Goal: Task Accomplishment & Management: Manage account settings

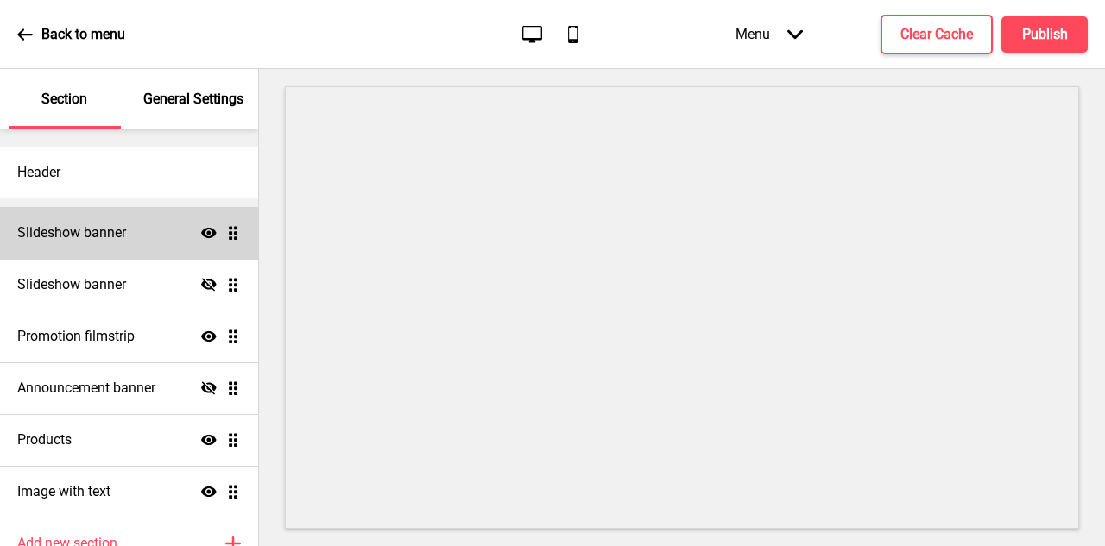
click at [119, 234] on h4 "Slideshow banner" at bounding box center [71, 233] width 109 height 19
select select "7000"
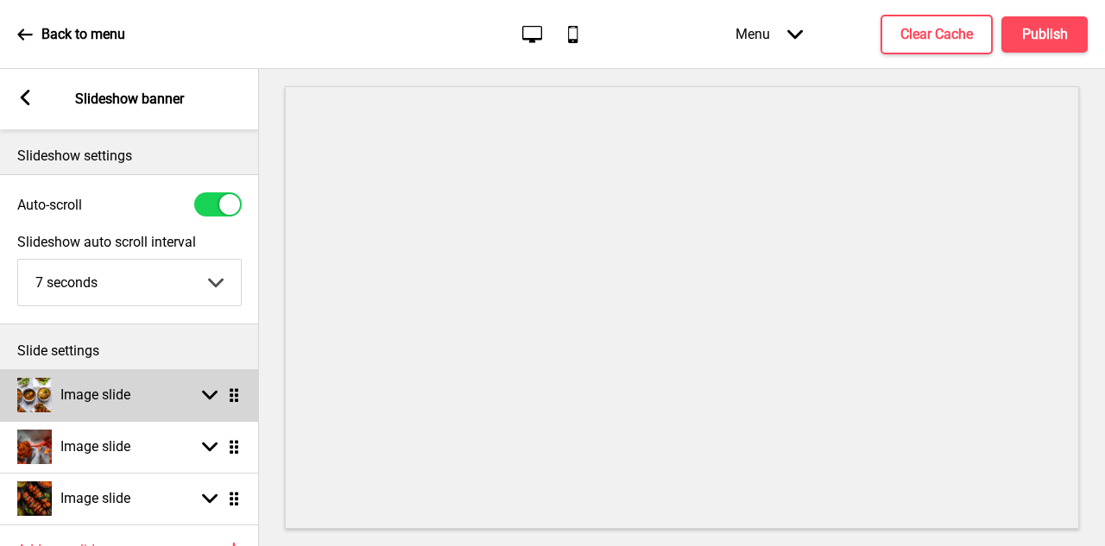
click at [141, 396] on div "Image slide Arrow down Drag" at bounding box center [129, 395] width 259 height 52
select select "right"
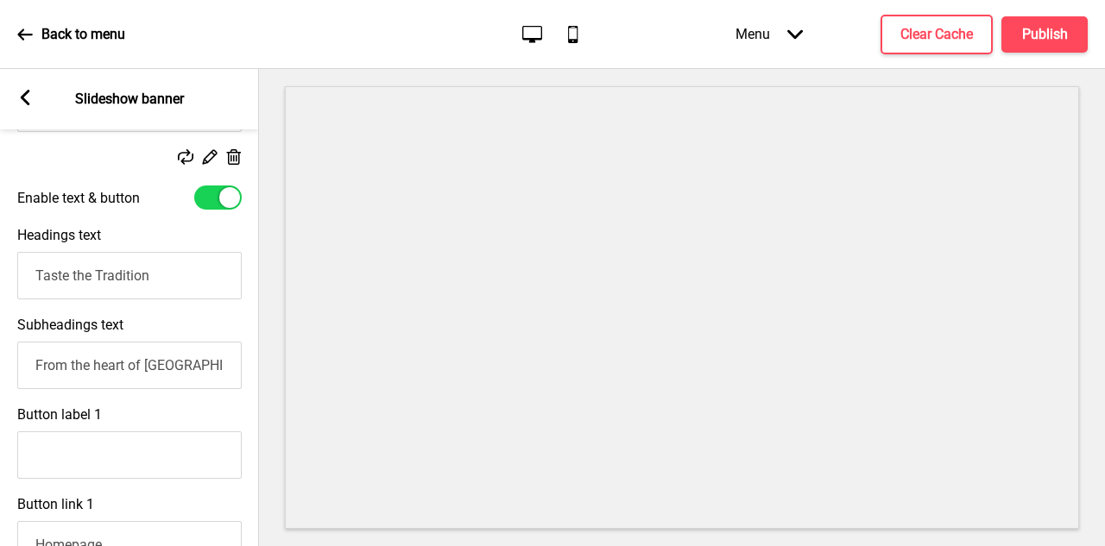
scroll to position [463, 0]
click at [188, 286] on input "Taste the Tradition" at bounding box center [129, 274] width 224 height 47
click at [186, 375] on input "From the heart of Little India, HeritageOne brings you the authentic flavors of…" at bounding box center [129, 364] width 224 height 47
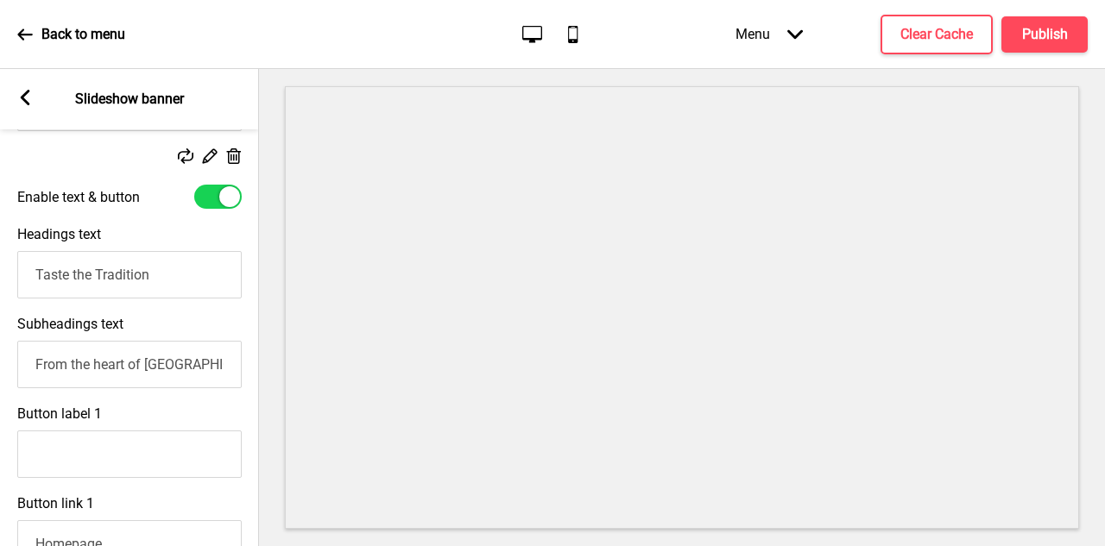
click at [186, 375] on input "From the heart of Little India, HeritageOne brings you the authentic flavors of…" at bounding box center [129, 364] width 224 height 47
paste input "serves authentic South and North Indian flavours — freshly cooked with passion …"
click at [171, 359] on input "From the heart of Little India, HeritageOne serves authentic South and North In…" at bounding box center [129, 364] width 224 height 47
drag, startPoint x: 171, startPoint y: 359, endPoint x: 2, endPoint y: 360, distance: 169.2
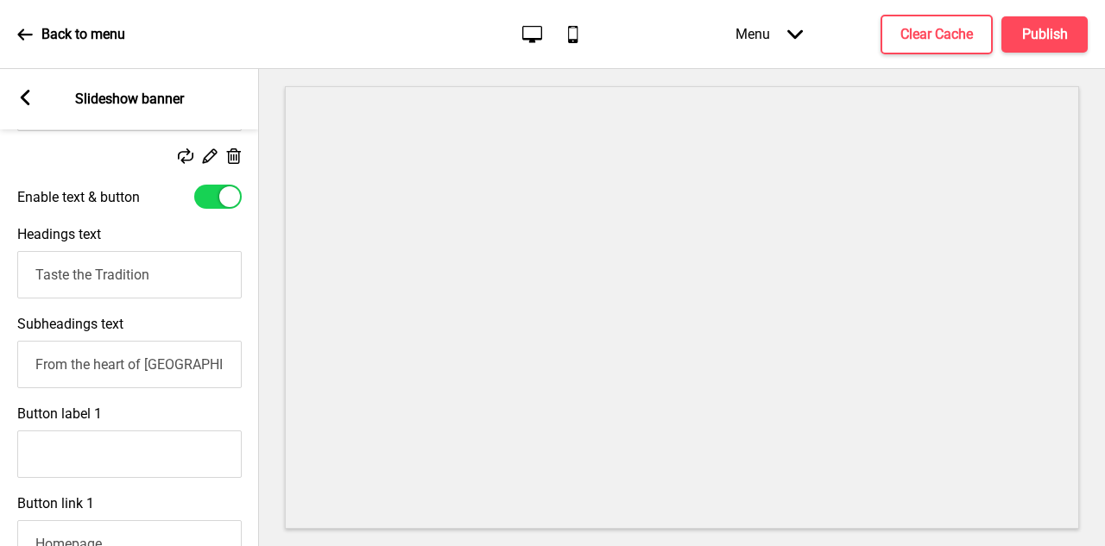
click at [1, 360] on div "Subheadings text From the heart of Little India, HeritageOne serves authentic S…" at bounding box center [129, 352] width 259 height 90
click at [163, 355] on input "From the heart of Little India, HeritageOne serves authentic South and North In…" at bounding box center [129, 364] width 224 height 47
type input "From the heart of Little India, HeritageOne serves authentic South and North In…"
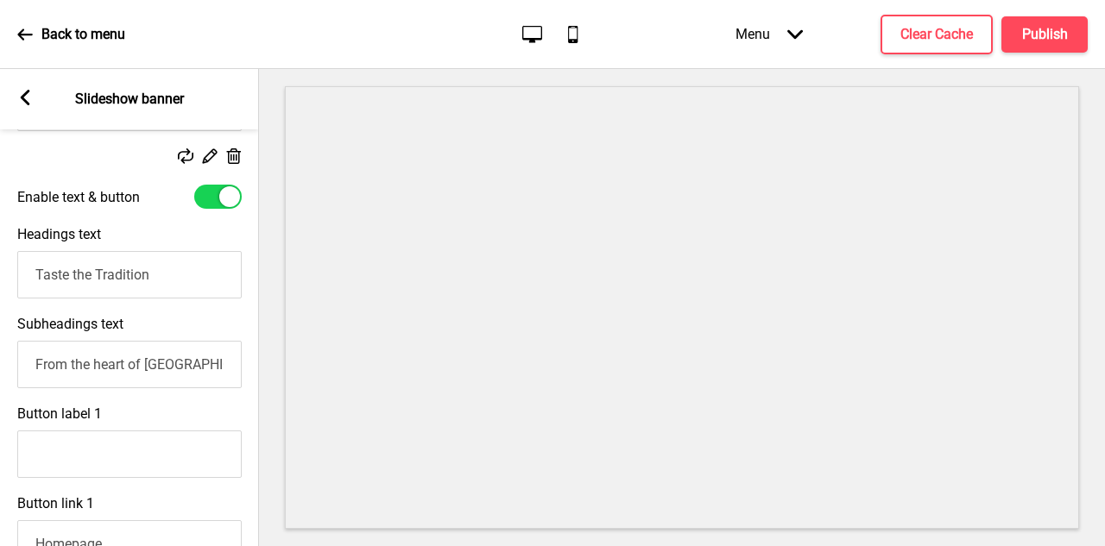
click at [18, 103] on rect at bounding box center [25, 98] width 16 height 16
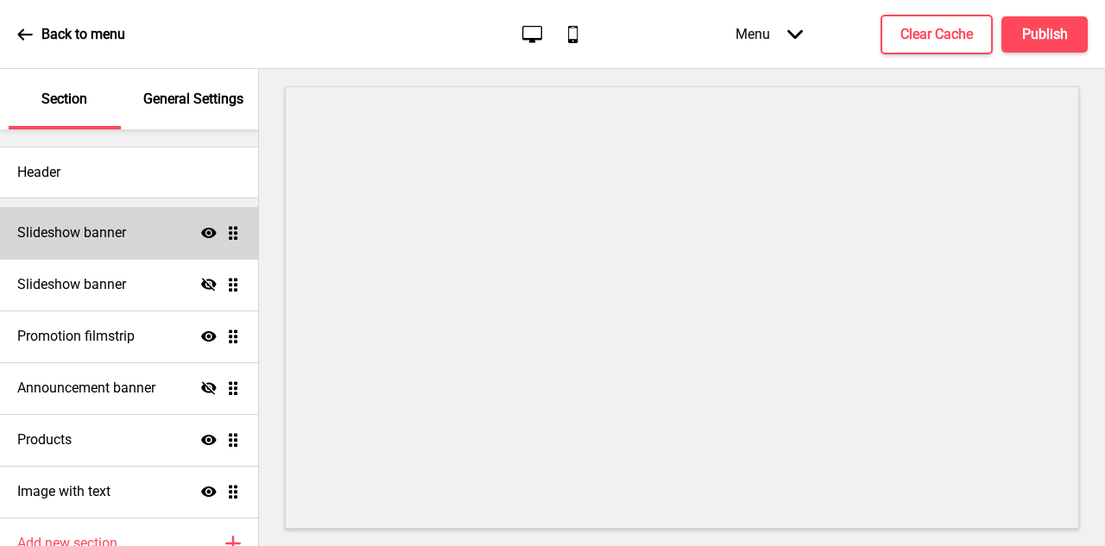
click at [117, 243] on div "Slideshow banner Show Drag" at bounding box center [129, 233] width 258 height 52
select select "7000"
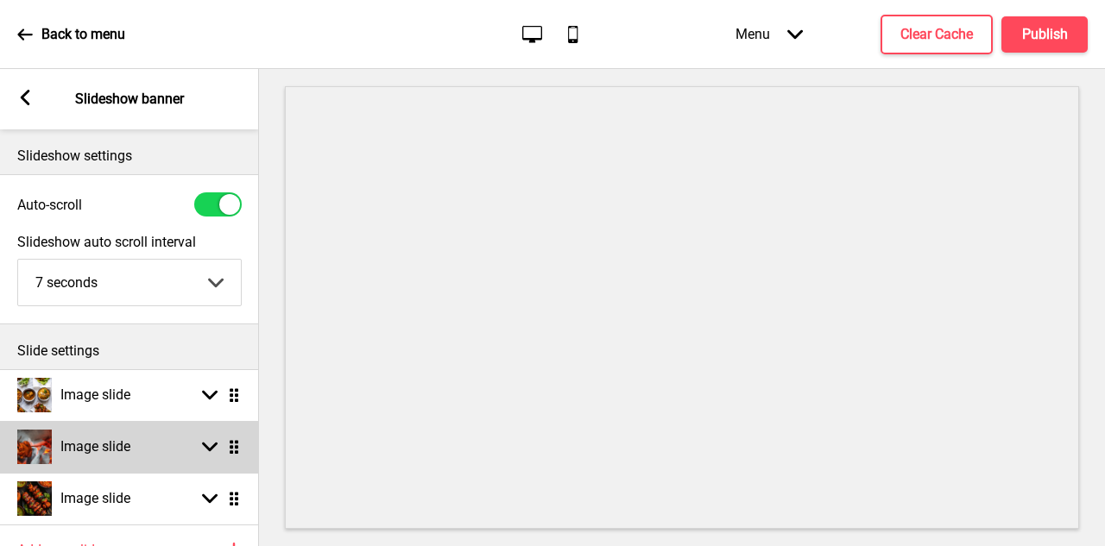
click at [149, 441] on div "Image slide Arrow down Drag" at bounding box center [129, 447] width 259 height 52
select select "right"
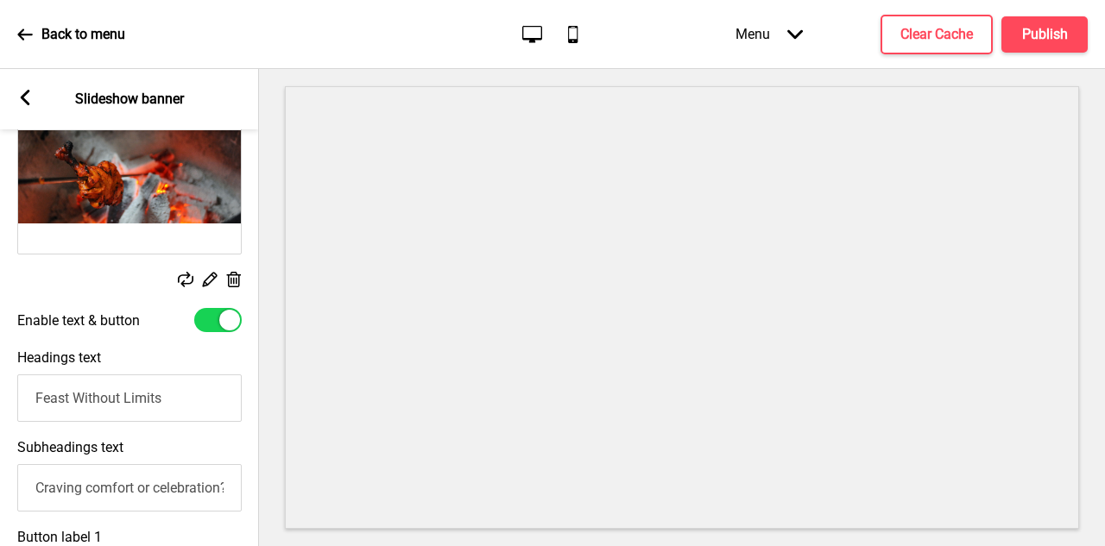
scroll to position [400, 0]
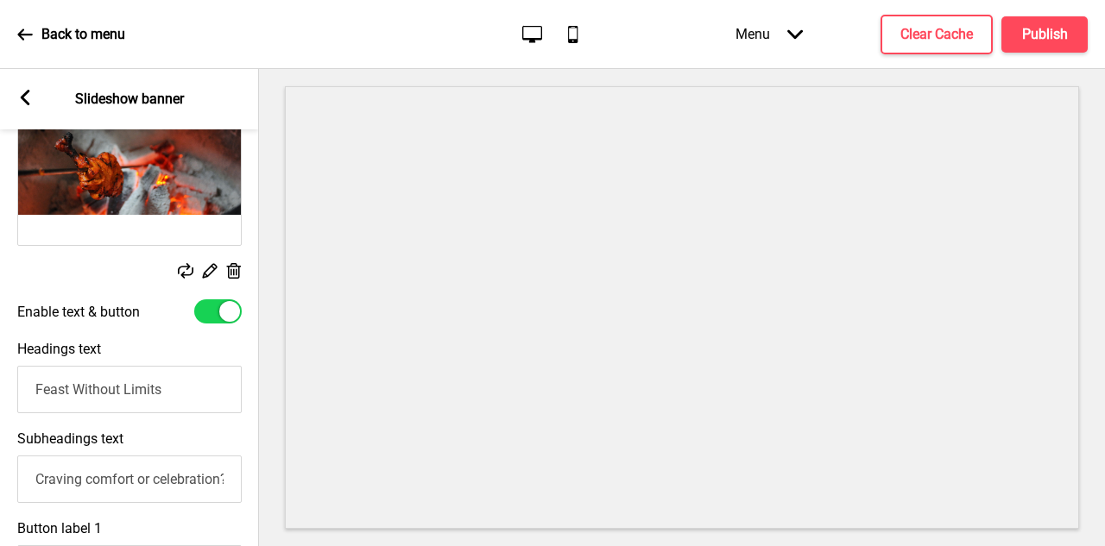
drag, startPoint x: 182, startPoint y: 398, endPoint x: 77, endPoint y: 386, distance: 106.0
click at [55, 386] on input "Feast Without Limits" at bounding box center [129, 389] width 224 height 47
type input "F"
paste input "Cooked with Passion. Delivered with Pride"
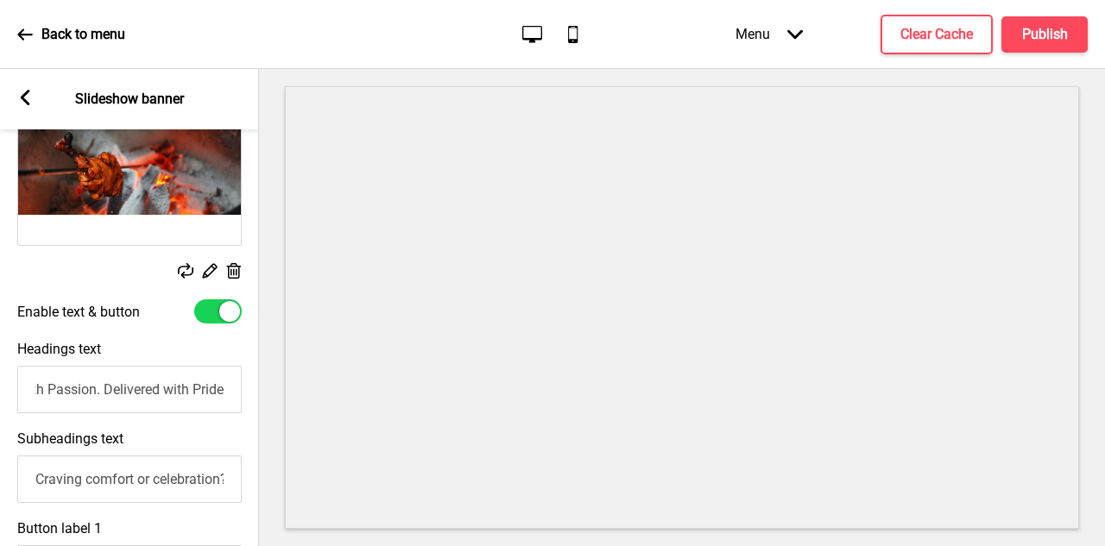
type input "Cooked with Passion. Delivered with Pride"
click at [186, 494] on input "Craving comfort or celebration? From our signature Seeraga Samba Biryani and Ka…" at bounding box center [129, 479] width 224 height 47
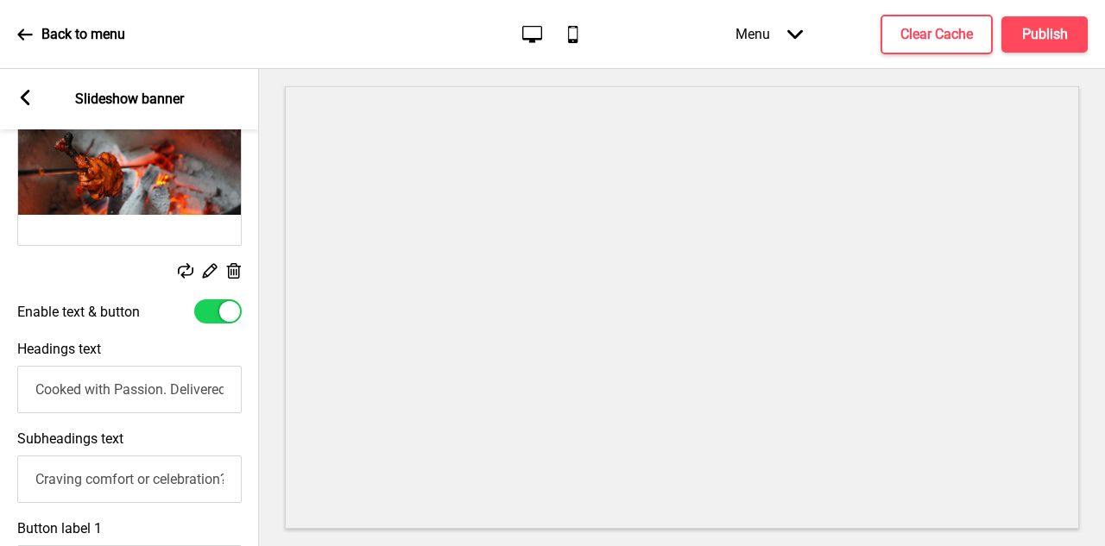
click at [27, 102] on icon at bounding box center [25, 98] width 9 height 16
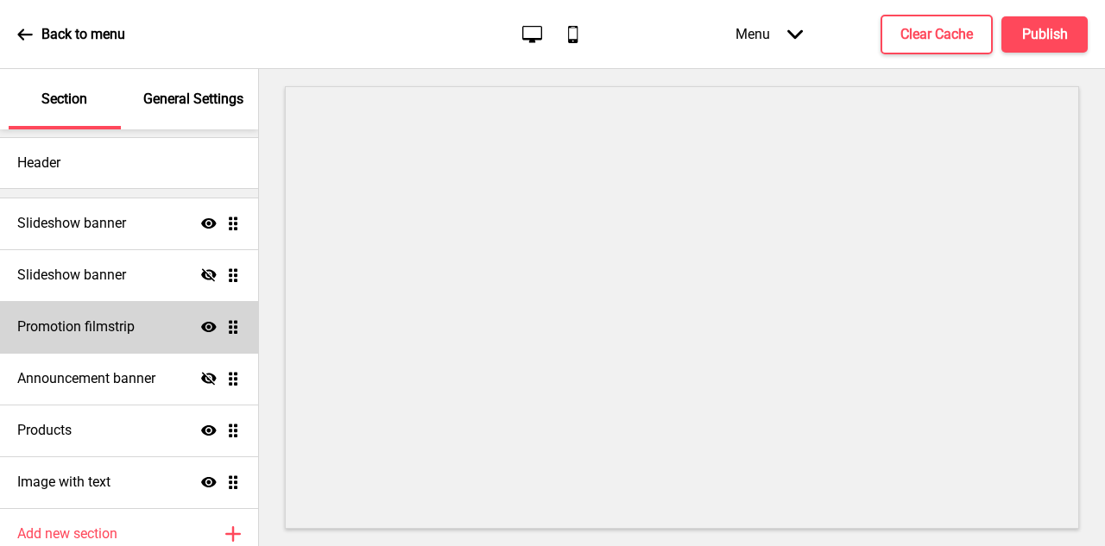
scroll to position [9, 0]
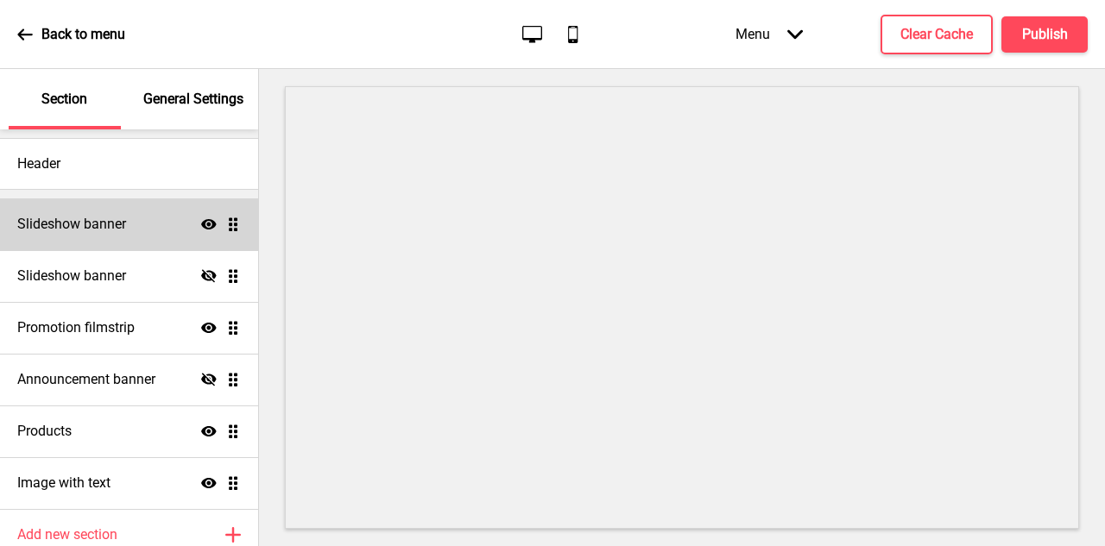
click at [120, 223] on h4 "Slideshow banner" at bounding box center [71, 224] width 109 height 19
select select "7000"
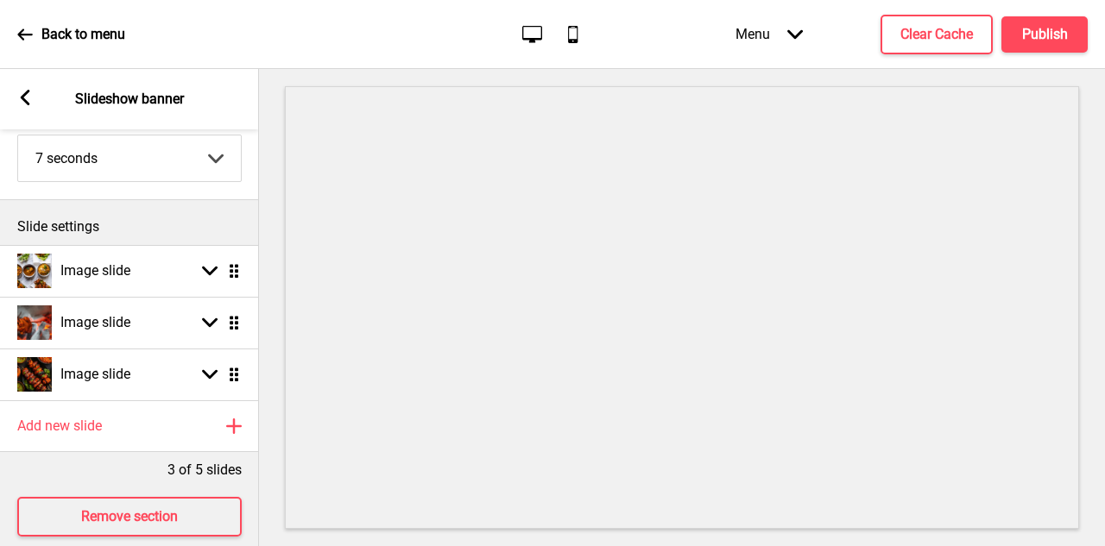
scroll to position [149, 0]
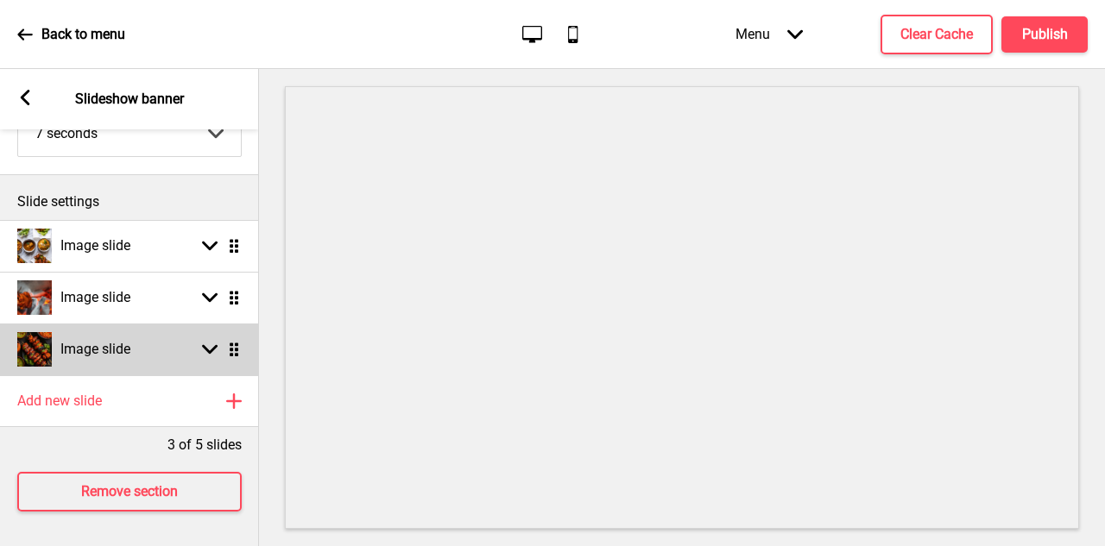
click at [116, 357] on h4 "Image slide" at bounding box center [95, 349] width 70 height 19
select select "right"
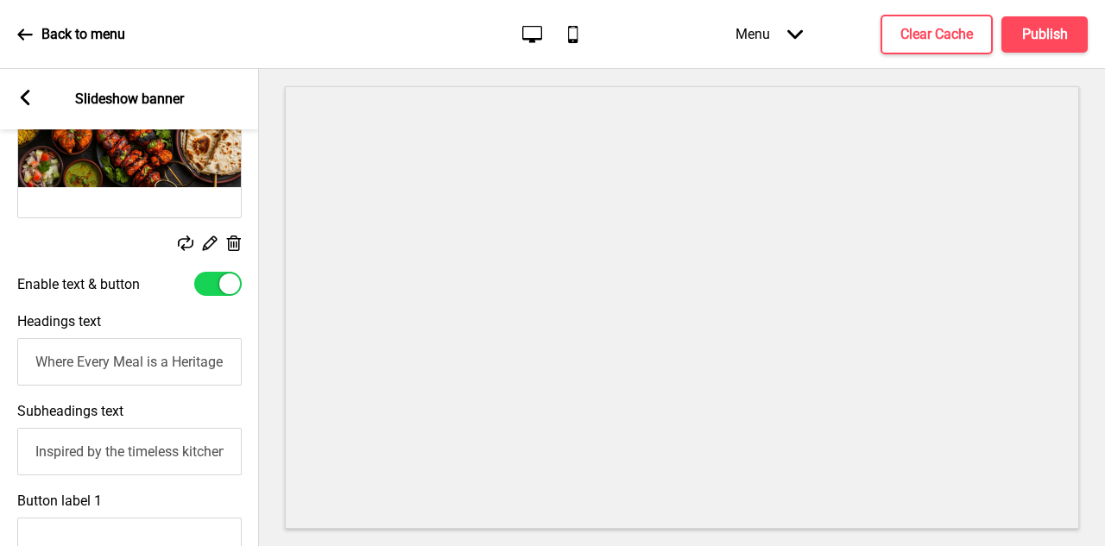
scroll to position [483, 0]
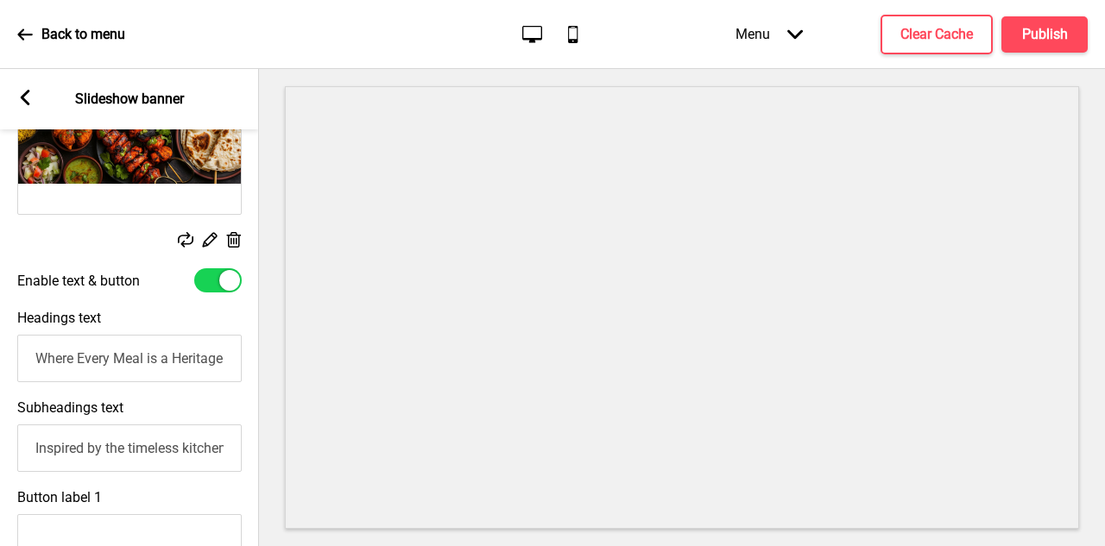
click at [167, 457] on input "Inspired by the timeless kitchens of South India, HeritageOne blends traditiona…" at bounding box center [129, 448] width 224 height 47
click at [137, 449] on input "Inspired by the timeless kitchens of South India, HeritageOne blends traditiona…" at bounding box center [129, 448] width 224 height 47
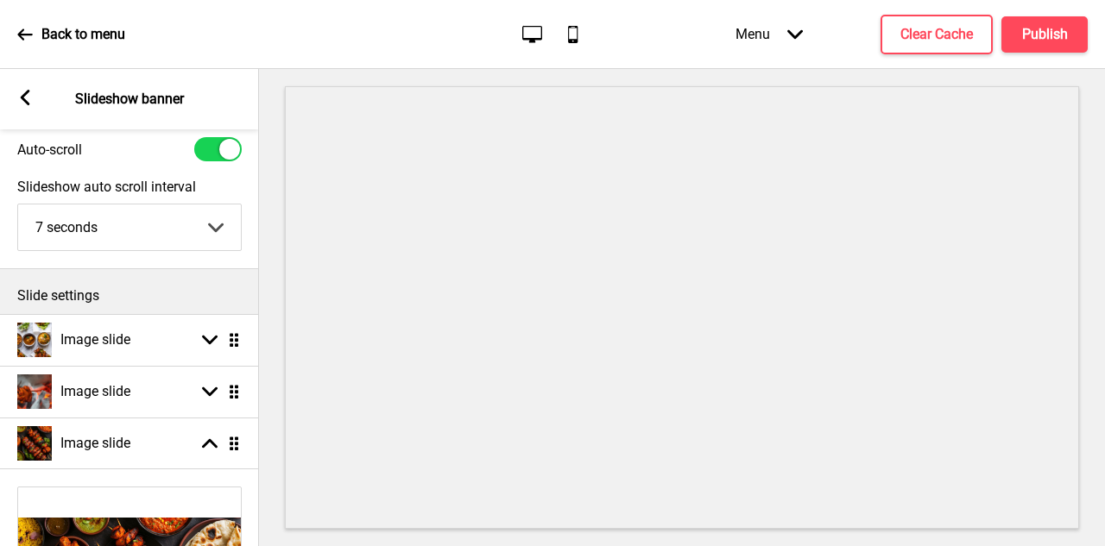
scroll to position [0, 0]
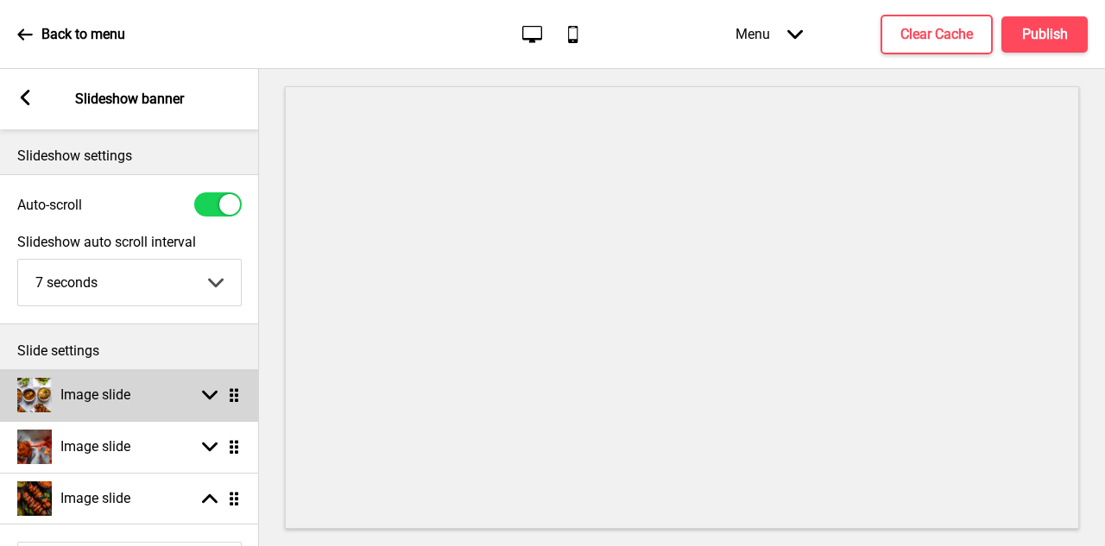
click at [152, 385] on div "Image slide Arrow down Drag" at bounding box center [129, 395] width 259 height 52
select select "right"
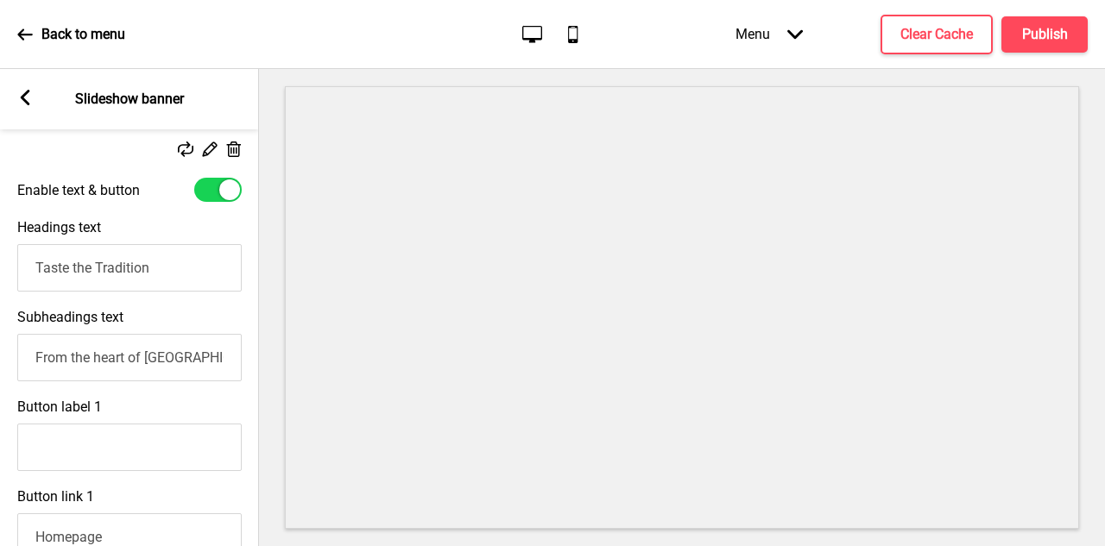
scroll to position [485, 0]
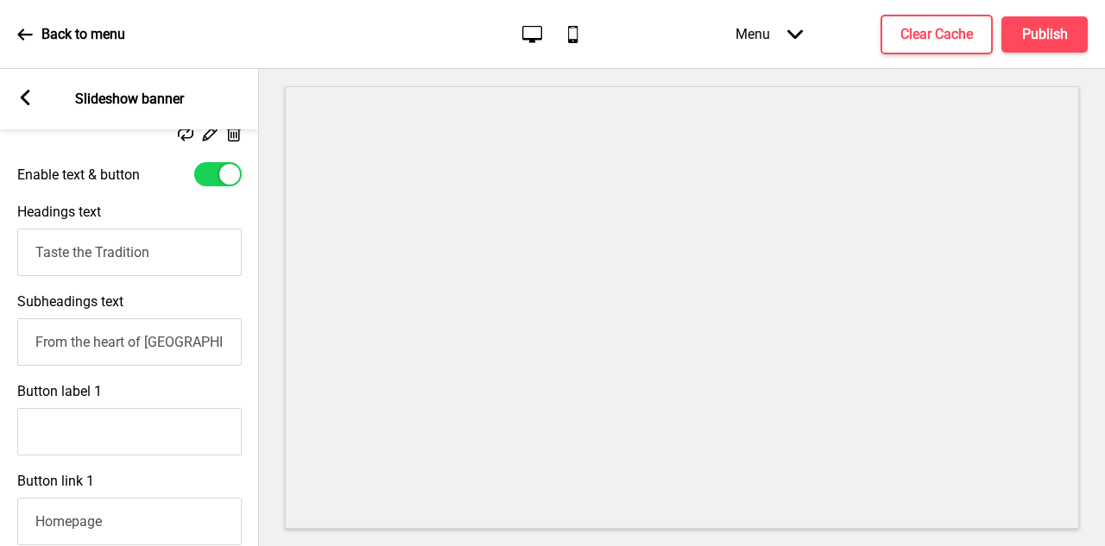
click at [32, 340] on input "From the heart of Little India, HeritageOne serves authentic South and North In…" at bounding box center [129, 342] width 224 height 47
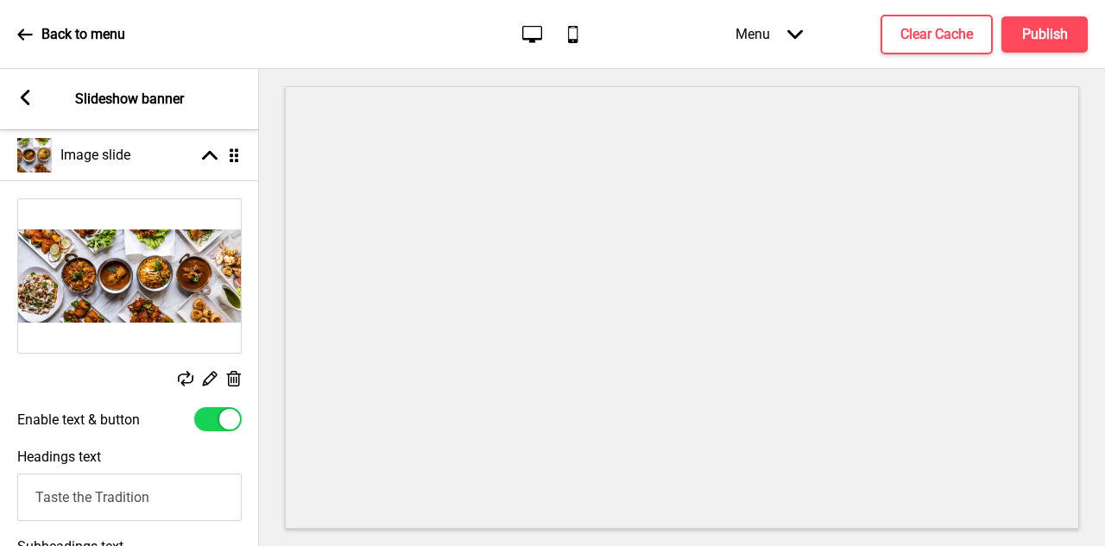
scroll to position [0, 0]
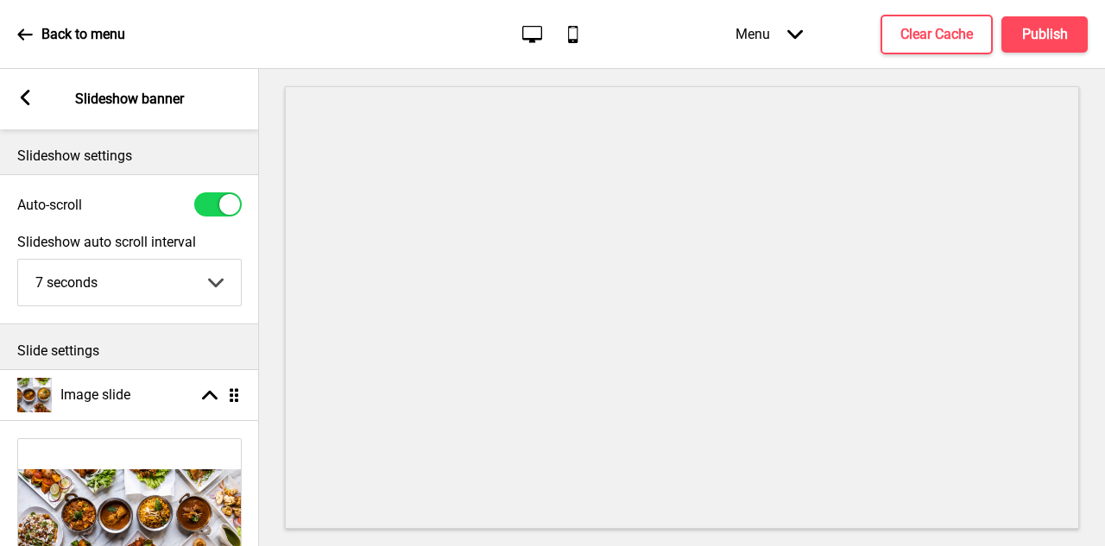
click at [122, 275] on select "5 seconds 6 seconds 7 seconds 8 seconds 9 seconds 10 seconds" at bounding box center [129, 283] width 223 height 46
select select "9000"
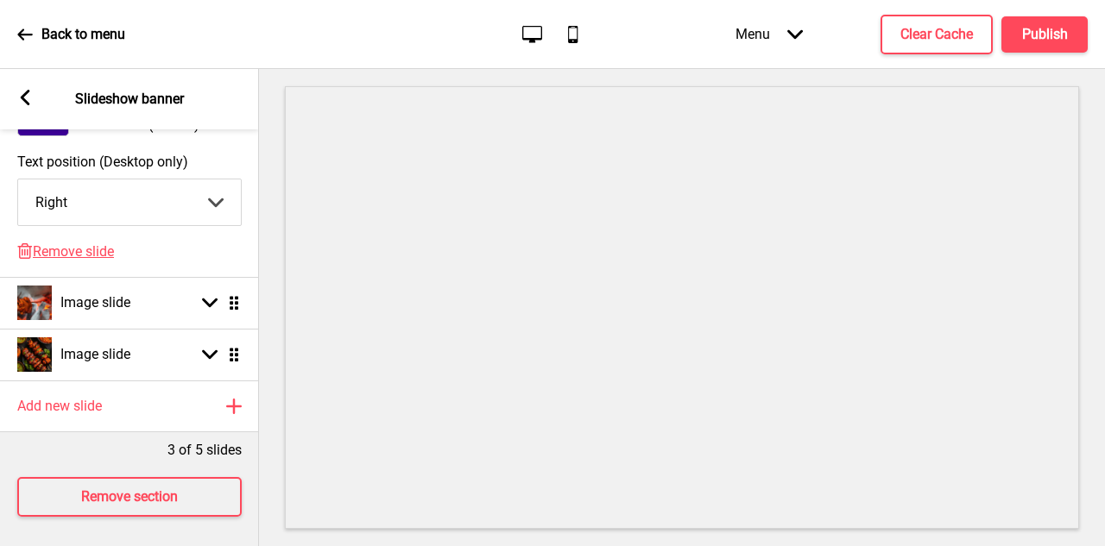
scroll to position [1247, 0]
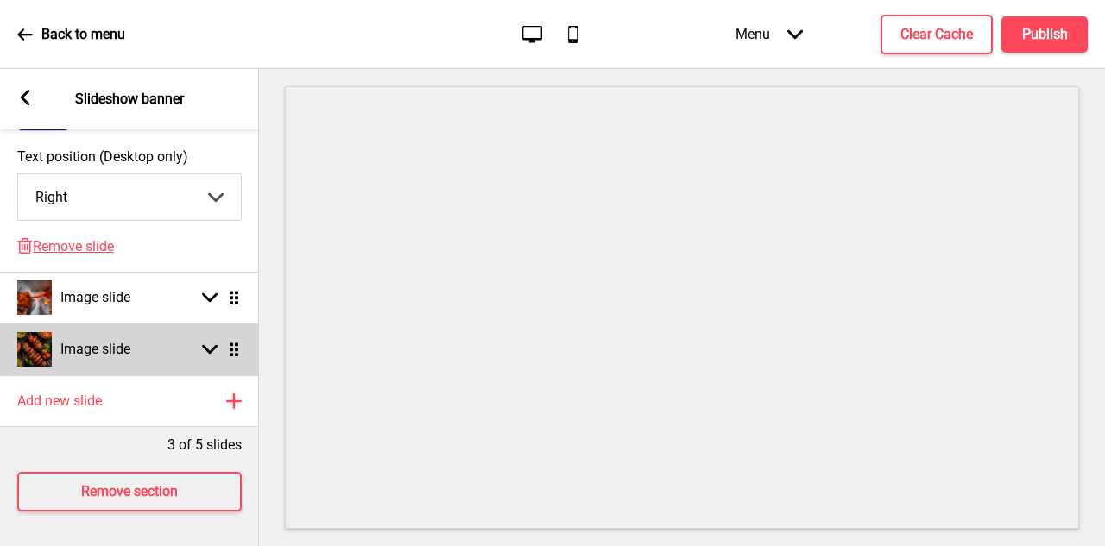
click at [122, 344] on h4 "Image slide" at bounding box center [95, 349] width 70 height 19
select select "right"
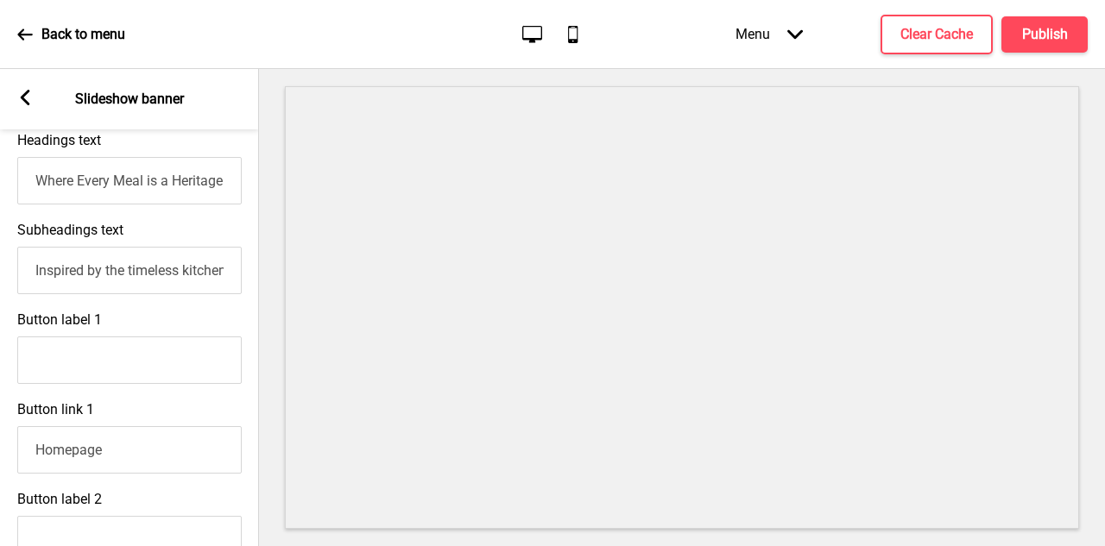
scroll to position [649, 0]
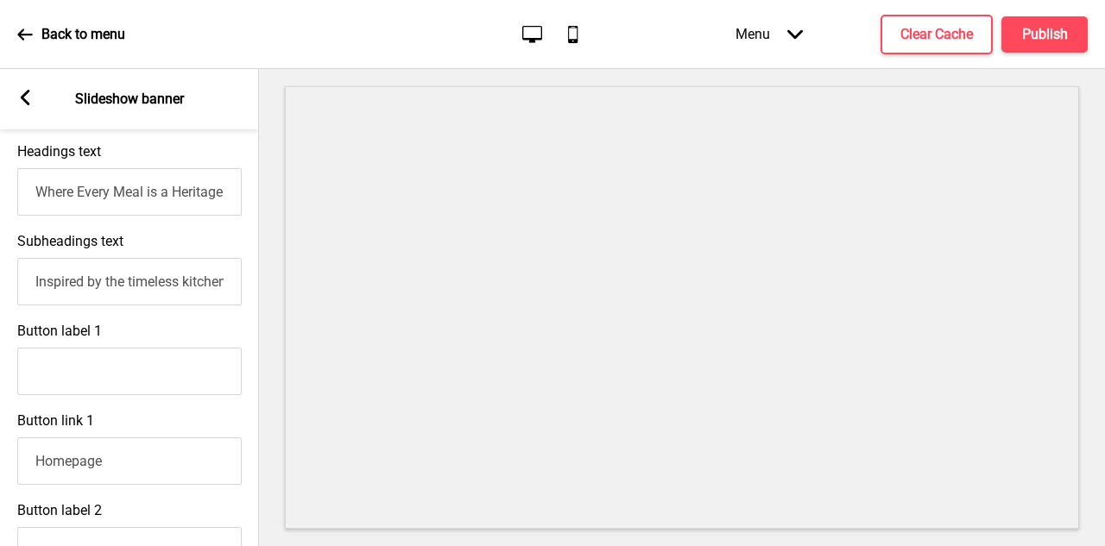
click at [132, 275] on input "Inspired by the timeless kitchens of South India, HeritageOne blends traditiona…" at bounding box center [129, 281] width 224 height 47
paste input "rings together traditional recipes and modern taste — crafted"
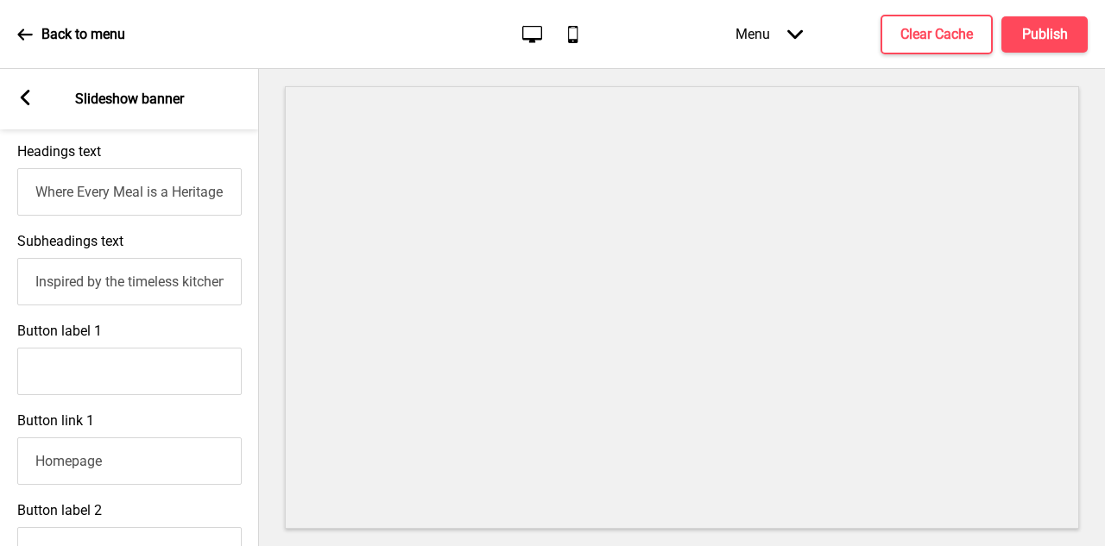
click at [147, 275] on input "Inspired by the timeless kitchens of South India, HeritageOne brings together t…" at bounding box center [129, 281] width 224 height 47
drag, startPoint x: 132, startPoint y: 279, endPoint x: 247, endPoint y: 279, distance: 114.8
click at [247, 279] on div "Subheadings text Inspired by the timeless kitchens of South India, HeritageOne …" at bounding box center [129, 269] width 259 height 90
click at [124, 281] on input "Inspired by the timeless kitchens of South India, HeritageOne brings together t…" at bounding box center [129, 281] width 224 height 47
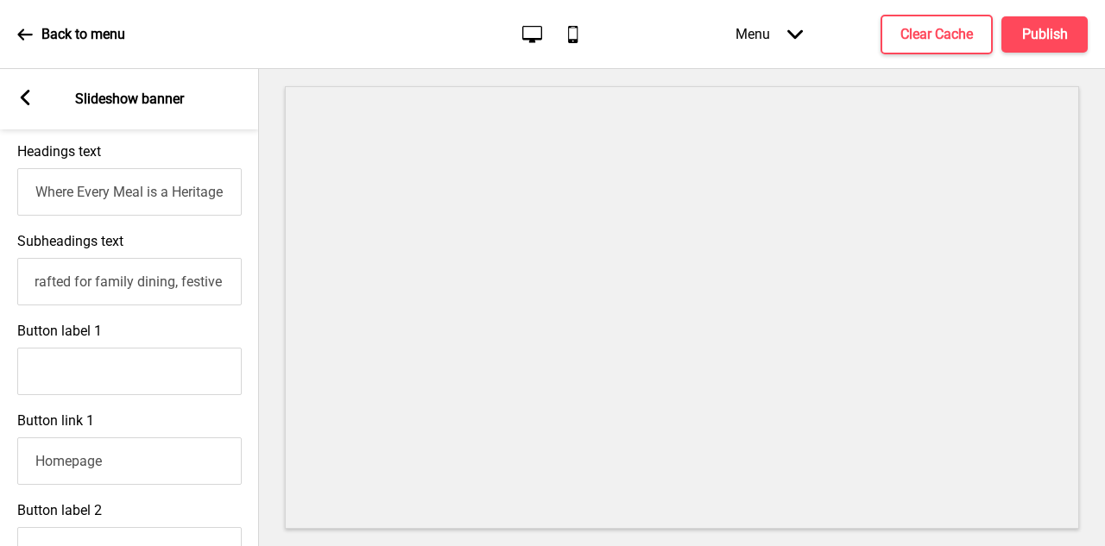
drag, startPoint x: 31, startPoint y: 275, endPoint x: 3, endPoint y: 275, distance: 27.6
click at [3, 275] on div "Subheadings text Inspired by the timeless kitchens of South India, HeritageOne …" at bounding box center [129, 269] width 259 height 90
click at [122, 283] on input "Inspired by the timeless kitchens of South India, HeritageOne brings together t…" at bounding box center [129, 281] width 224 height 47
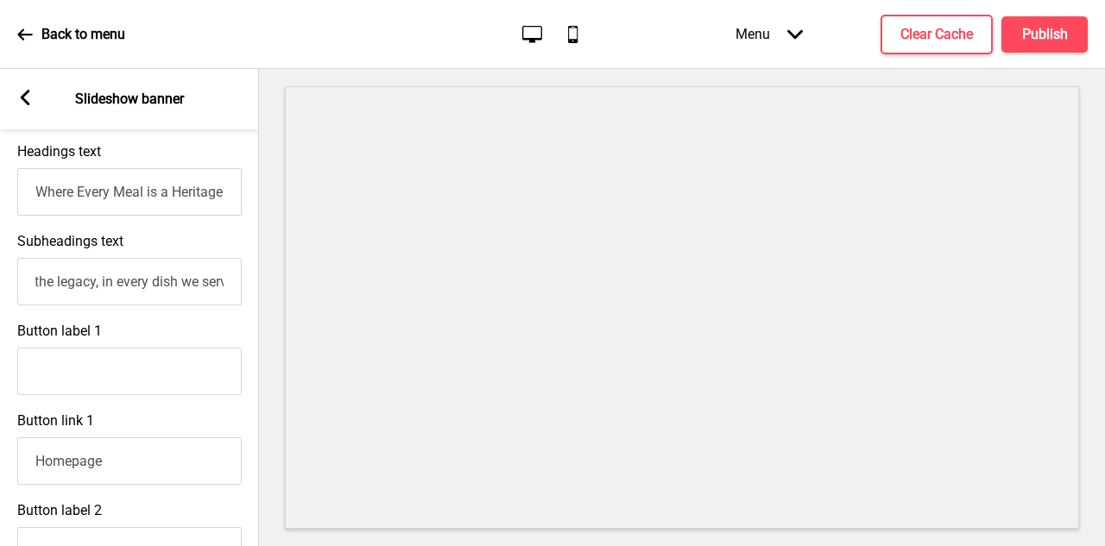
type input "Inspired by the timeless kitchens of South India, HeritageOne brings together t…"
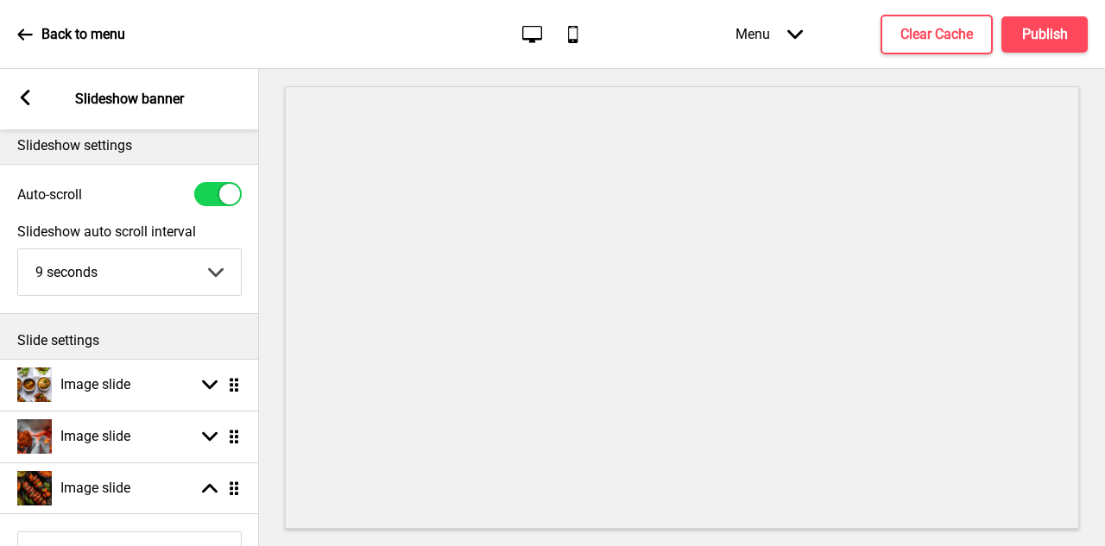
scroll to position [3, 0]
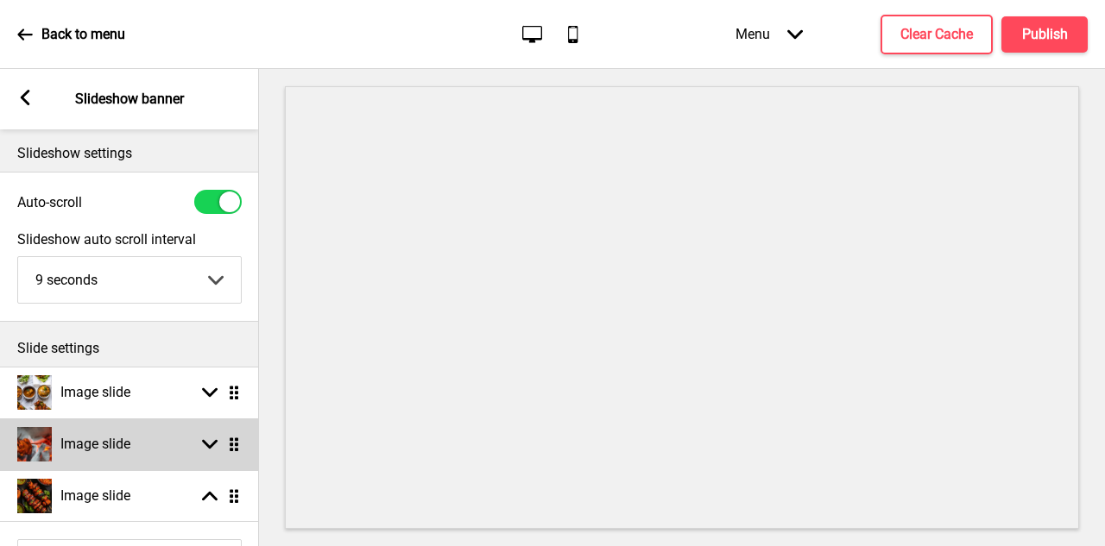
click at [160, 434] on div "Image slide Arrow down Drag" at bounding box center [129, 445] width 259 height 52
select select "right"
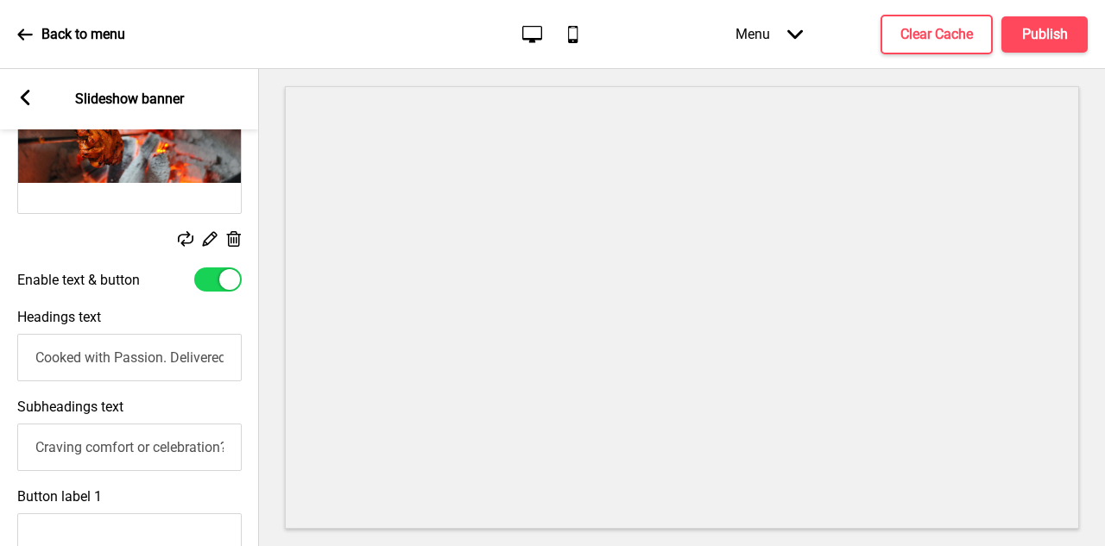
scroll to position [436, 0]
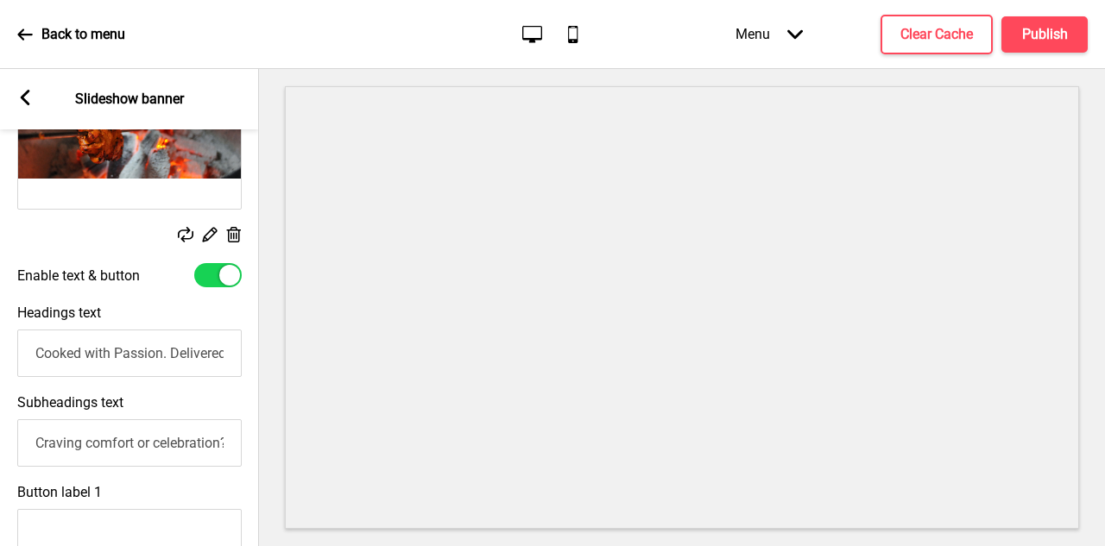
click at [160, 354] on input "Cooked with Passion. Delivered with Pride" at bounding box center [129, 353] width 224 height 47
click at [167, 445] on input "Craving comfort or celebration? From our signature Seeraga Samba Biryani and Ka…" at bounding box center [129, 443] width 224 height 47
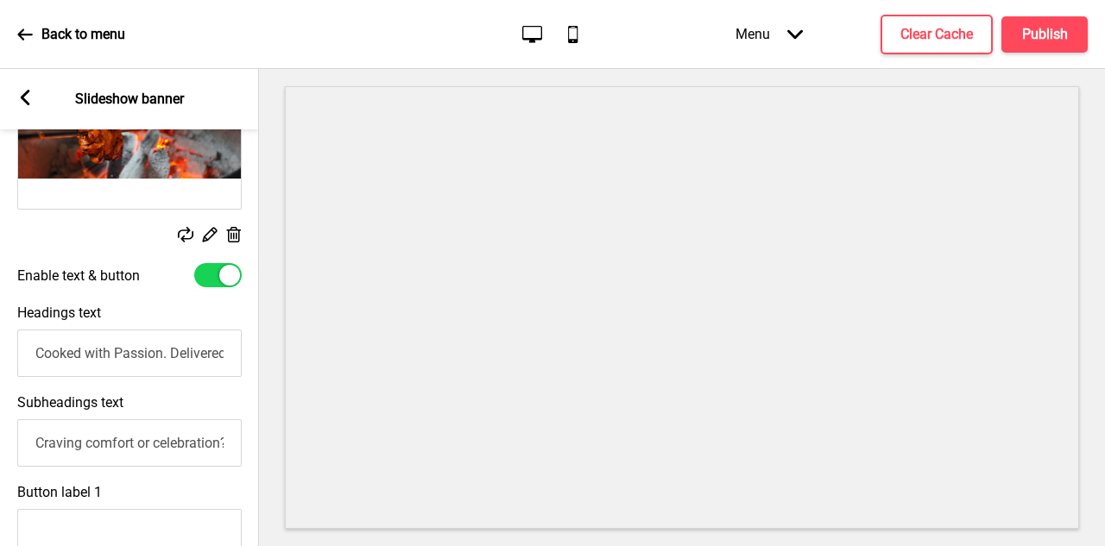
click at [167, 445] on input "Craving comfort or celebration? From our signature Seeraga Samba Biryani and Ka…" at bounding box center [129, 443] width 224 height 47
paste input "South Indian Seeraga Samba Biryani and Kari Soru Hot Plates to North Indian fav…"
drag, startPoint x: 204, startPoint y: 439, endPoint x: 0, endPoint y: 429, distance: 204.0
click at [0, 429] on div "Subheadings text Craving comfort or celebration? From our South Indian Seeraga …" at bounding box center [129, 431] width 259 height 90
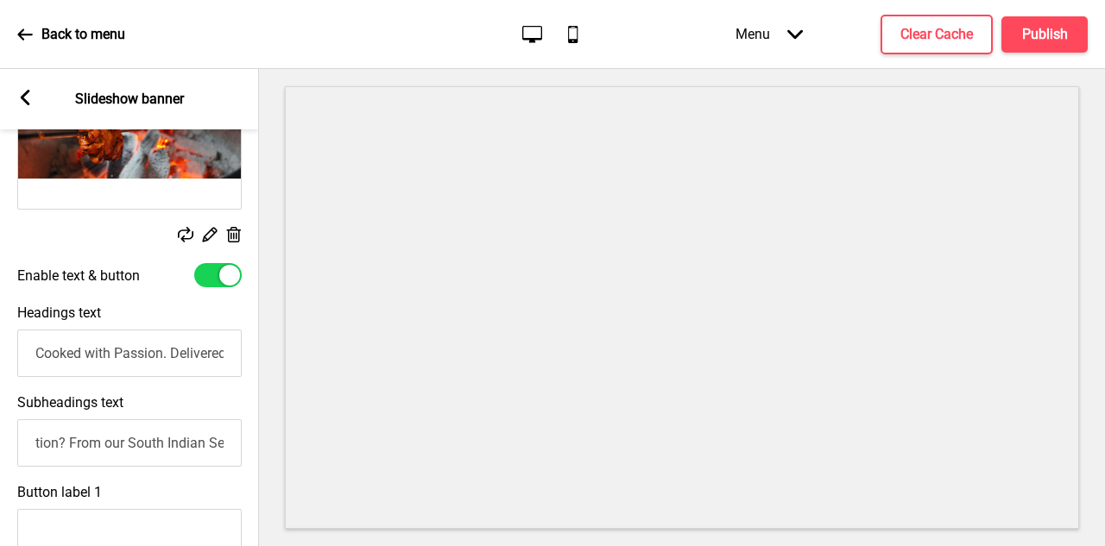
drag, startPoint x: 68, startPoint y: 439, endPoint x: 16, endPoint y: 441, distance: 51.9
click at [16, 441] on div "Subheadings text tion? From our South Indian Seeraga Samba Biryani and Kari Sor…" at bounding box center [129, 431] width 259 height 90
type input "From our South Indian Seeraga Samba Biryani and Kari Soru Hot Plates to North I…"
click at [196, 356] on input "Cooked with Passion. Delivered with Pride" at bounding box center [129, 353] width 224 height 47
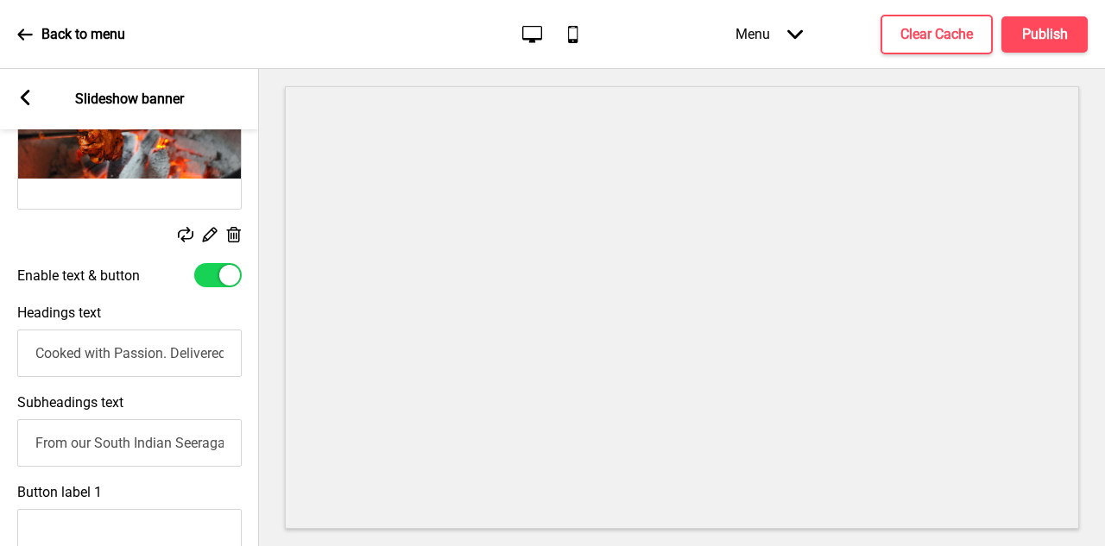
click at [196, 356] on input "Cooked with Passion. Delivered with Pride" at bounding box center [129, 353] width 224 height 47
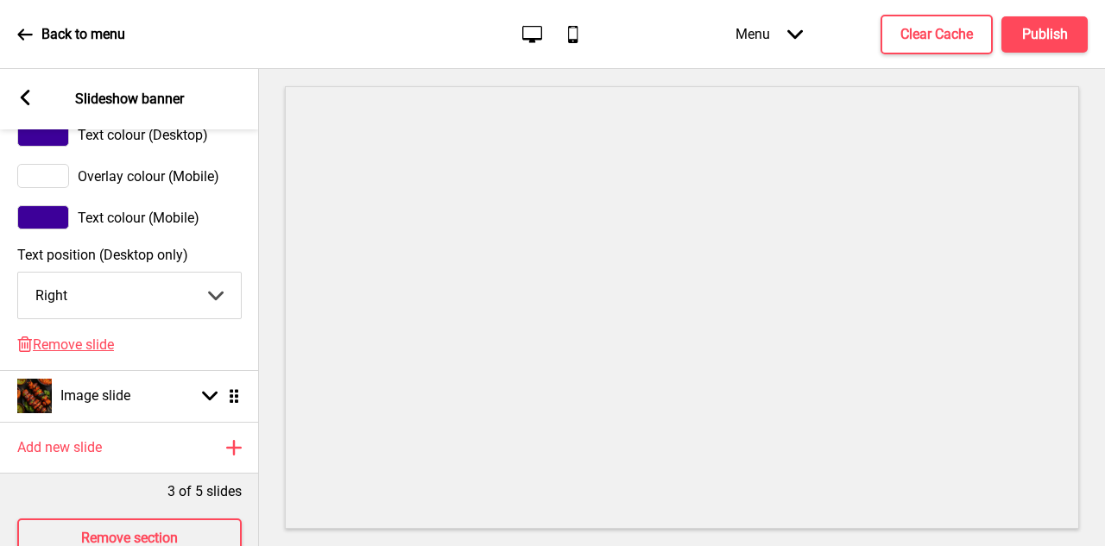
scroll to position [1247, 0]
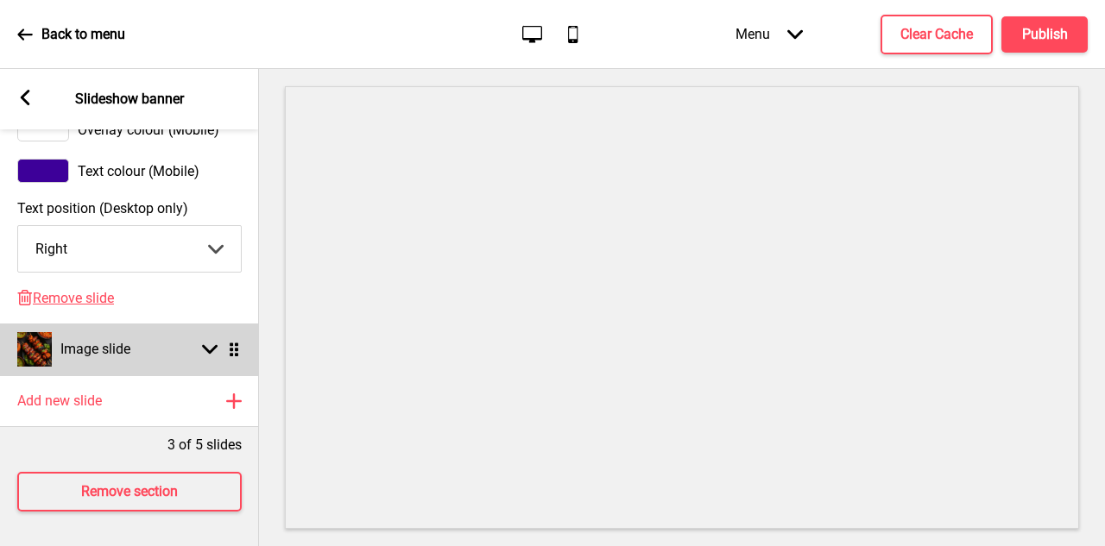
click at [193, 356] on div "Arrow down Drag" at bounding box center [217, 350] width 48 height 16
select select "right"
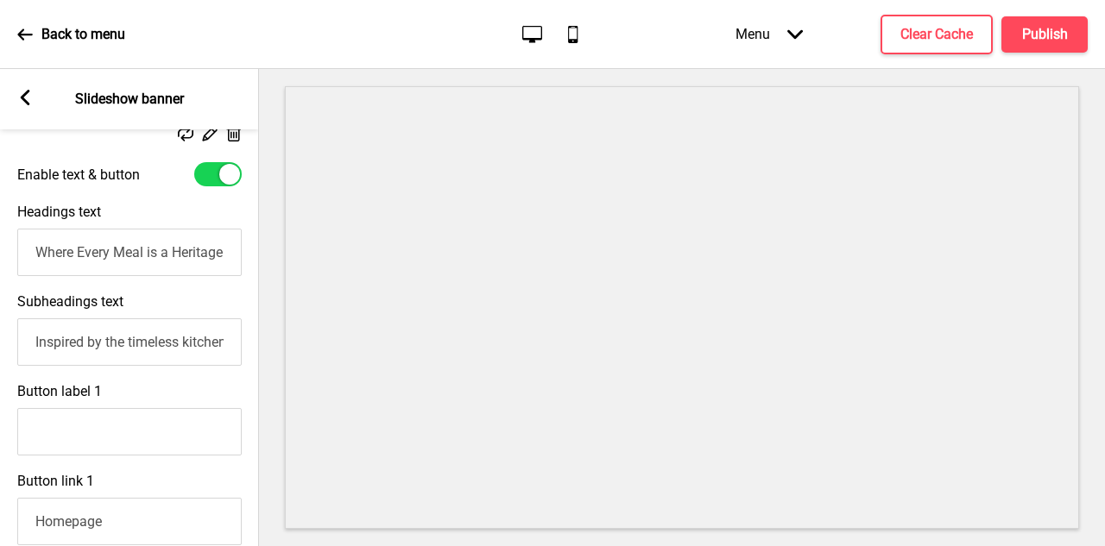
scroll to position [534, 0]
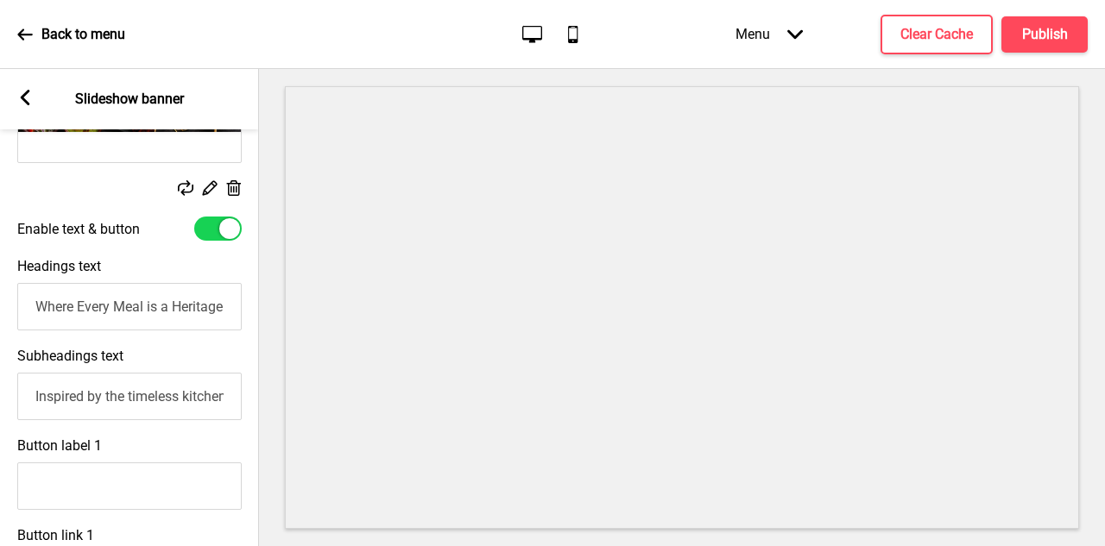
click at [153, 304] on input "Where Every Meal is a Heritage" at bounding box center [129, 306] width 224 height 47
paste input "Cooked with Passion. Delivered with Prid"
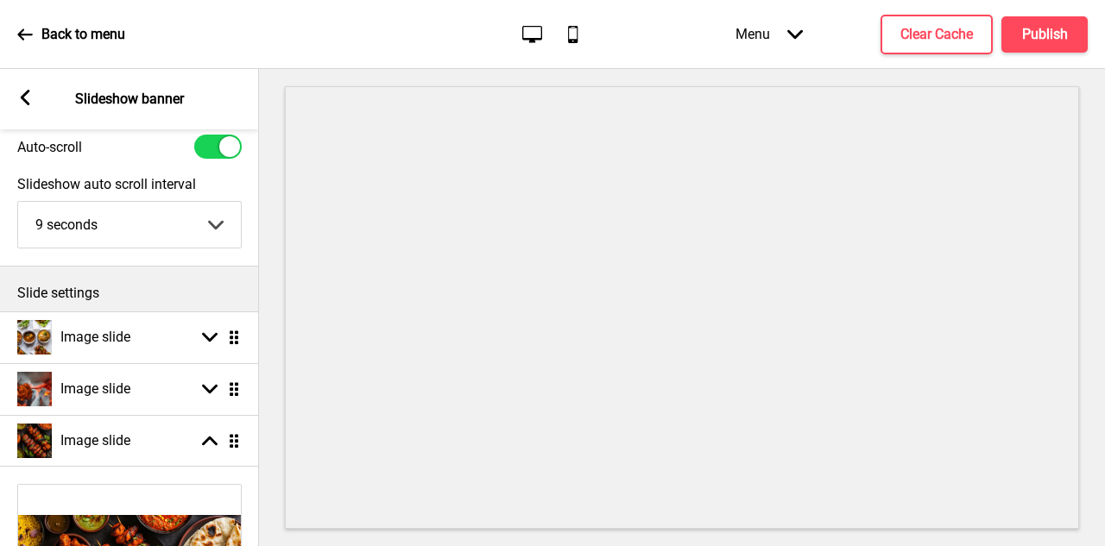
scroll to position [88, 0]
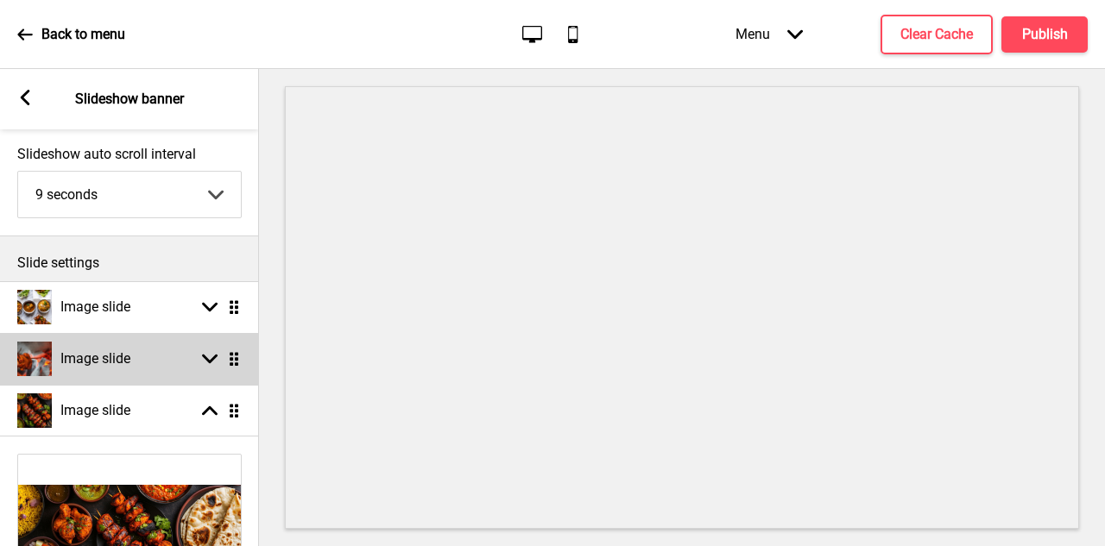
type input "Cooked with Passion. Delivered with Pride"
click at [134, 369] on div "Image slide Arrow down Drag" at bounding box center [129, 359] width 259 height 52
select select "right"
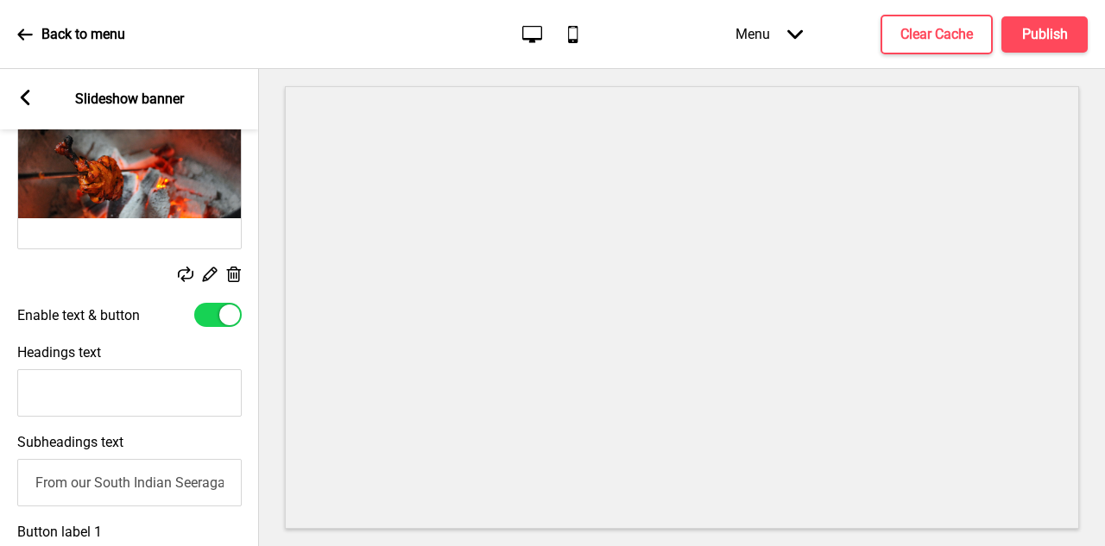
scroll to position [427, 0]
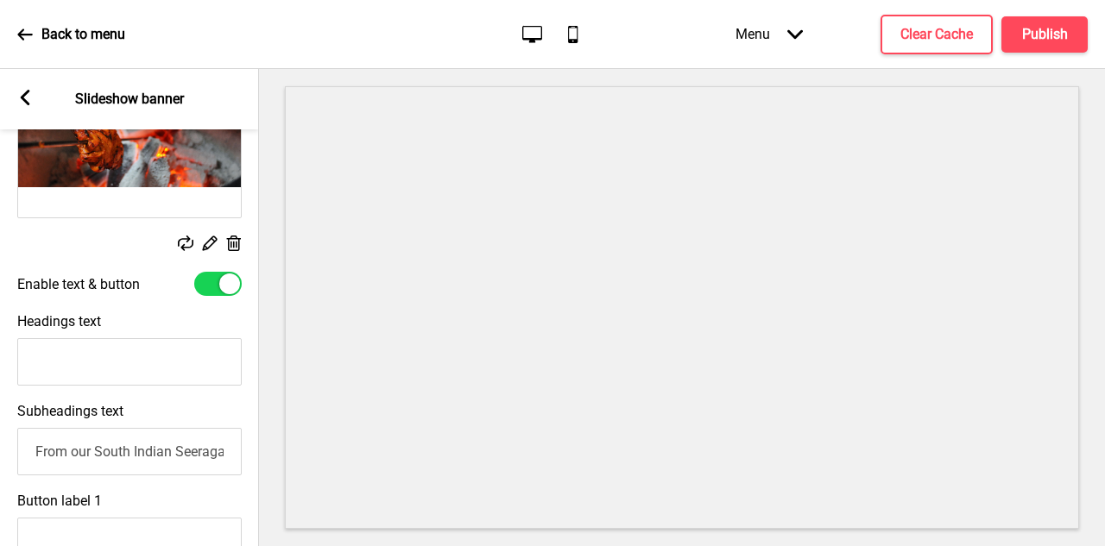
click at [106, 347] on input "Headings text" at bounding box center [129, 361] width 224 height 47
paste input "Biryani Bliss. Tandoori Nights. Delivered Right."
click at [52, 363] on input "Biryani Bliss. Tandoori Nights. Delivered Right." at bounding box center [129, 361] width 224 height 47
type input "Briyani Bliss. Tandoori Nights. Delivered Right."
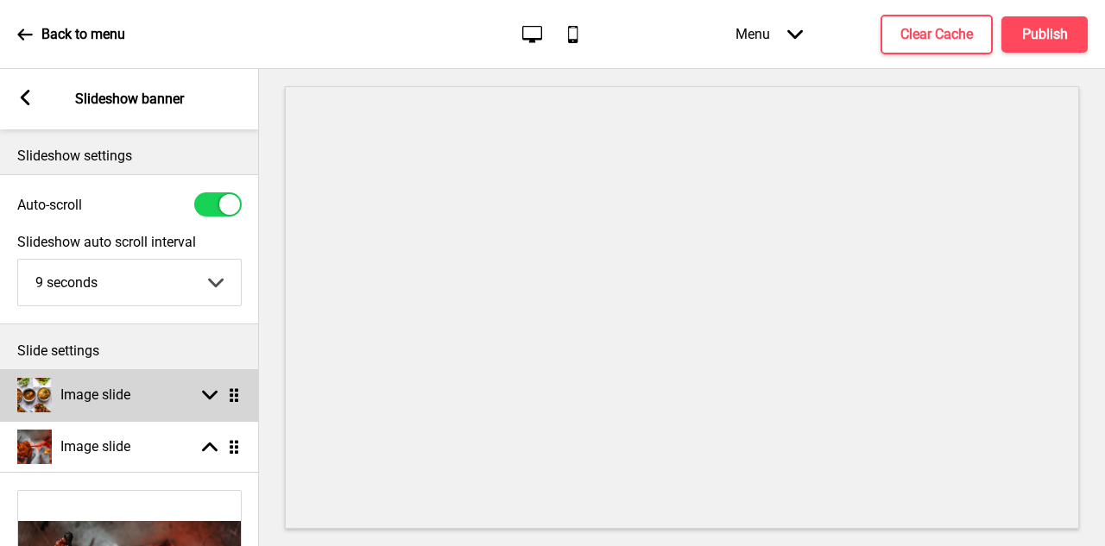
click at [140, 385] on div "Image slide Arrow down Drag" at bounding box center [129, 395] width 259 height 52
select select "right"
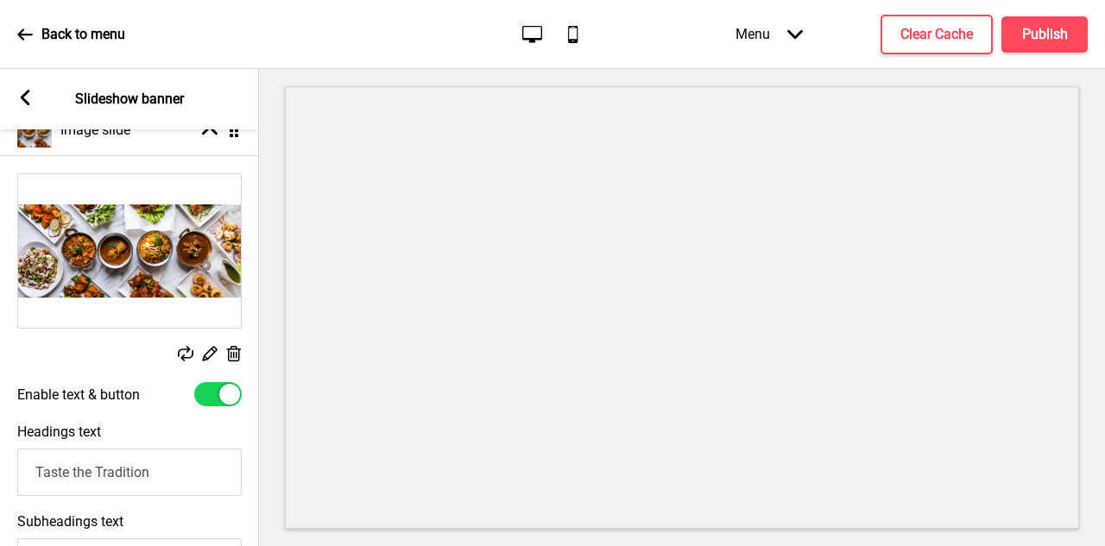
scroll to position [291, 0]
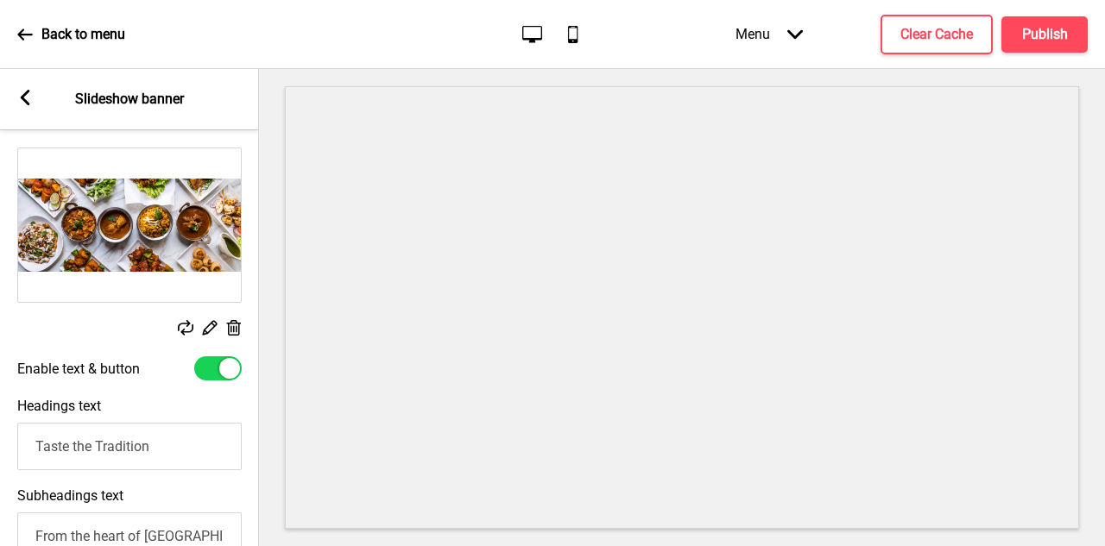
click at [132, 458] on input "Taste the Tradition" at bounding box center [129, 446] width 224 height 47
paste input "radition You Can Taste, Comfort You Can Trust"
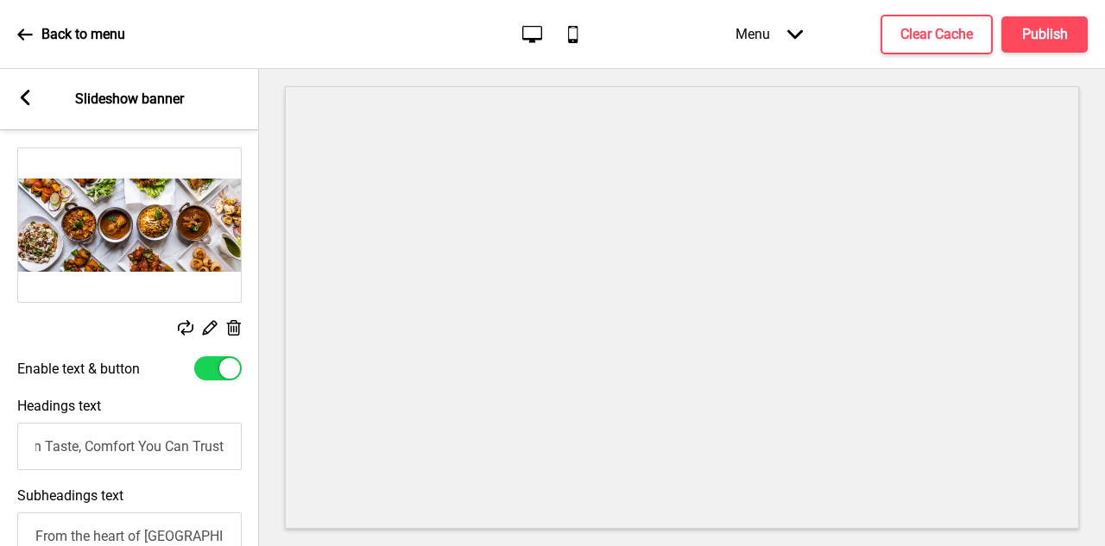
click at [79, 447] on input "Tradition You Can Taste, Comfort You Can Trust" at bounding box center [129, 446] width 224 height 47
type input "Tradition You Can Taste. Comfort You Can Trust"
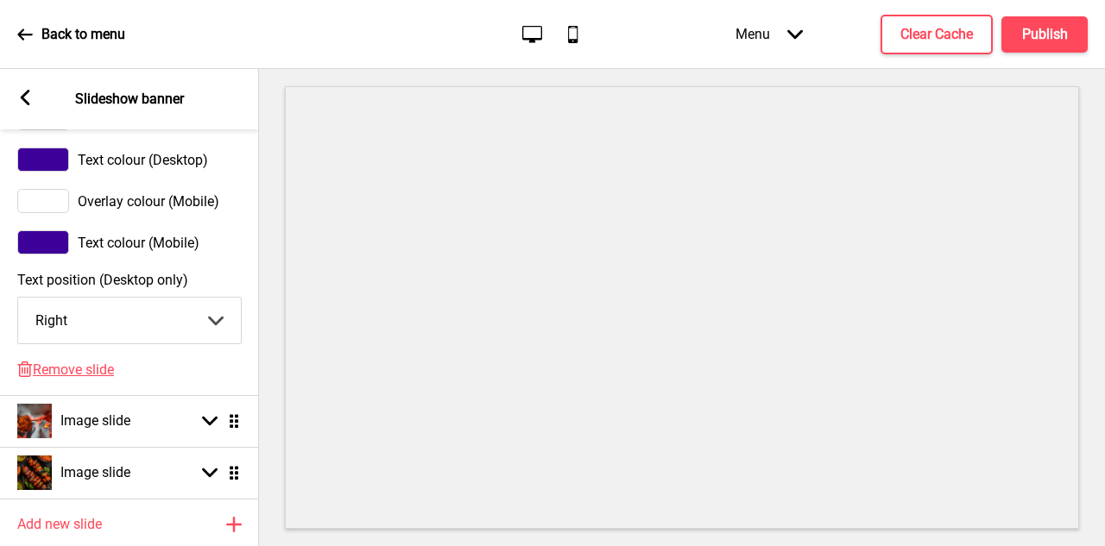
scroll to position [1247, 0]
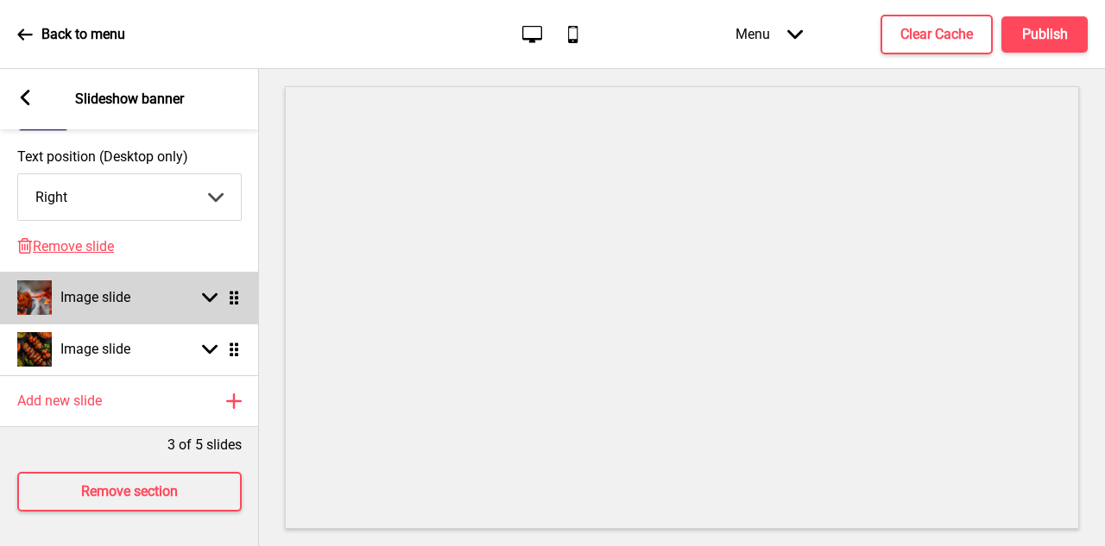
click at [157, 298] on div "Image slide Arrow down Drag" at bounding box center [129, 298] width 259 height 52
select select "right"
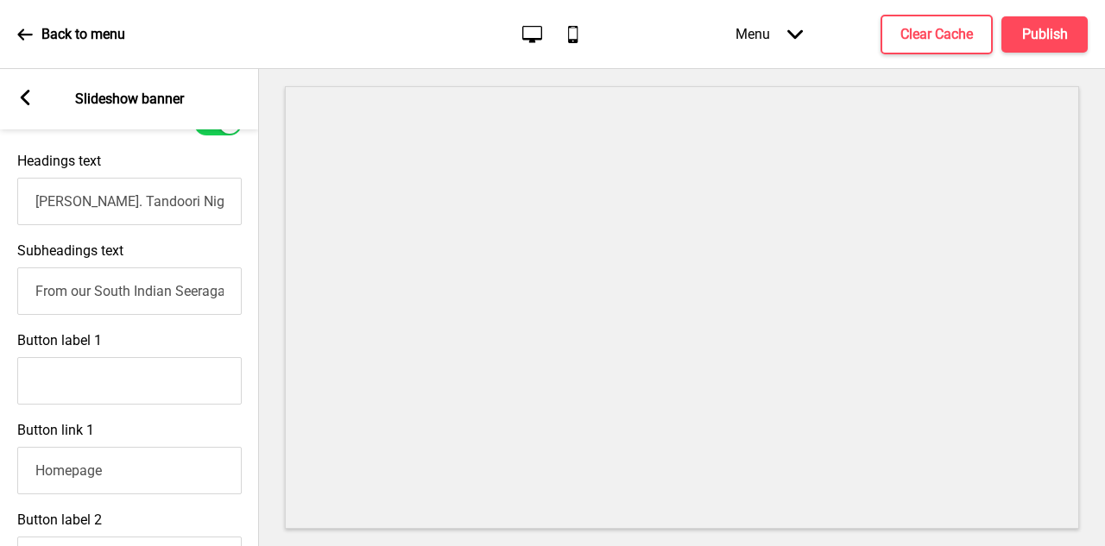
scroll to position [578, 0]
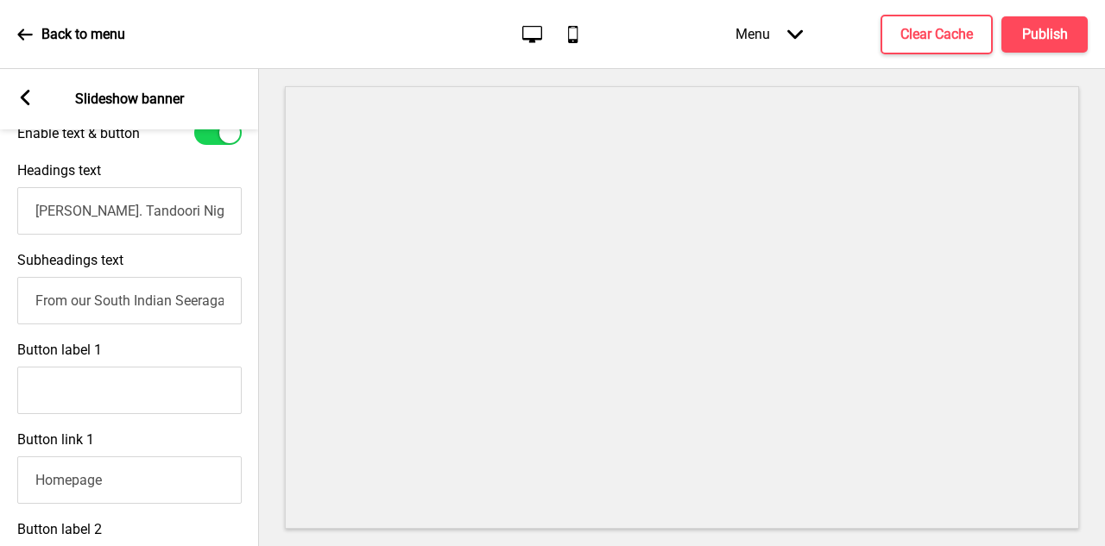
click at [118, 207] on input "Briyani Bliss. Tandoori Nights. Delivered Right." at bounding box center [129, 210] width 224 height 47
type input "Briyani Bliss to Tandoori Nights. Delivered Right."
click at [1048, 28] on h4 "Publish" at bounding box center [1045, 34] width 46 height 19
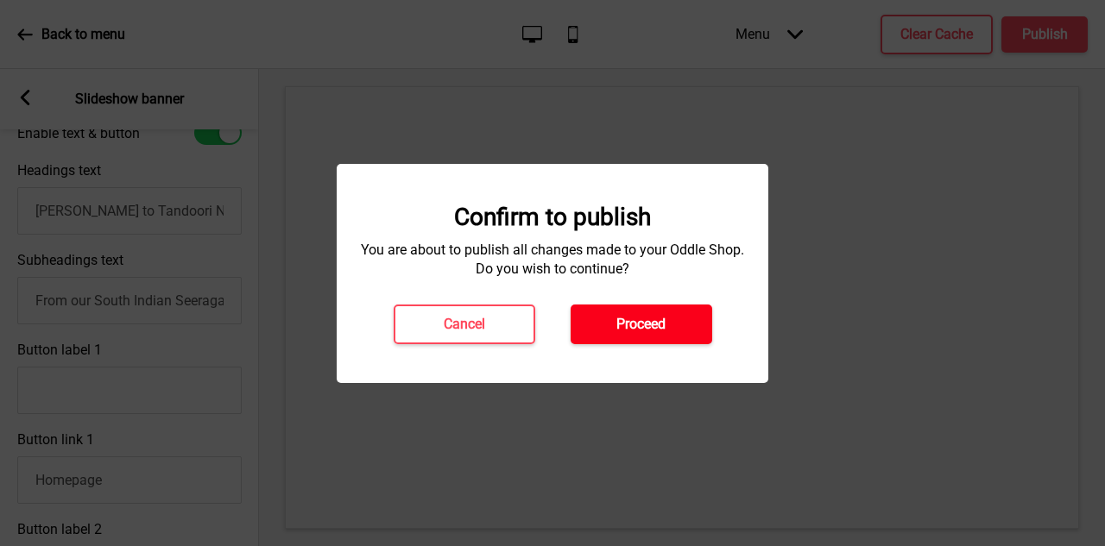
click at [680, 319] on button "Proceed" at bounding box center [642, 325] width 142 height 40
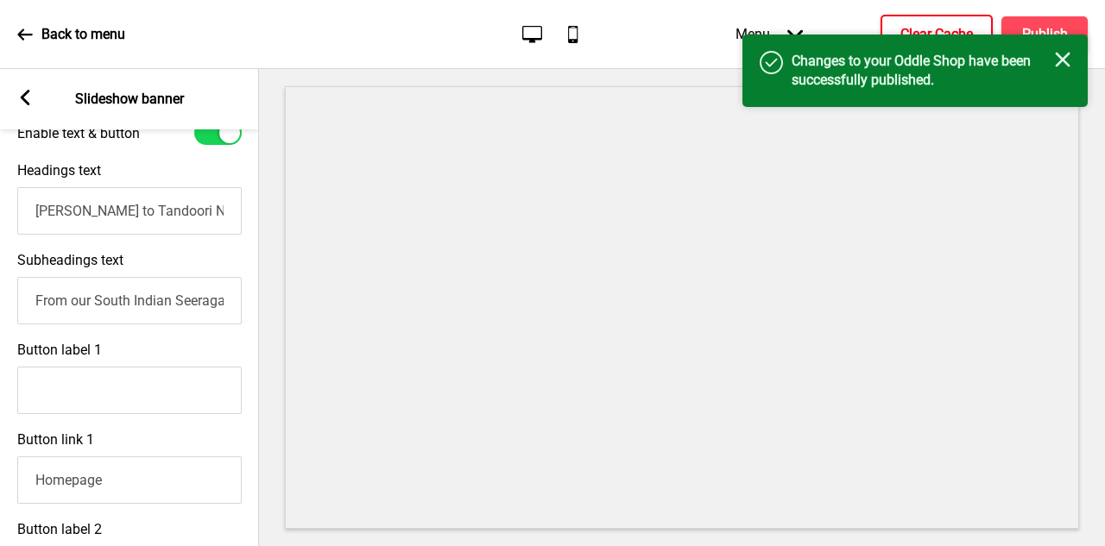
click at [937, 16] on button "Clear Cache" at bounding box center [937, 35] width 112 height 40
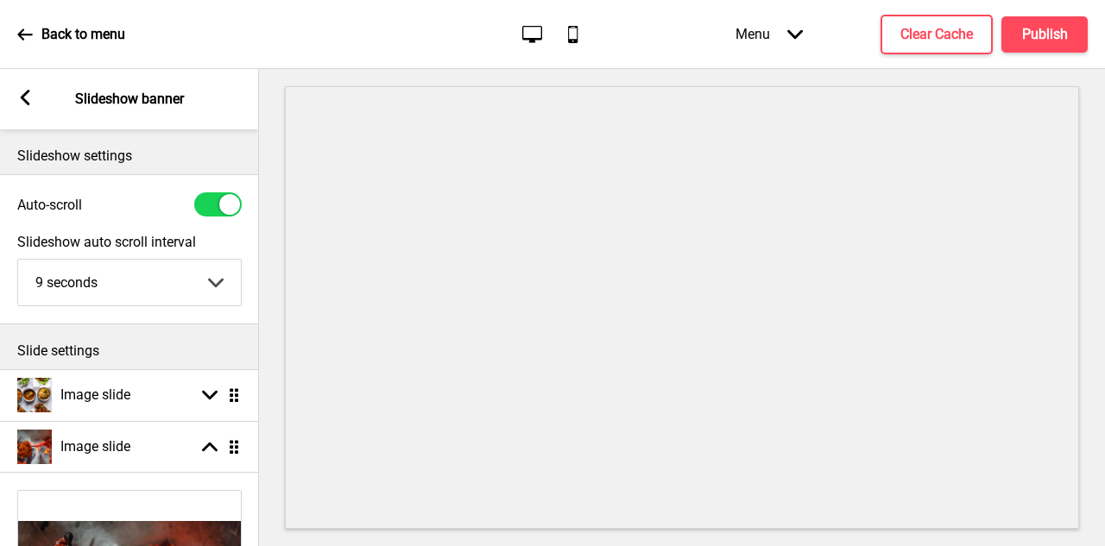
scroll to position [136, 0]
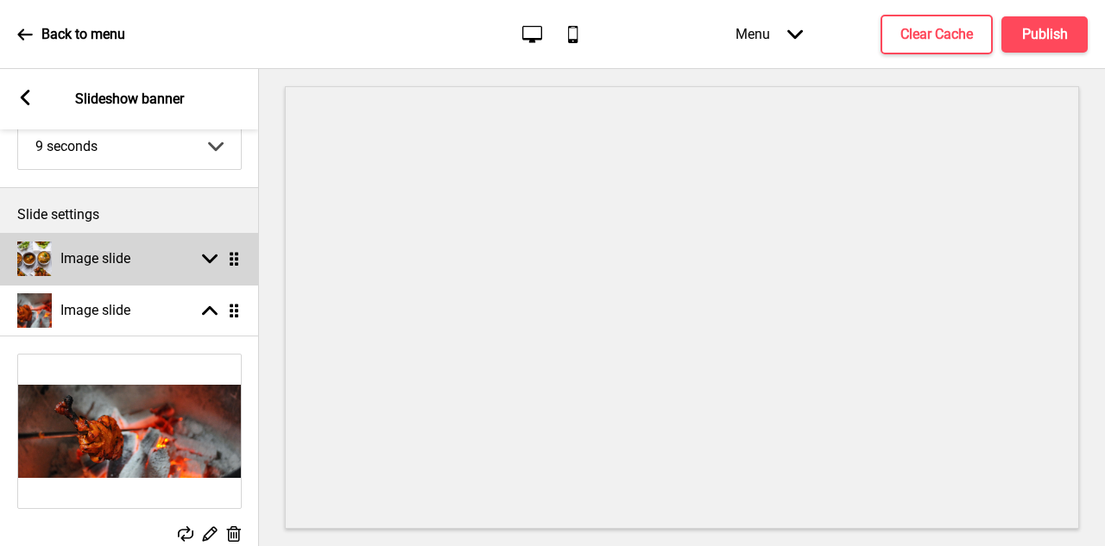
click at [138, 281] on div "Image slide Arrow down Drag" at bounding box center [129, 259] width 259 height 52
select select "right"
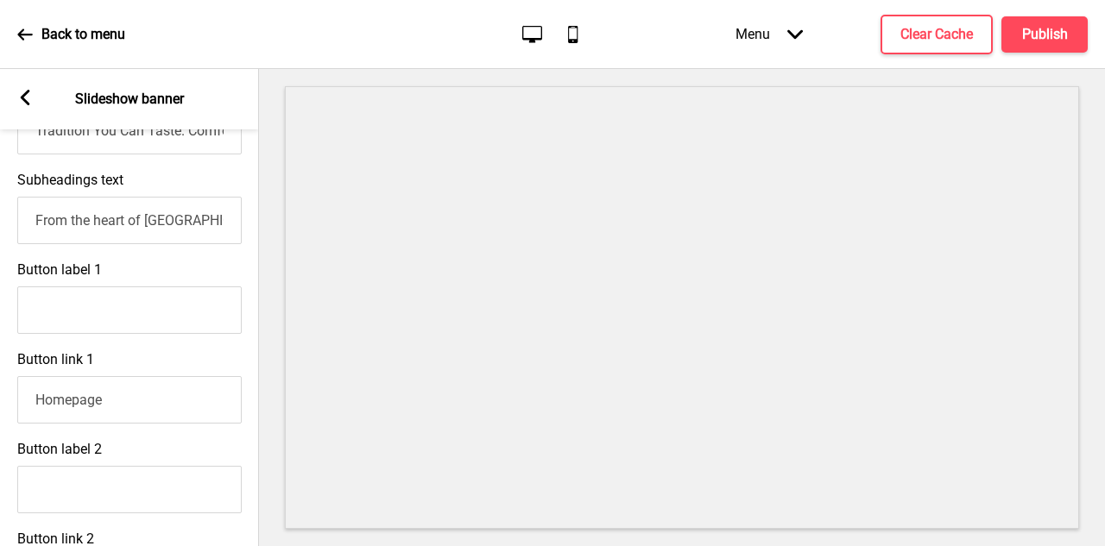
scroll to position [631, 0]
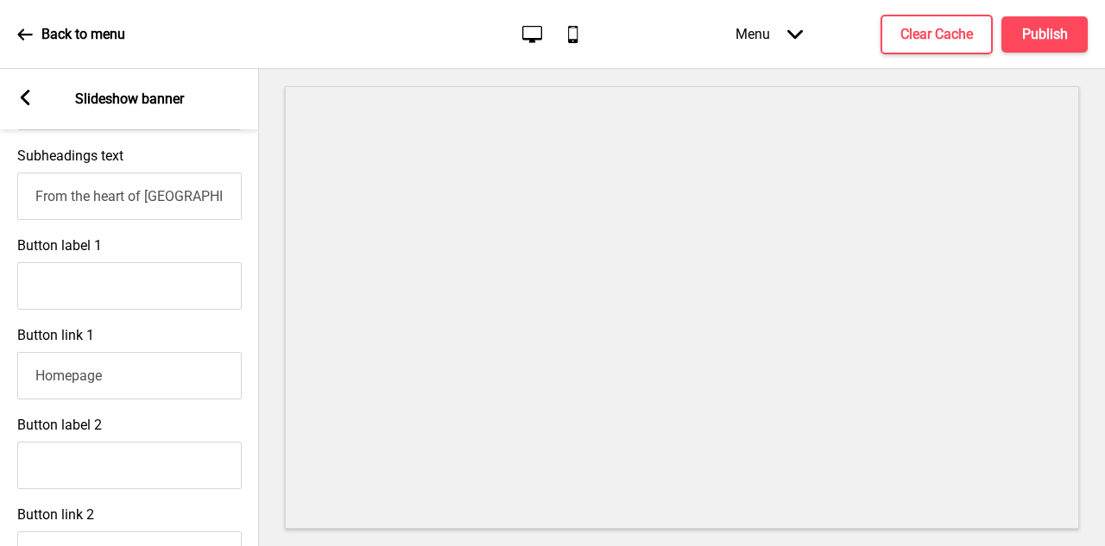
click at [113, 299] on input "Button label 1" at bounding box center [129, 285] width 224 height 47
type input "Home"
click at [138, 460] on input "Button label 2" at bounding box center [129, 465] width 224 height 47
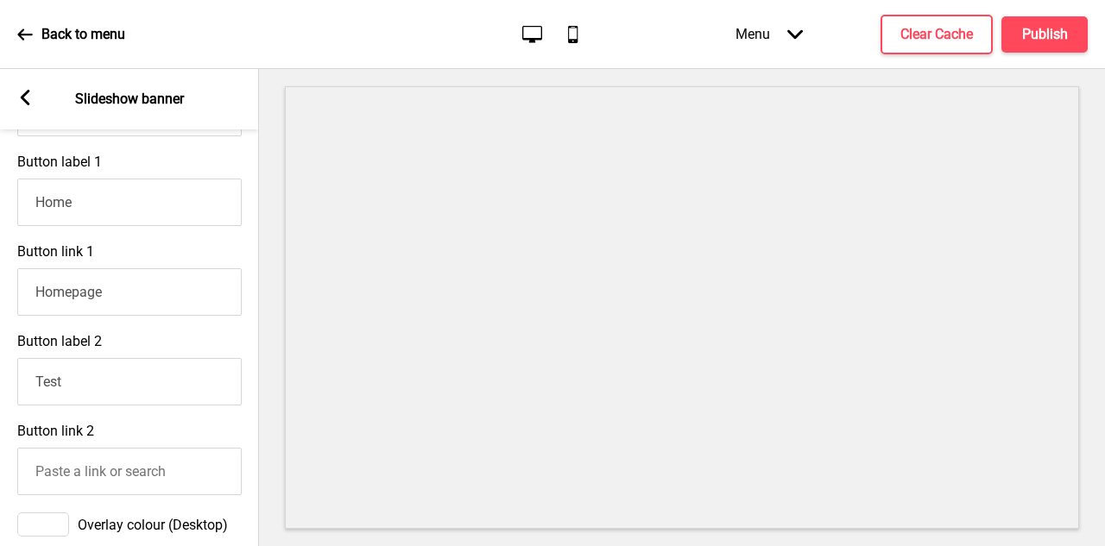
scroll to position [717, 0]
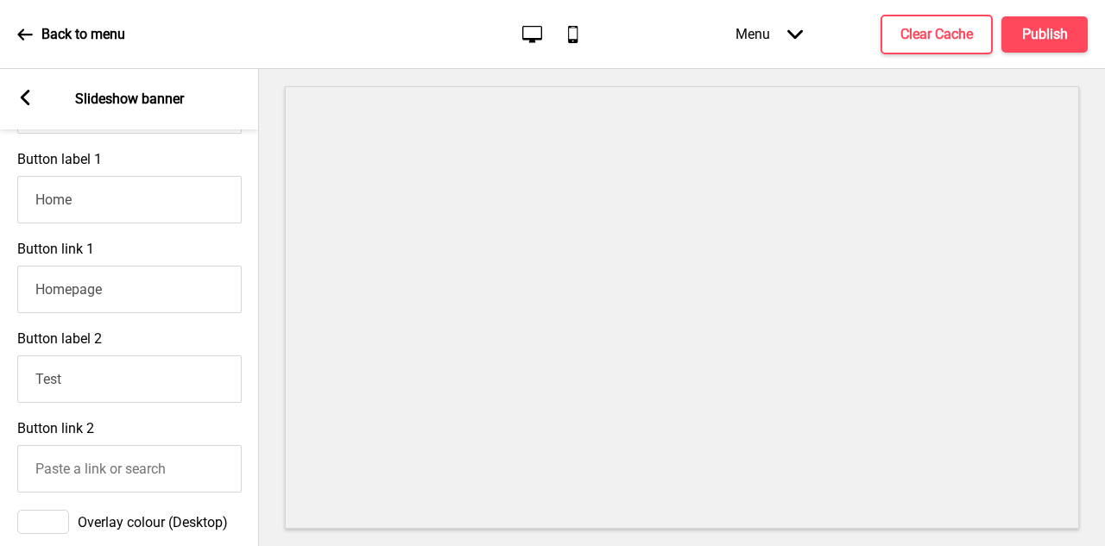
click at [170, 403] on input "Test" at bounding box center [129, 379] width 224 height 47
type input "T"
drag, startPoint x: 130, startPoint y: 208, endPoint x: 24, endPoint y: 192, distance: 107.4
click at [24, 192] on input "Home" at bounding box center [129, 199] width 224 height 47
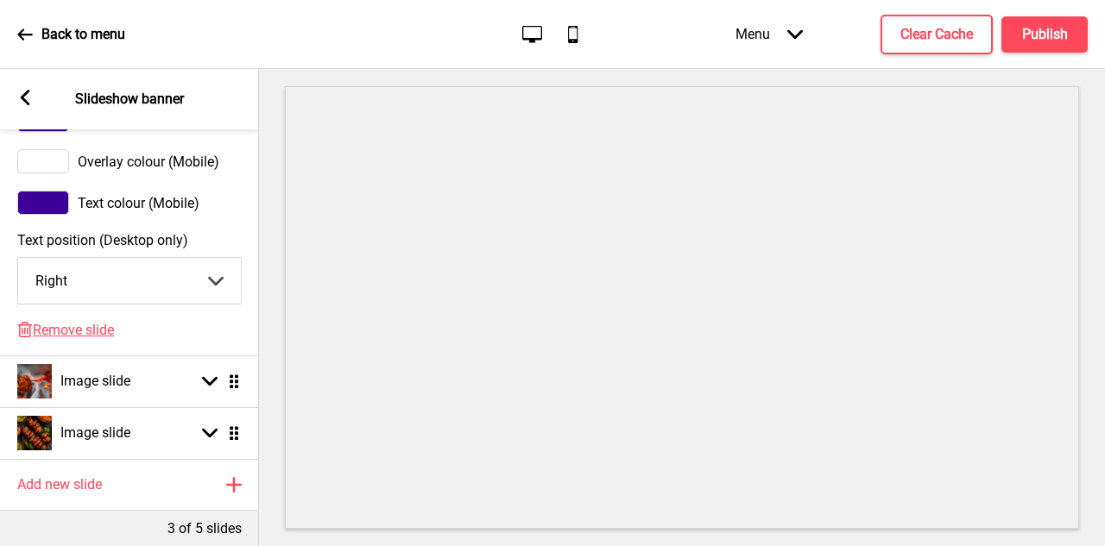
scroll to position [1247, 0]
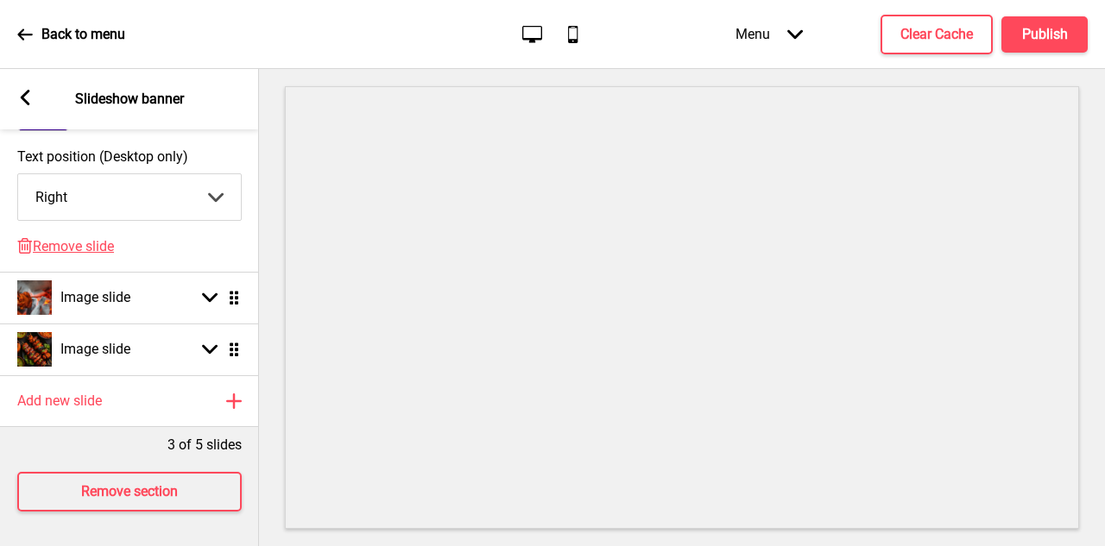
click at [22, 99] on icon at bounding box center [25, 98] width 9 height 16
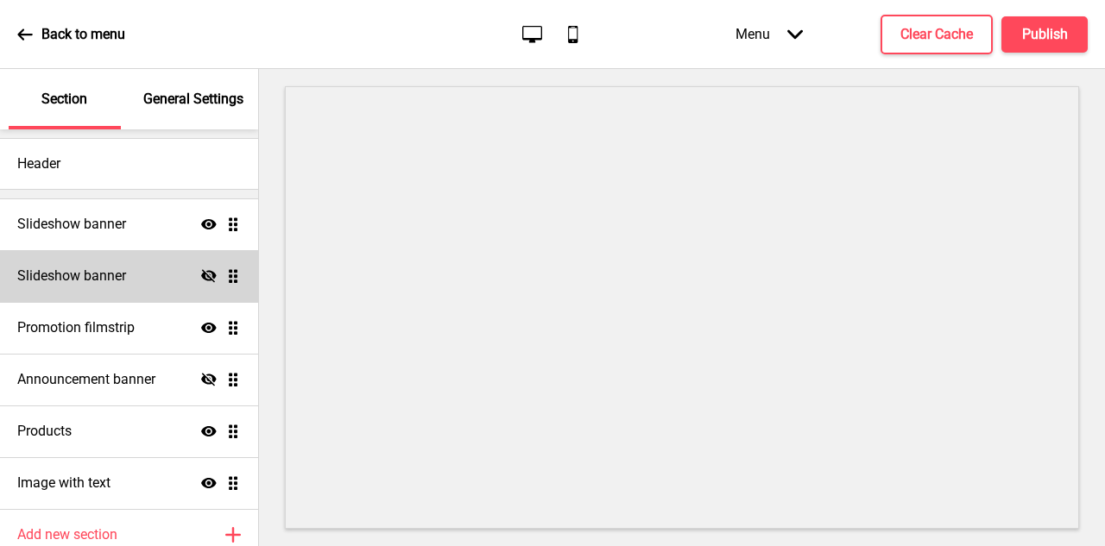
scroll to position [84, 0]
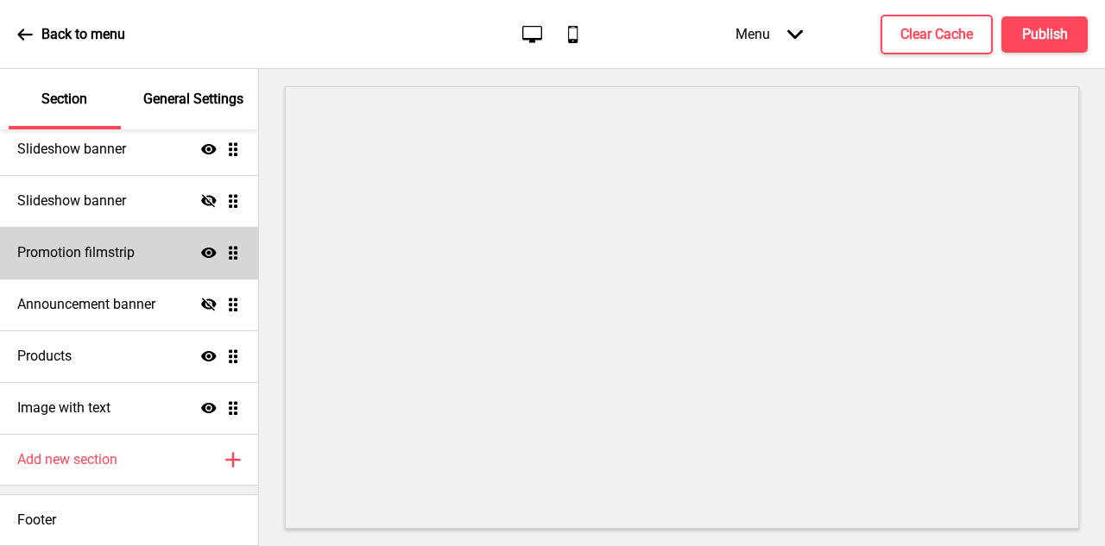
click at [108, 243] on div "Promotion filmstrip Show Drag" at bounding box center [129, 253] width 258 height 52
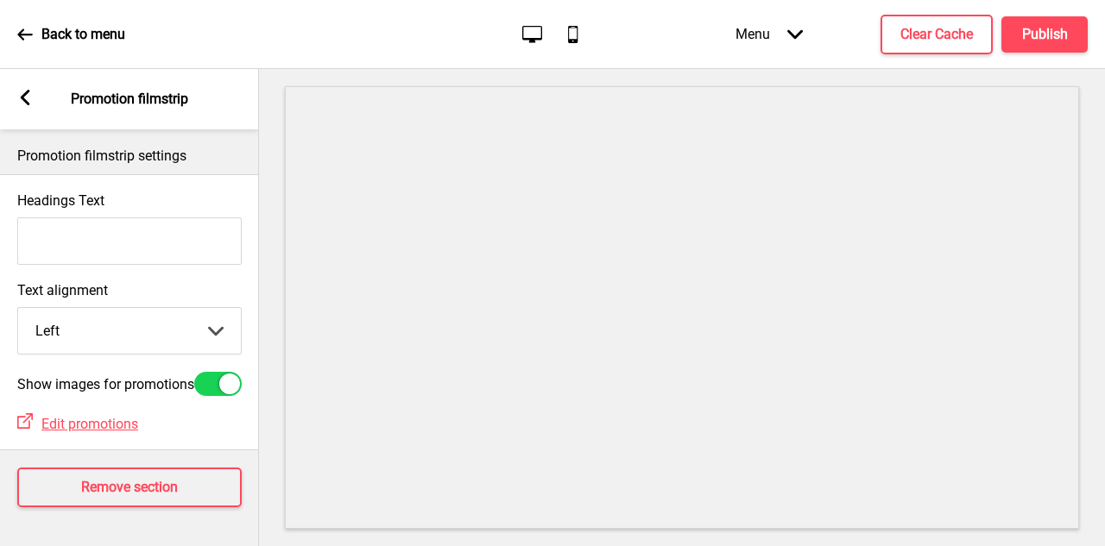
scroll to position [4, 0]
click at [110, 256] on input "Headings Text" at bounding box center [129, 241] width 224 height 47
type input "Taste the Tradition"
click at [256, 314] on div "Text alignment Left Left Center Right Arrow down" at bounding box center [129, 319] width 259 height 90
click at [124, 425] on span "Edit promotions" at bounding box center [89, 424] width 97 height 16
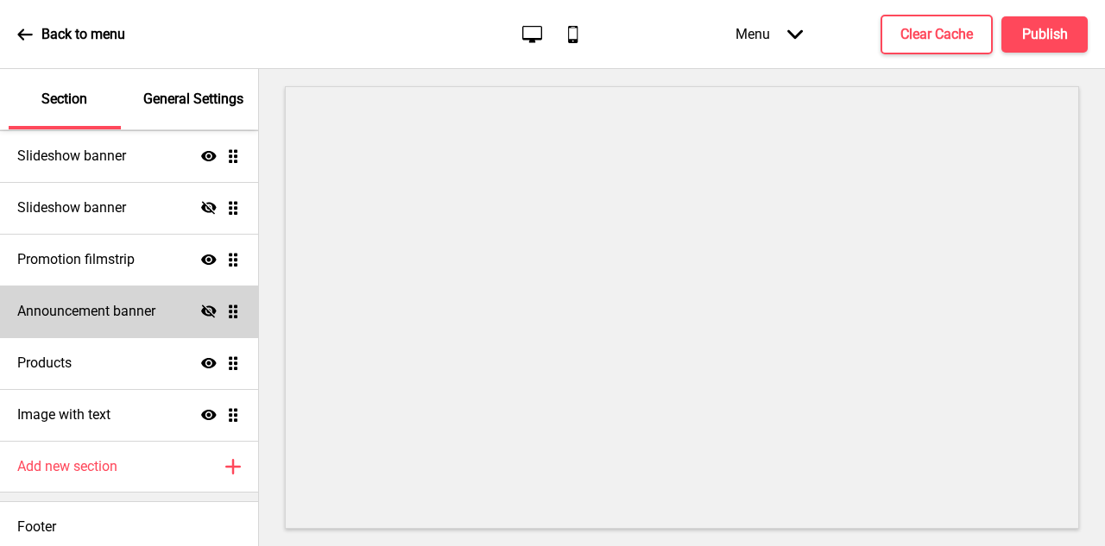
scroll to position [84, 0]
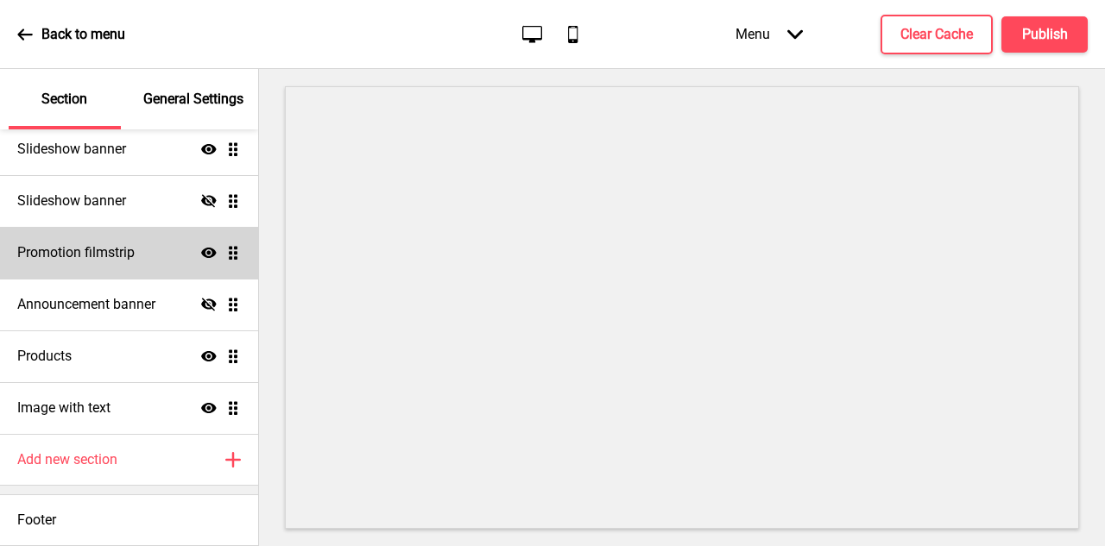
click at [108, 253] on h4 "Promotion filmstrip" at bounding box center [75, 252] width 117 height 19
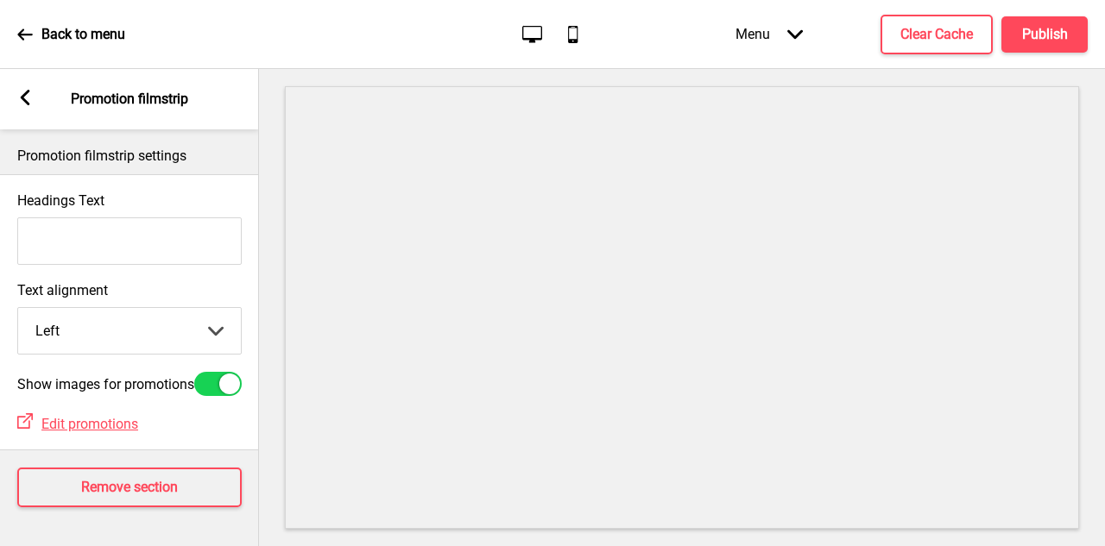
click at [155, 256] on input "Headings Text" at bounding box center [129, 241] width 224 height 47
type input "Taste the Tradition"
click at [142, 249] on input "Taste the Tradition" at bounding box center [129, 241] width 224 height 47
click at [158, 231] on input "Taste the Tradition" at bounding box center [129, 241] width 224 height 47
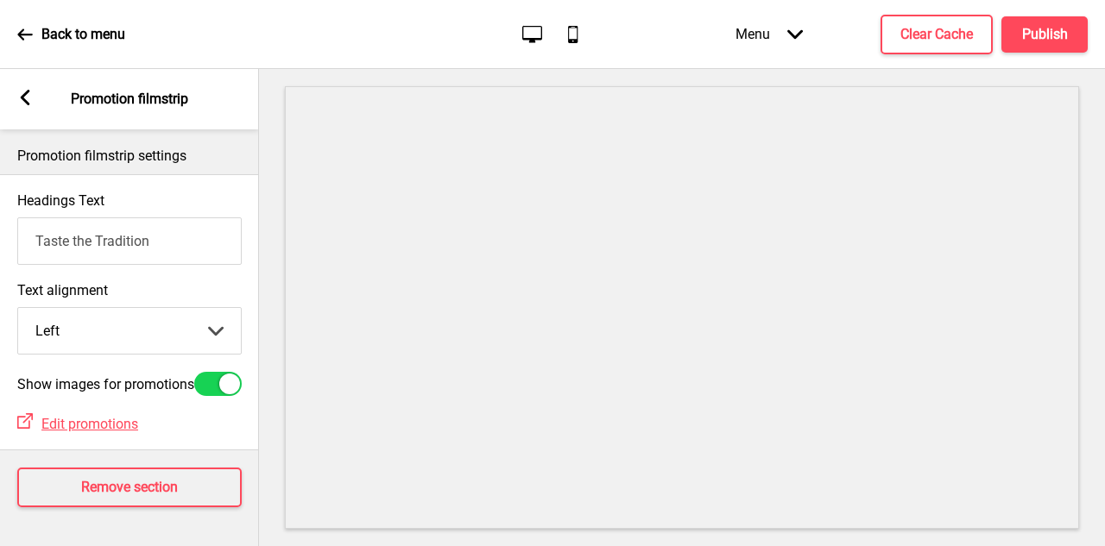
click at [158, 231] on input "Taste the Tradition" at bounding box center [129, 241] width 224 height 47
click at [30, 96] on rect at bounding box center [25, 98] width 16 height 16
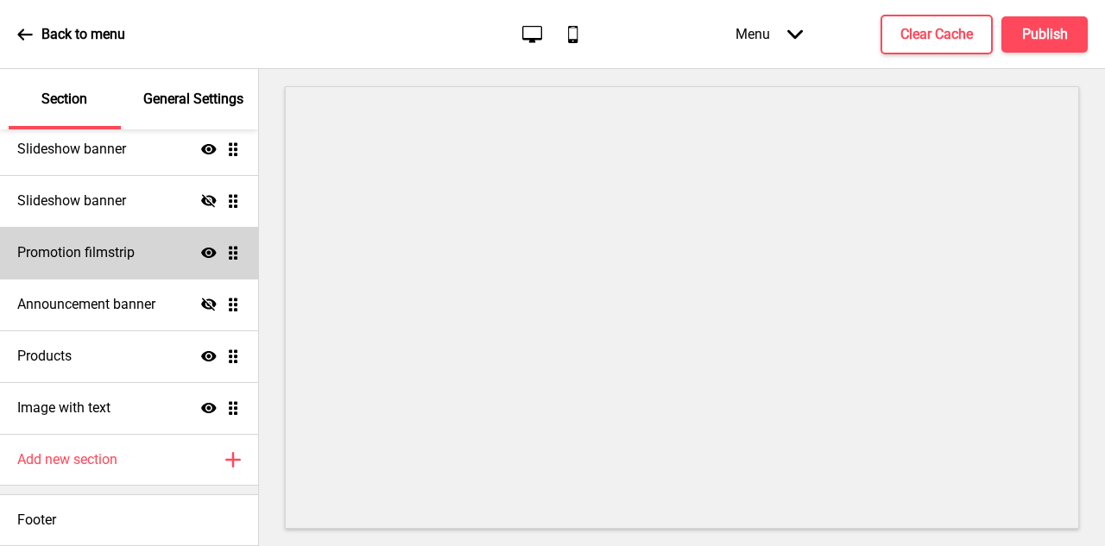
click at [205, 255] on icon at bounding box center [209, 253] width 16 height 10
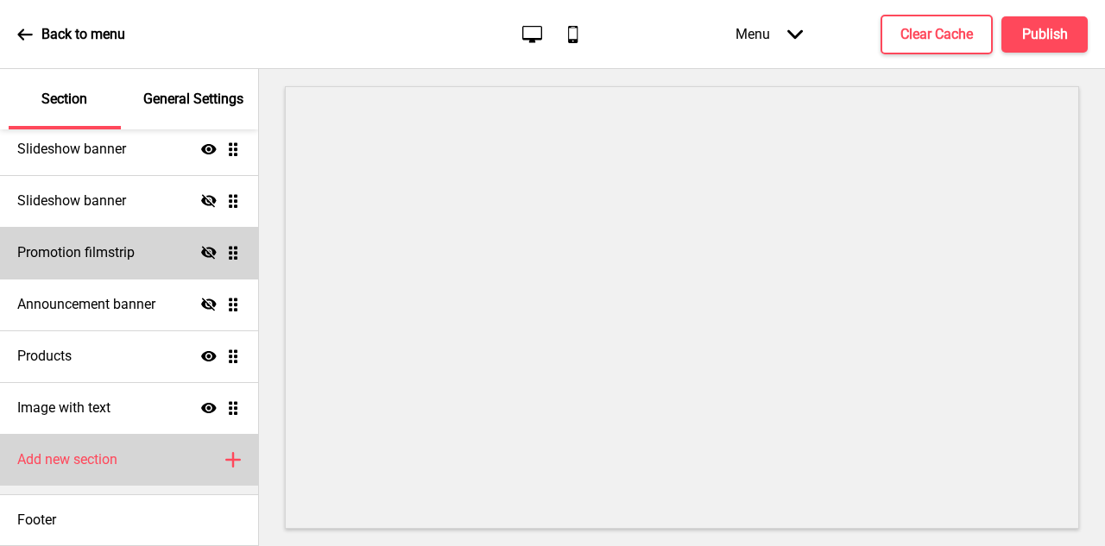
click at [226, 464] on icon "Plus" at bounding box center [233, 460] width 16 height 16
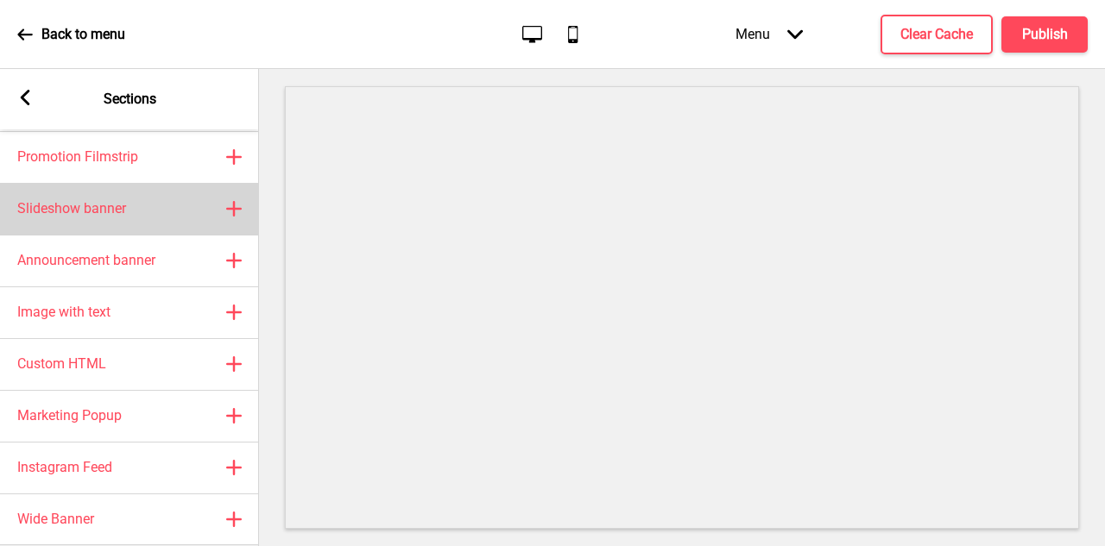
scroll to position [111, 0]
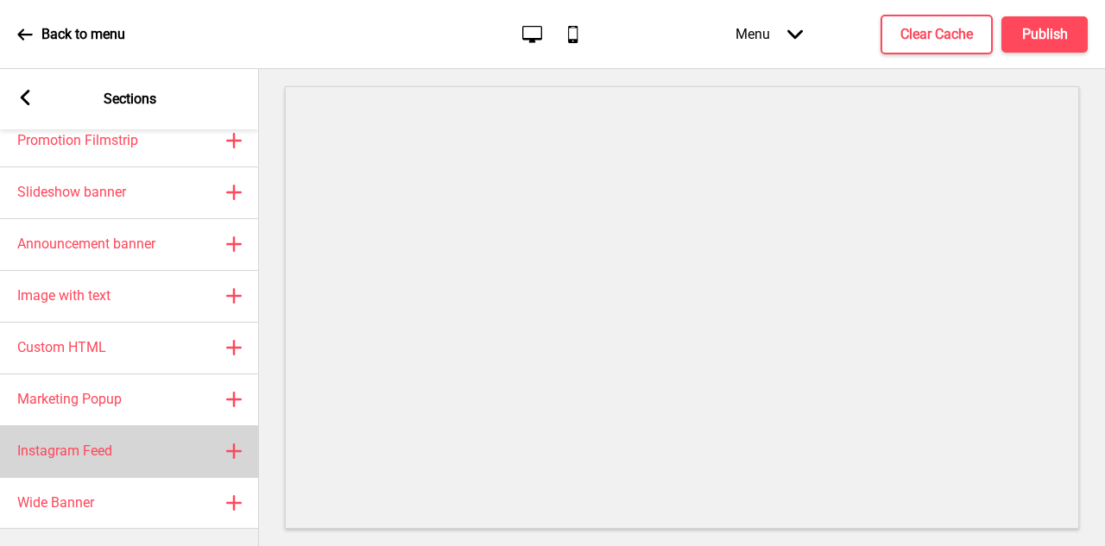
click at [243, 451] on div "Instagram Feed Plus" at bounding box center [129, 452] width 259 height 52
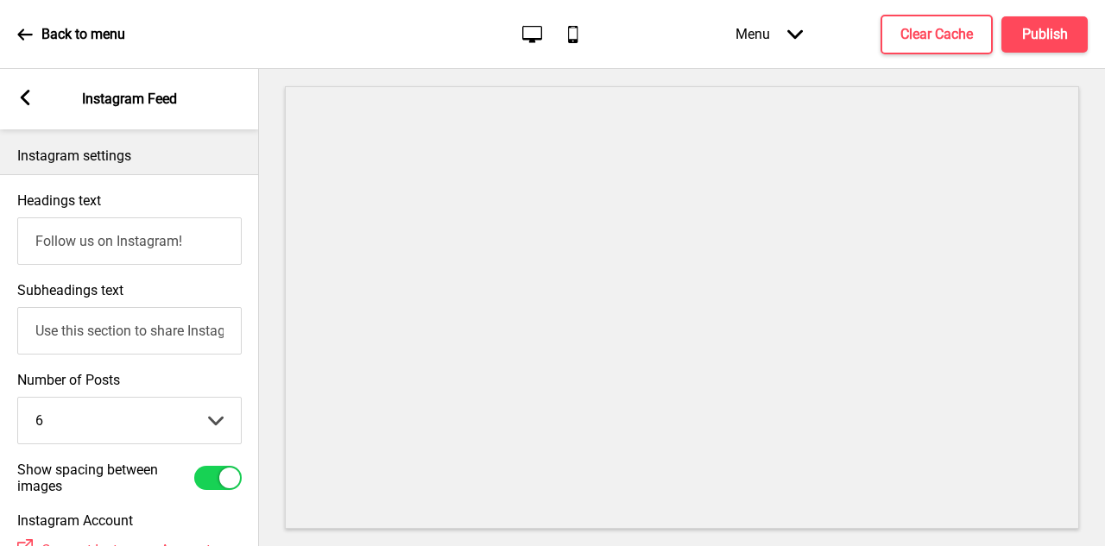
click at [203, 252] on input "Follow us on Instagram!" at bounding box center [129, 241] width 224 height 47
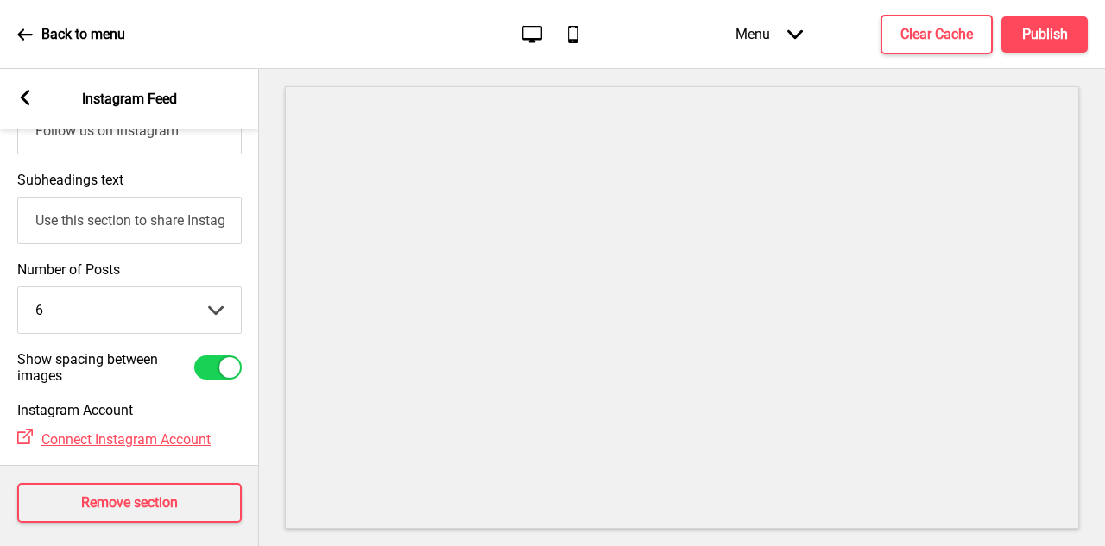
scroll to position [123, 0]
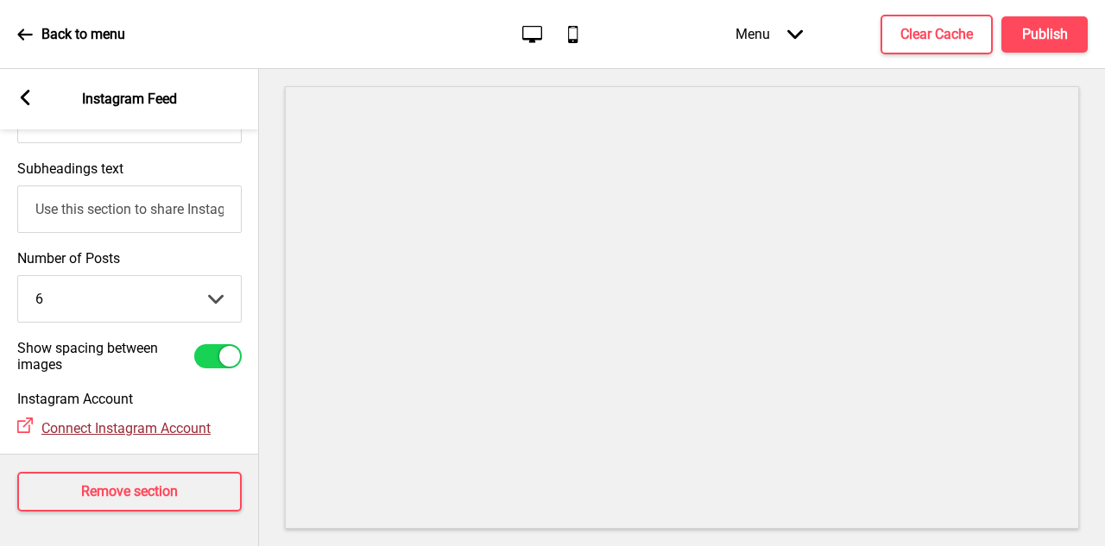
type input "Follow us on Instagram"
click at [194, 429] on span "Connect Instagram Account" at bounding box center [125, 428] width 169 height 16
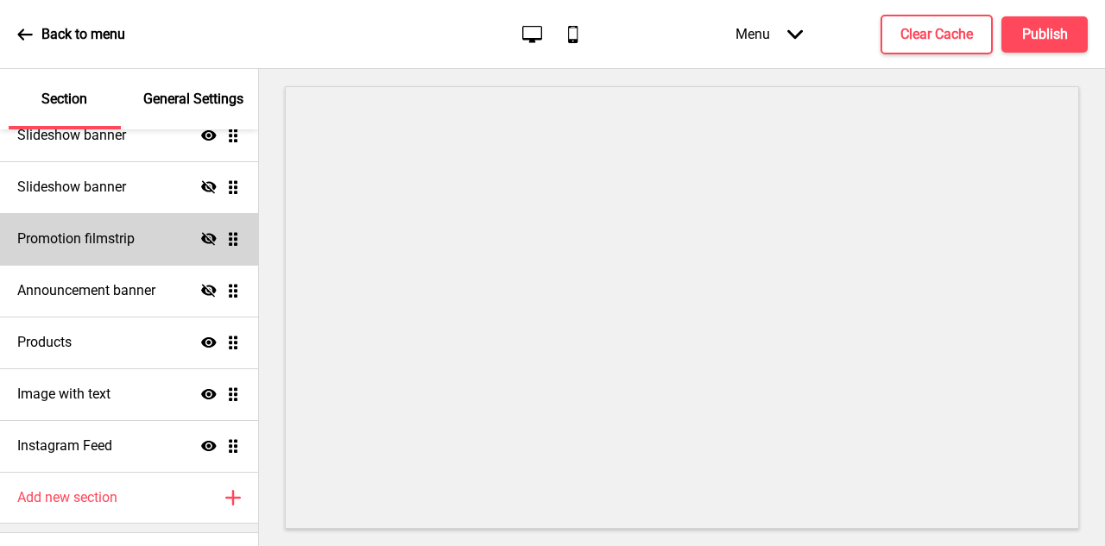
scroll to position [136, 0]
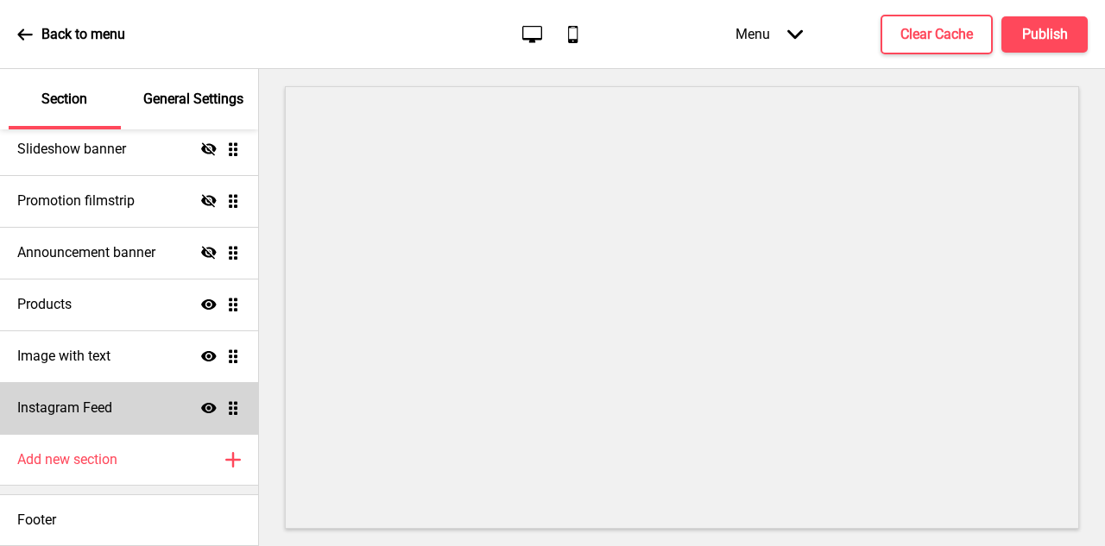
click at [134, 413] on div "Instagram Feed Show Drag" at bounding box center [129, 408] width 258 height 52
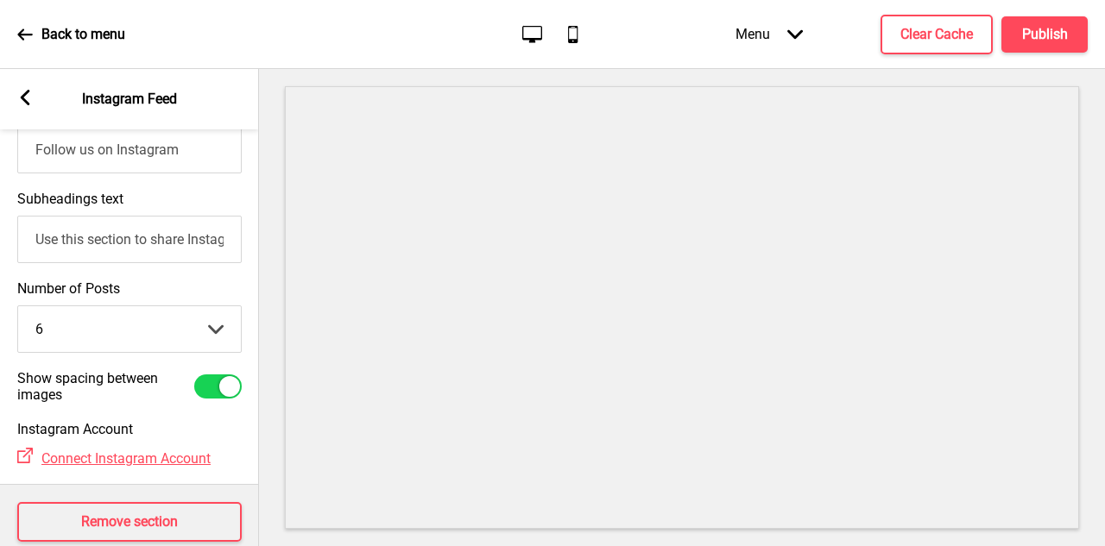
scroll to position [123, 0]
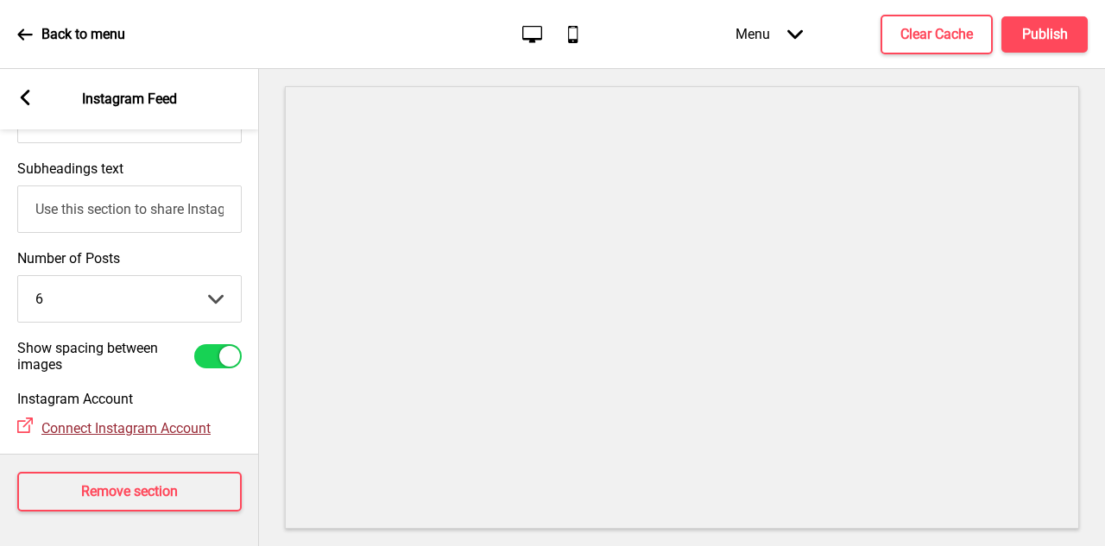
click at [175, 425] on span "Connect Instagram Account" at bounding box center [125, 428] width 169 height 16
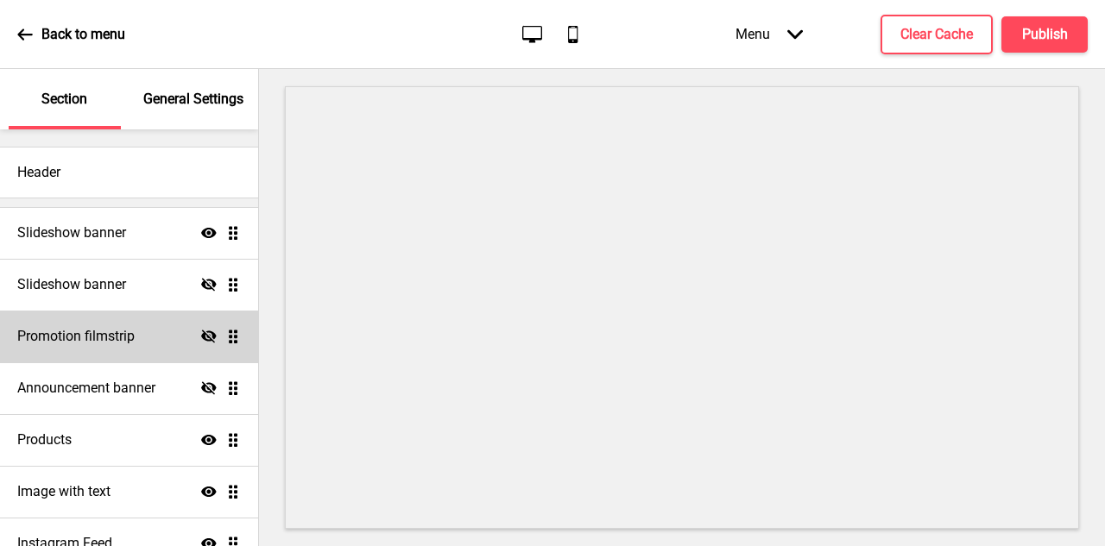
scroll to position [136, 0]
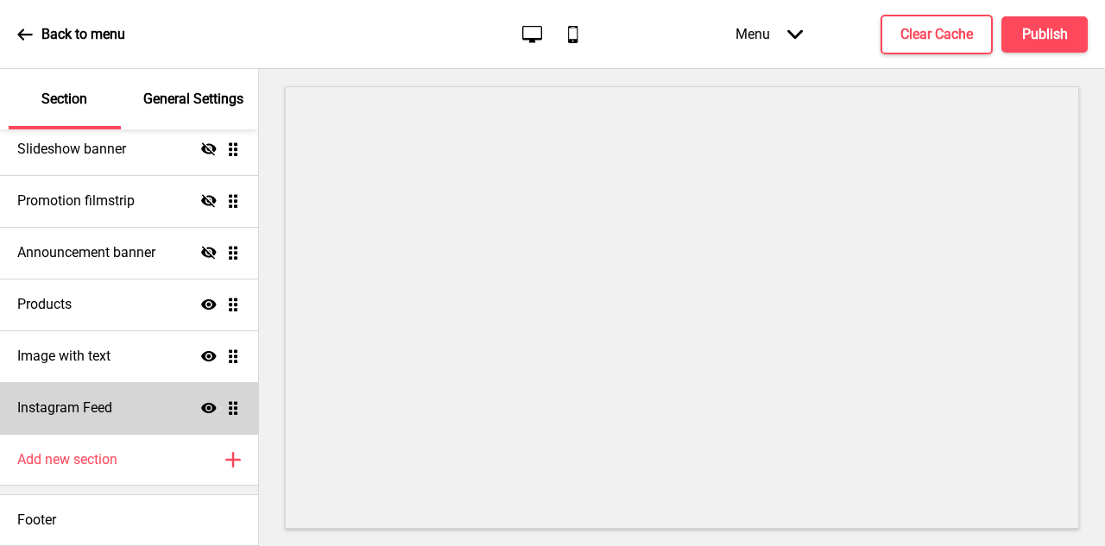
click at [126, 415] on div "Instagram Feed Show Drag" at bounding box center [129, 408] width 258 height 52
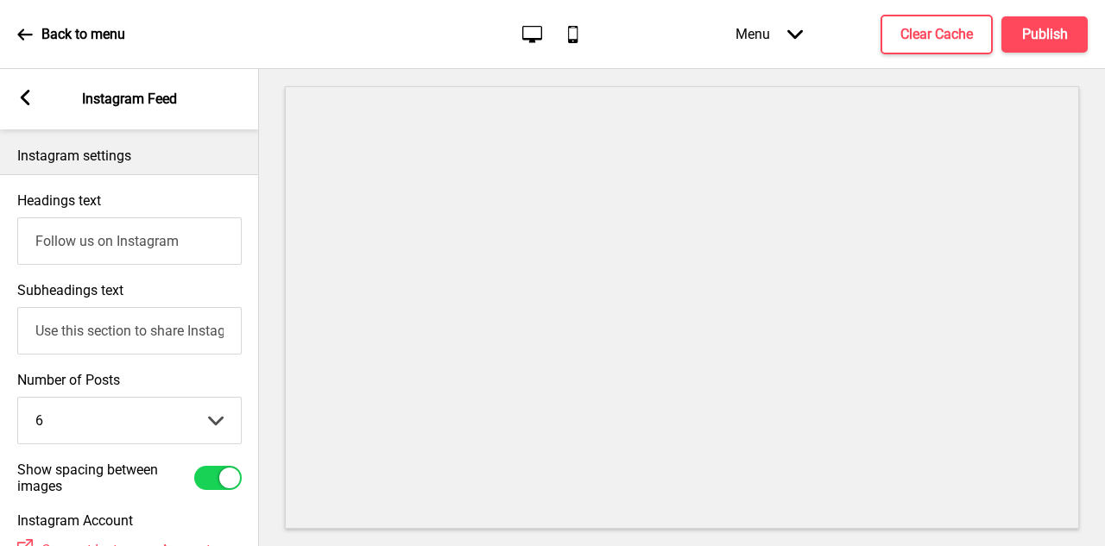
click at [135, 331] on input "Use this section to share Instagram posts with your customers" at bounding box center [129, 330] width 224 height 47
click at [213, 344] on input "Use this section to share Instagram posts with your customers" at bounding box center [129, 330] width 224 height 47
paste input "Discover our latest dishes, celebrations, and behind-the-scenes moments — fresh…"
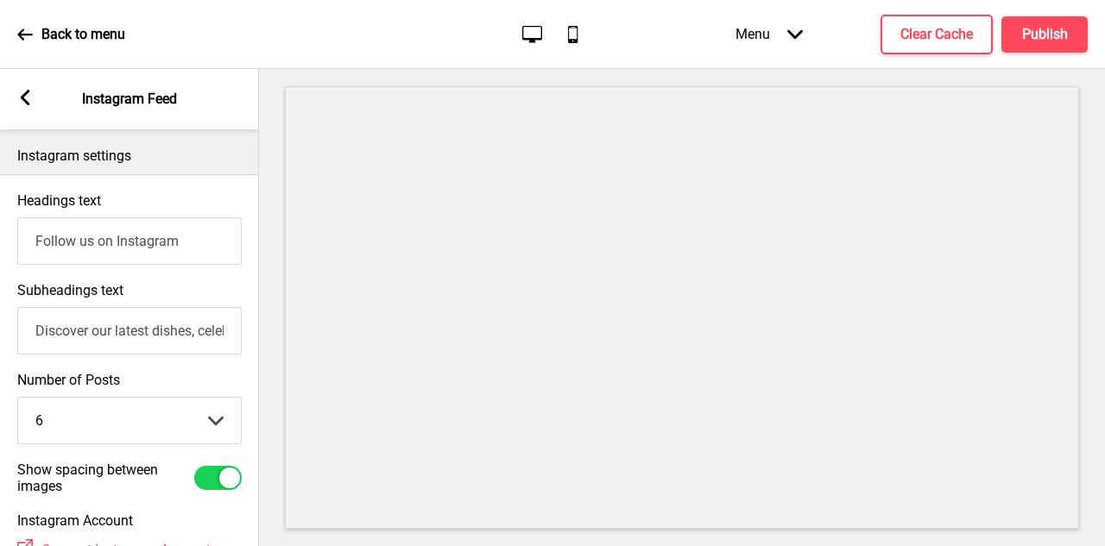
scroll to position [0, 509]
drag, startPoint x: 135, startPoint y: 322, endPoint x: 60, endPoint y: 321, distance: 75.1
click at [28, 314] on input "Discover our latest dishes, celebrations, and behind-the-scenes moments — fresh…" at bounding box center [129, 330] width 224 height 47
click at [196, 332] on input "Discover our latest dishes, celebrations, and behind-the-scenes moments — fresh…" at bounding box center [129, 330] width 224 height 47
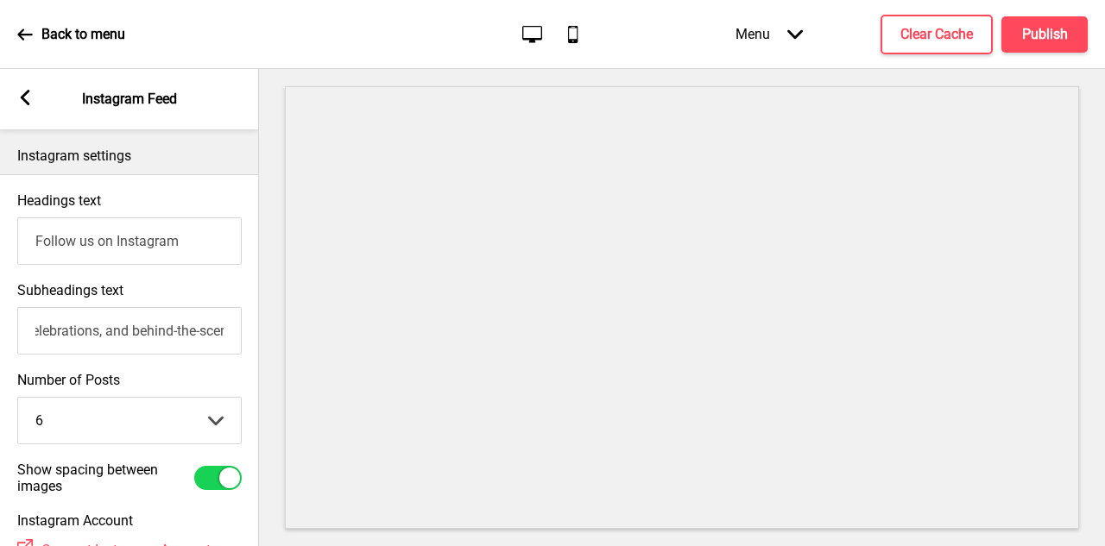
drag, startPoint x: 143, startPoint y: 327, endPoint x: 197, endPoint y: 327, distance: 53.5
click at [197, 327] on input "Discover our latest dishes, celebrations, and behind-the-scenes moments — fresh…" at bounding box center [129, 330] width 224 height 47
drag, startPoint x: 131, startPoint y: 332, endPoint x: 104, endPoint y: 337, distance: 27.3
click at [104, 337] on input "Discover our latest dishes, celebrations, and Kitchen Stories — fresh from our …" at bounding box center [129, 330] width 224 height 47
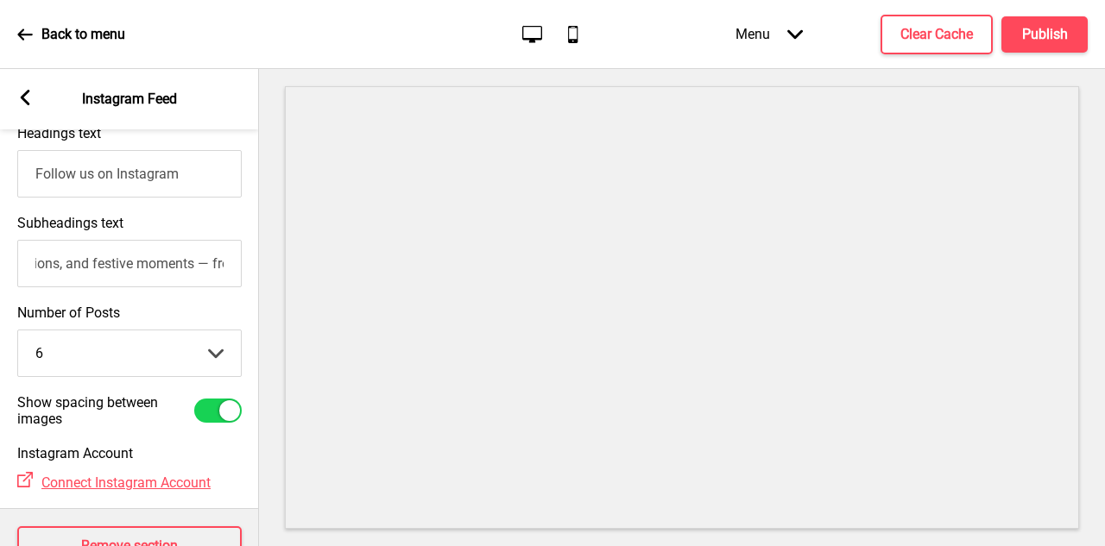
scroll to position [123, 0]
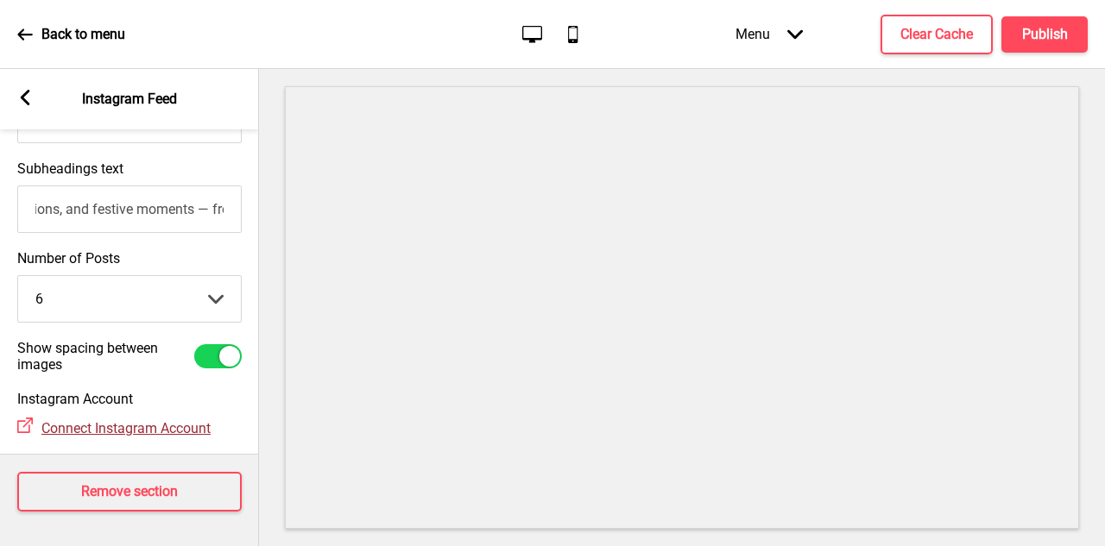
type input "Discover our latest dishes, celebrations, and festive moments — fresh from our …"
click at [124, 427] on span "Connect Instagram Account" at bounding box center [125, 428] width 169 height 16
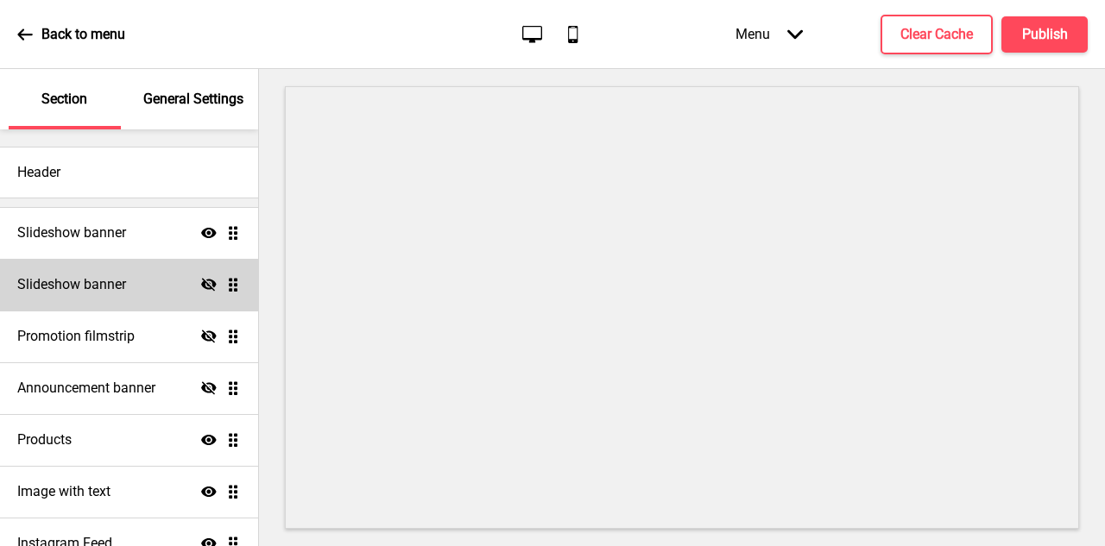
scroll to position [136, 0]
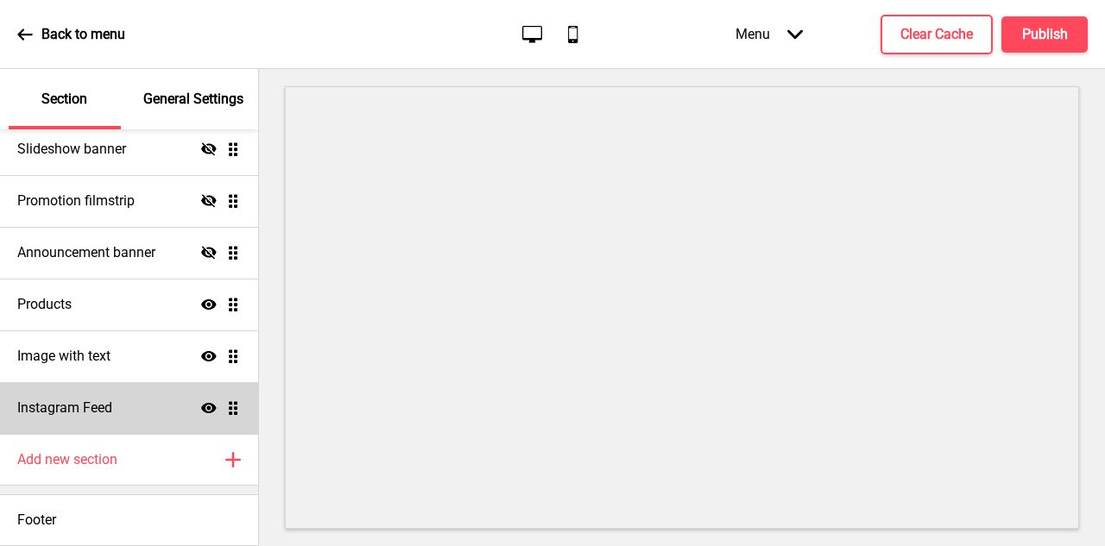
click at [134, 418] on div "Instagram Feed Show Drag" at bounding box center [129, 408] width 258 height 52
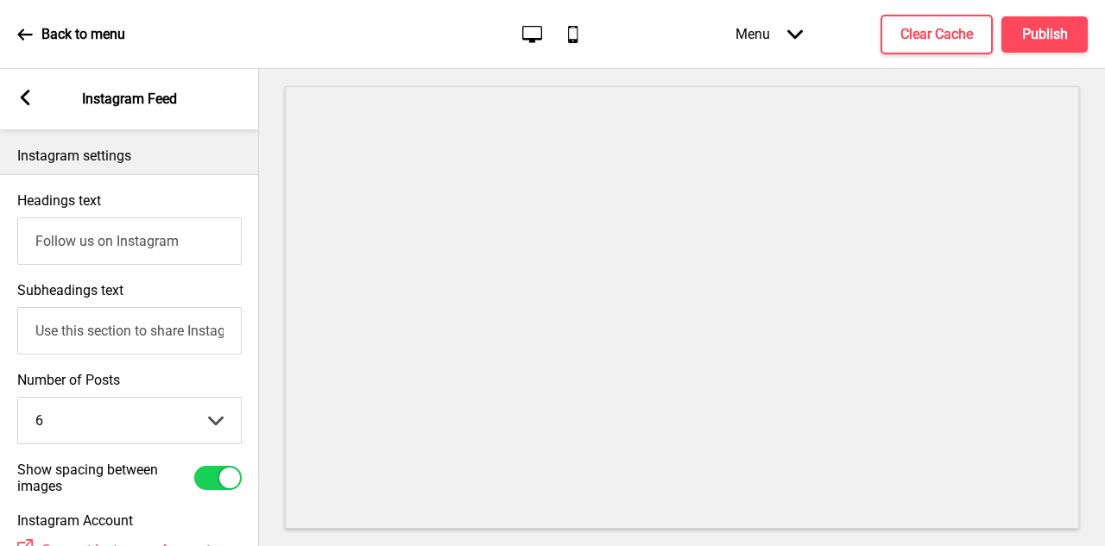
scroll to position [123, 0]
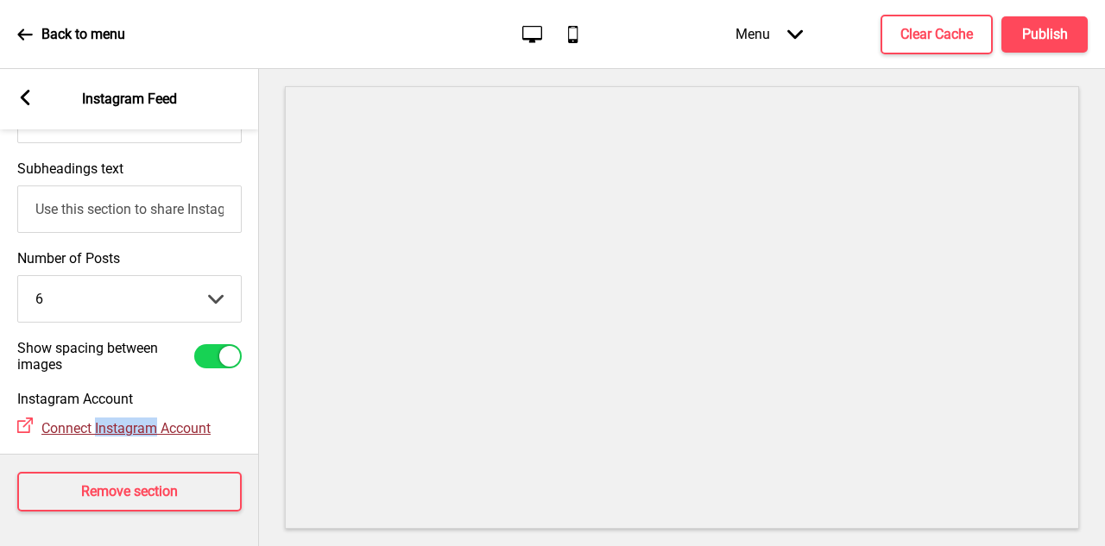
copy span "Instagram"
click at [174, 425] on span "Connect Instagram Account" at bounding box center [125, 428] width 169 height 16
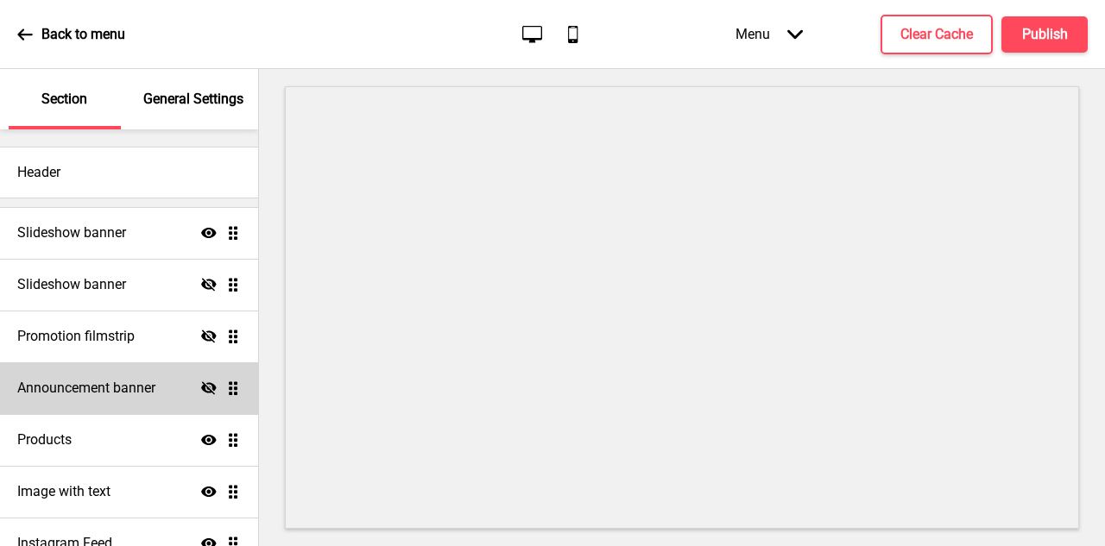
scroll to position [136, 0]
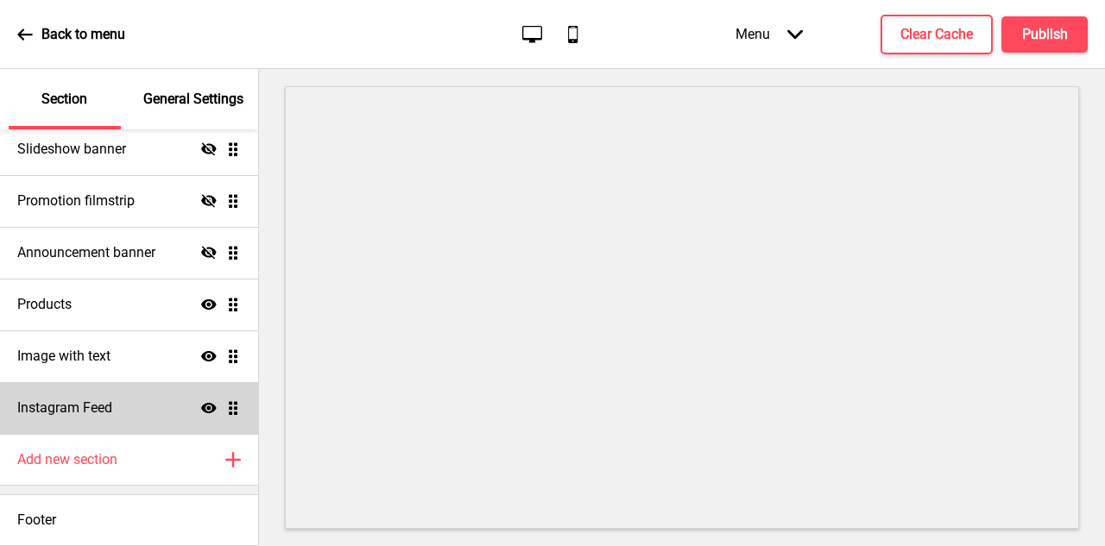
click at [104, 407] on h4 "Instagram Feed" at bounding box center [64, 408] width 95 height 19
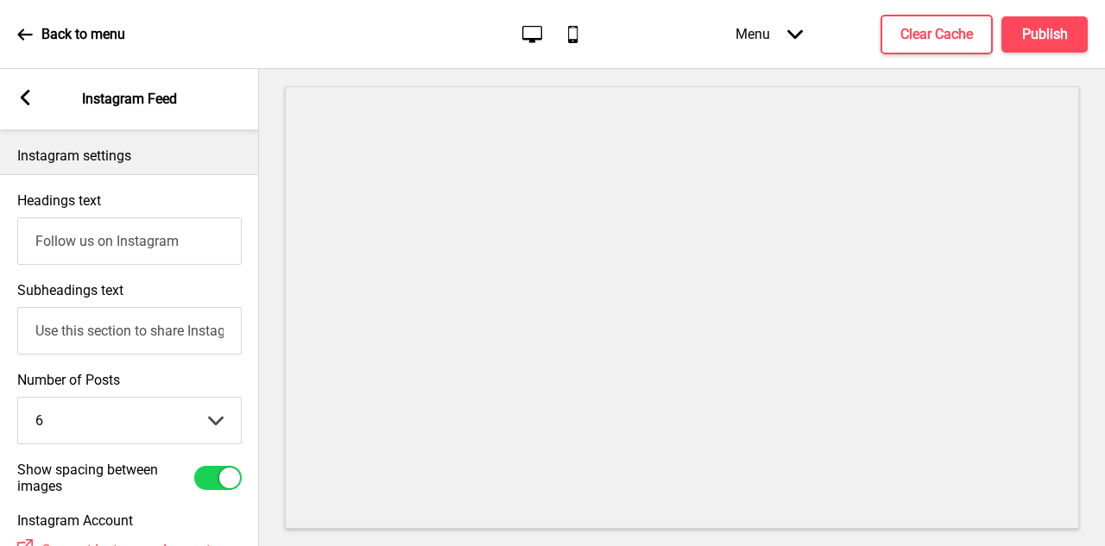
scroll to position [123, 0]
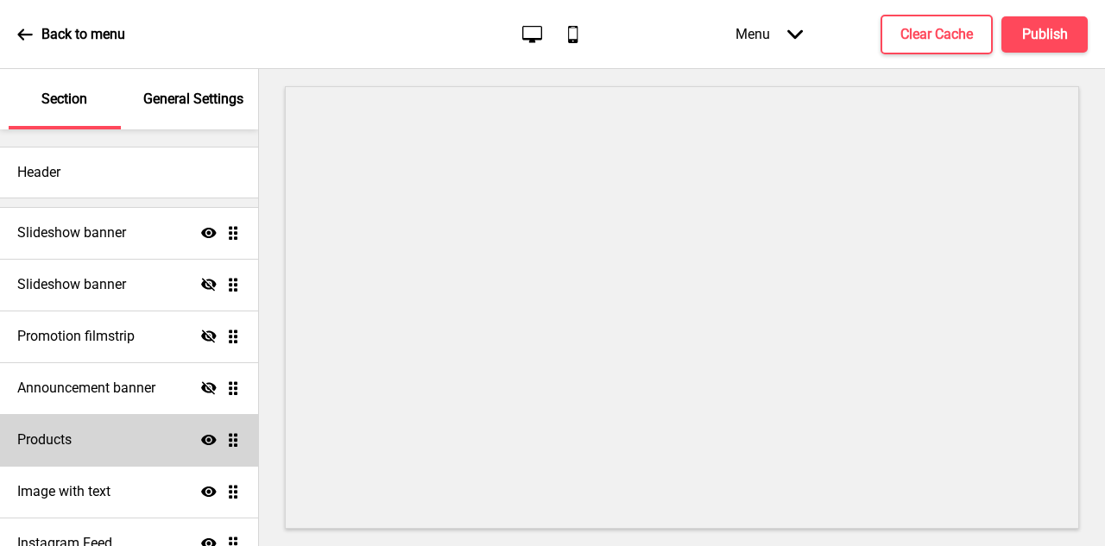
scroll to position [136, 0]
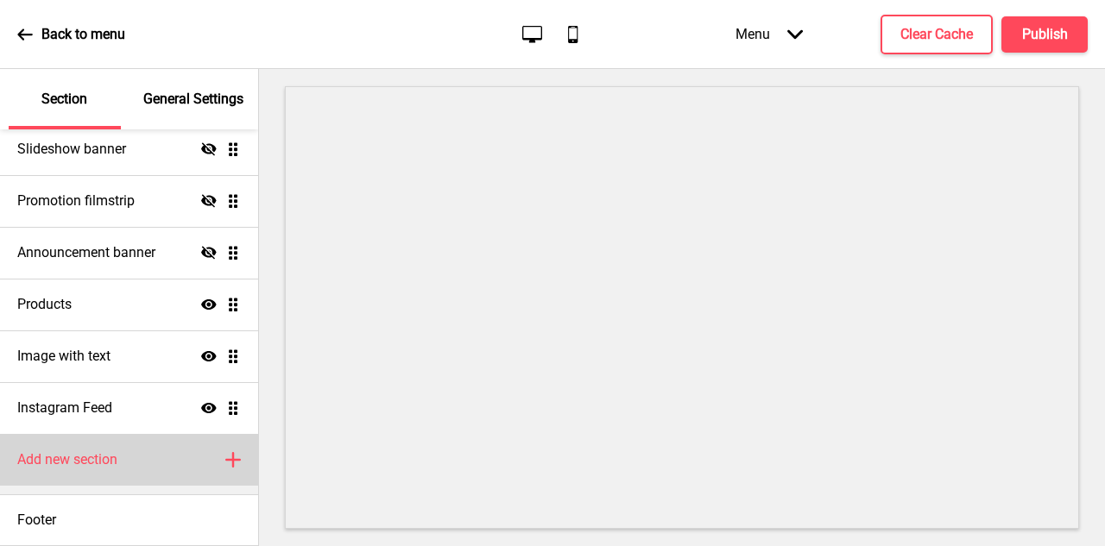
click at [133, 457] on div "Add new section Plus" at bounding box center [129, 460] width 258 height 52
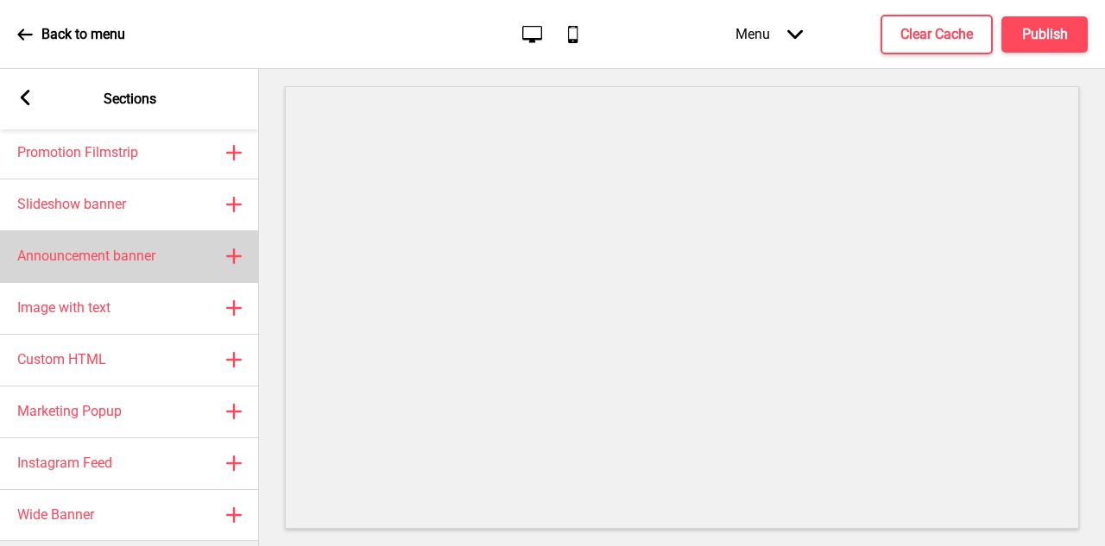
scroll to position [111, 0]
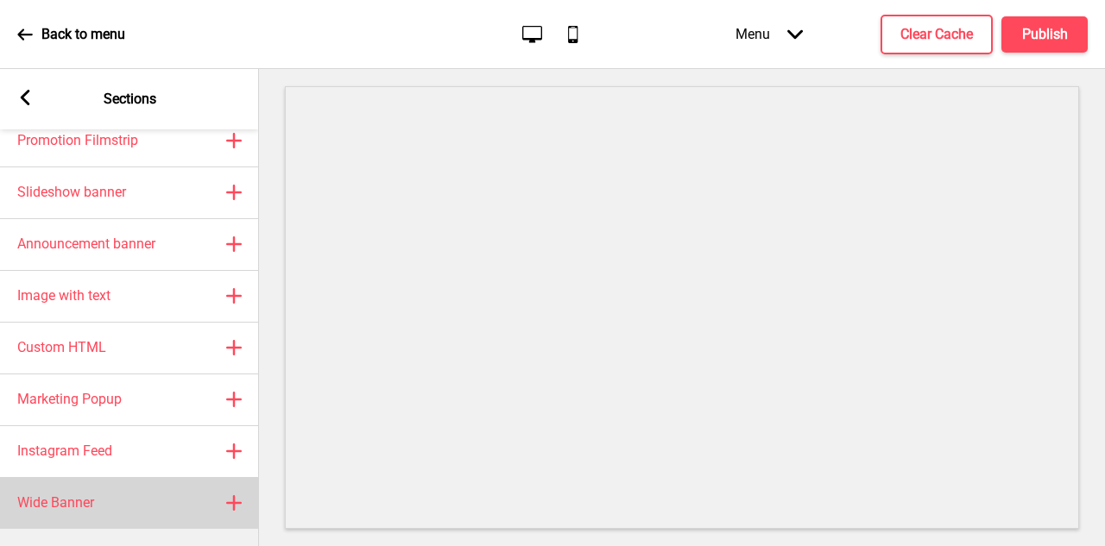
click at [166, 491] on div "Wide Banner Plus" at bounding box center [129, 503] width 259 height 52
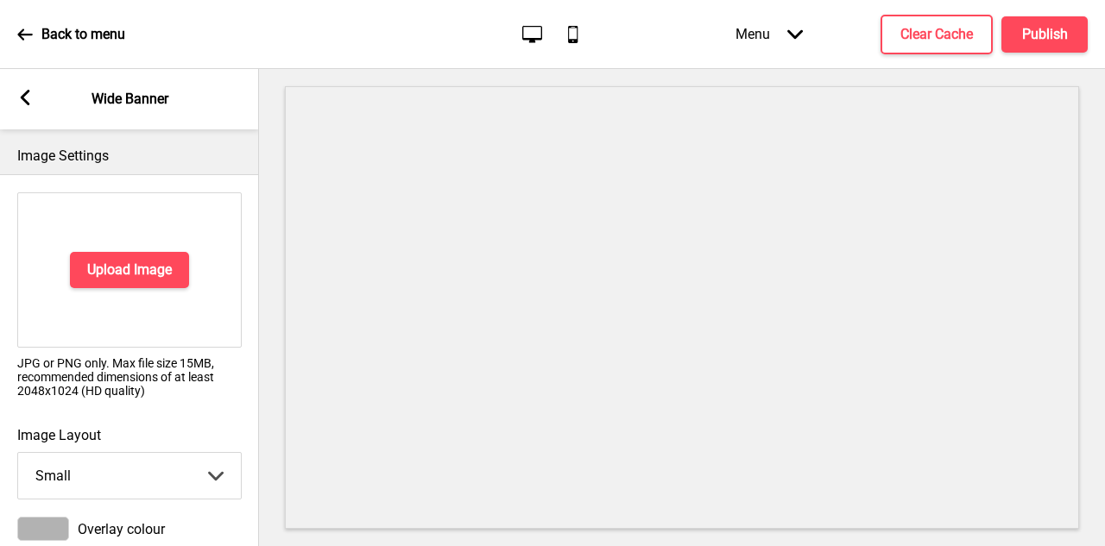
click at [22, 93] on rect at bounding box center [25, 98] width 16 height 16
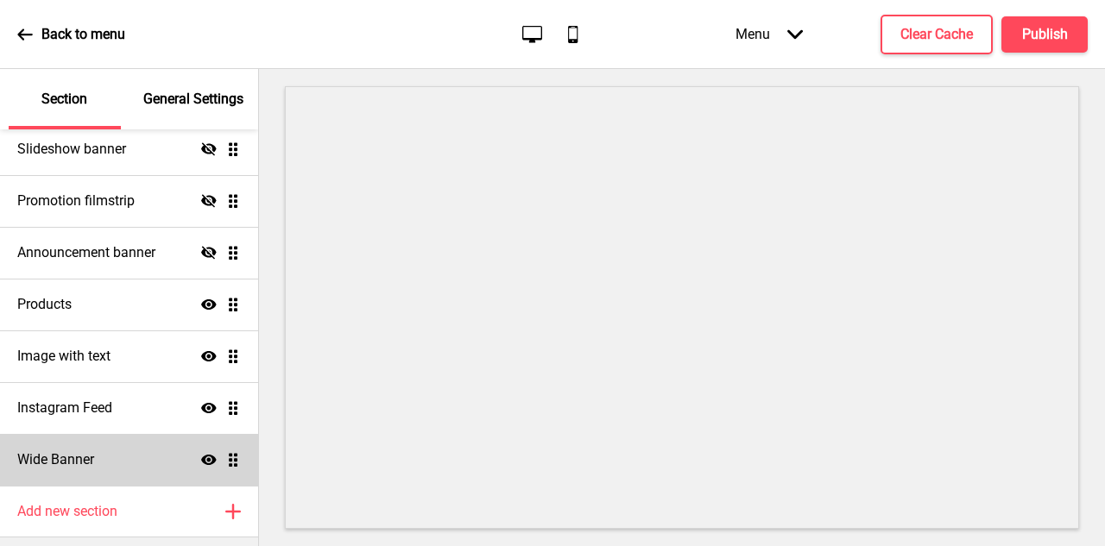
click at [228, 463] on ul "Slideshow banner Show Drag Slideshow banner Hide Drag Promotion filmstrip Hide …" at bounding box center [129, 279] width 258 height 414
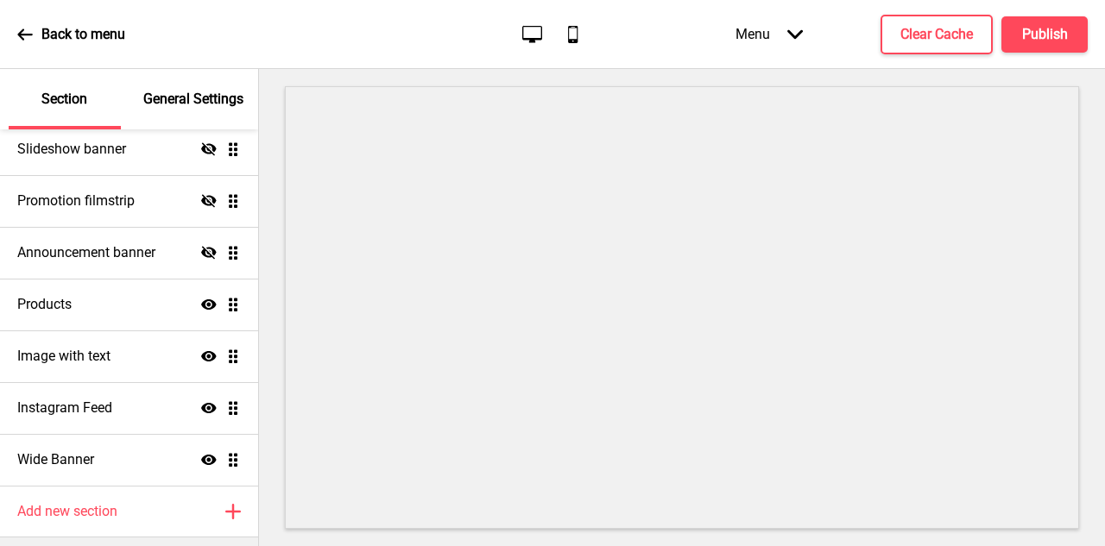
click at [237, 460] on ul "Slideshow banner Show Drag Slideshow banner Hide Drag Promotion filmstrip Hide …" at bounding box center [129, 279] width 258 height 414
click at [237, 461] on ul "Slideshow banner Show Drag Slideshow banner Hide Drag Promotion filmstrip Hide …" at bounding box center [129, 279] width 258 height 414
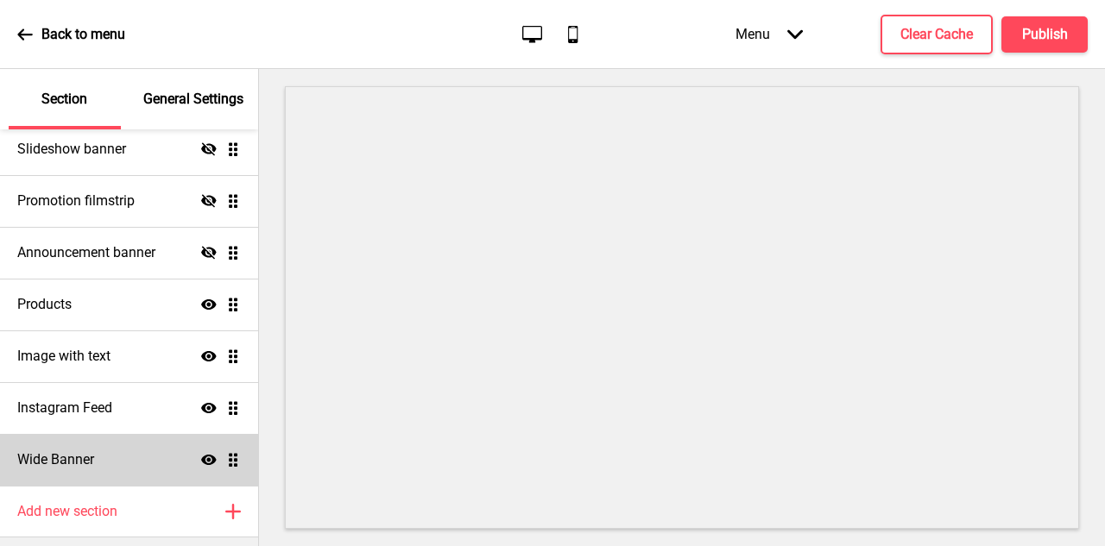
click at [214, 463] on icon "Show" at bounding box center [209, 460] width 16 height 16
drag, startPoint x: 122, startPoint y: 460, endPoint x: 129, endPoint y: 444, distance: 17.8
click at [129, 444] on div "Wide Banner Hide Drag" at bounding box center [129, 460] width 258 height 52
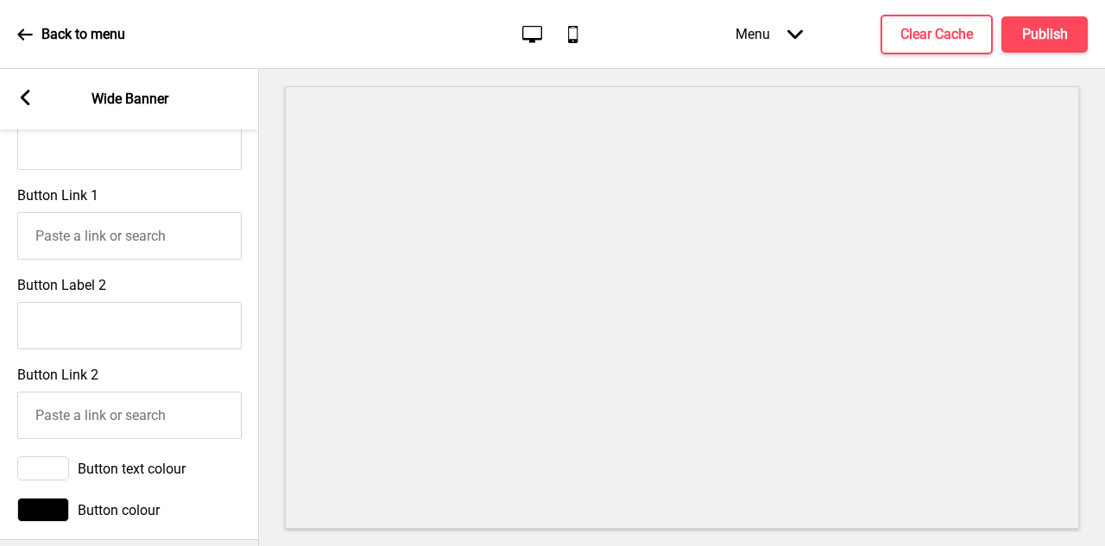
scroll to position [1043, 0]
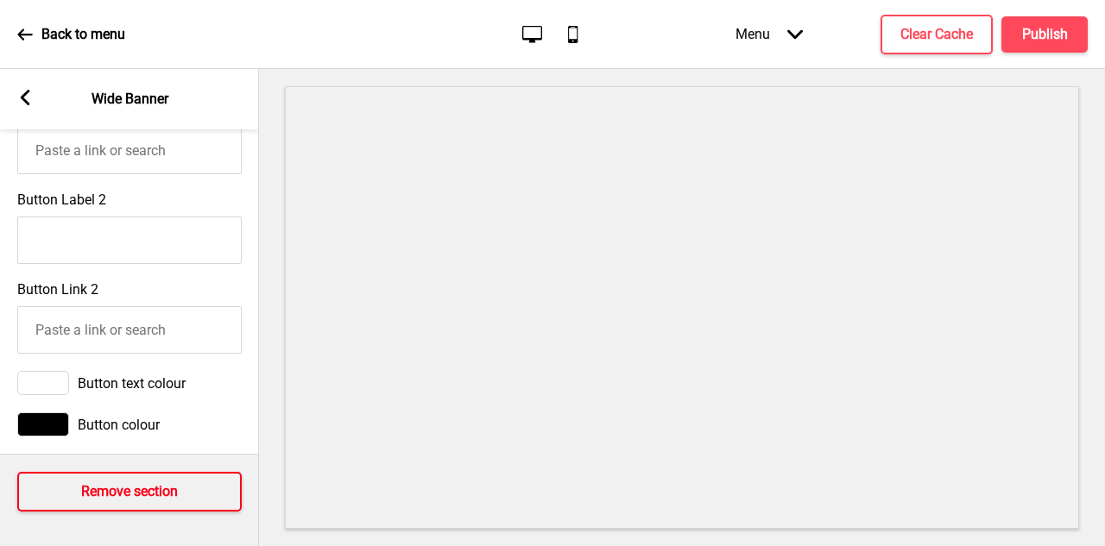
click at [142, 480] on button "Remove section" at bounding box center [129, 492] width 224 height 40
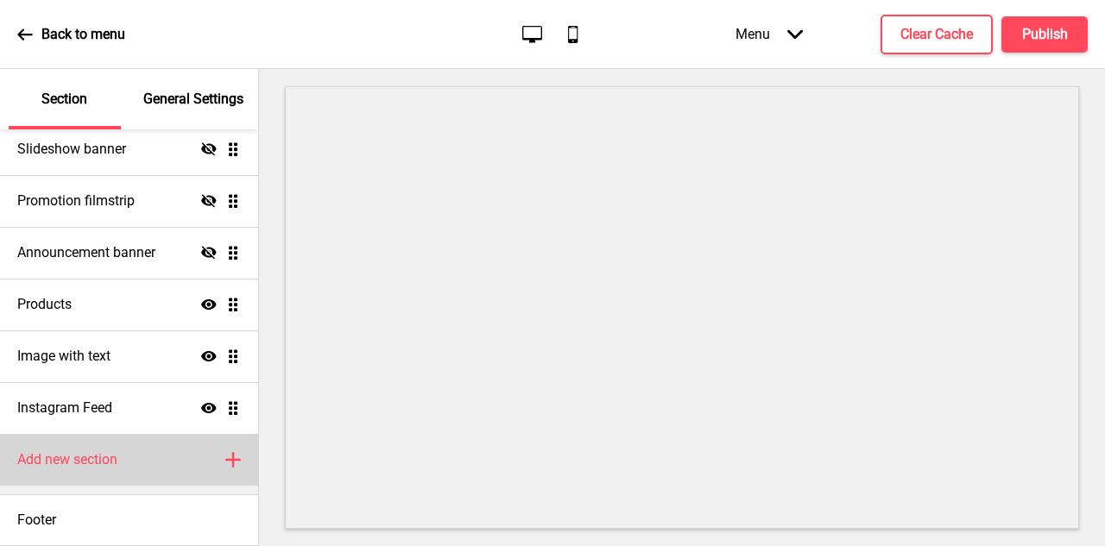
click at [234, 458] on icon "Plus" at bounding box center [233, 460] width 16 height 16
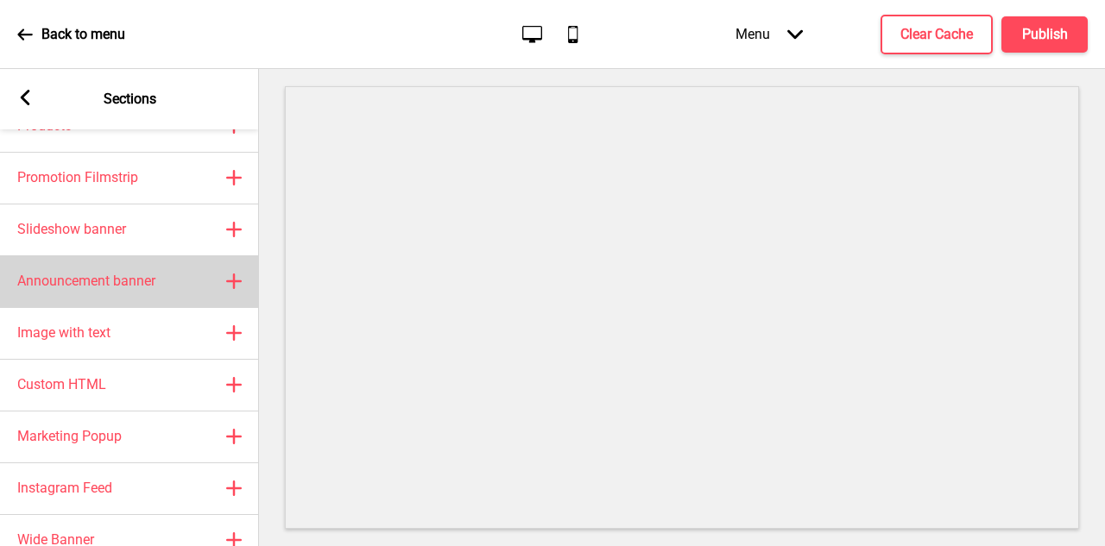
scroll to position [111, 0]
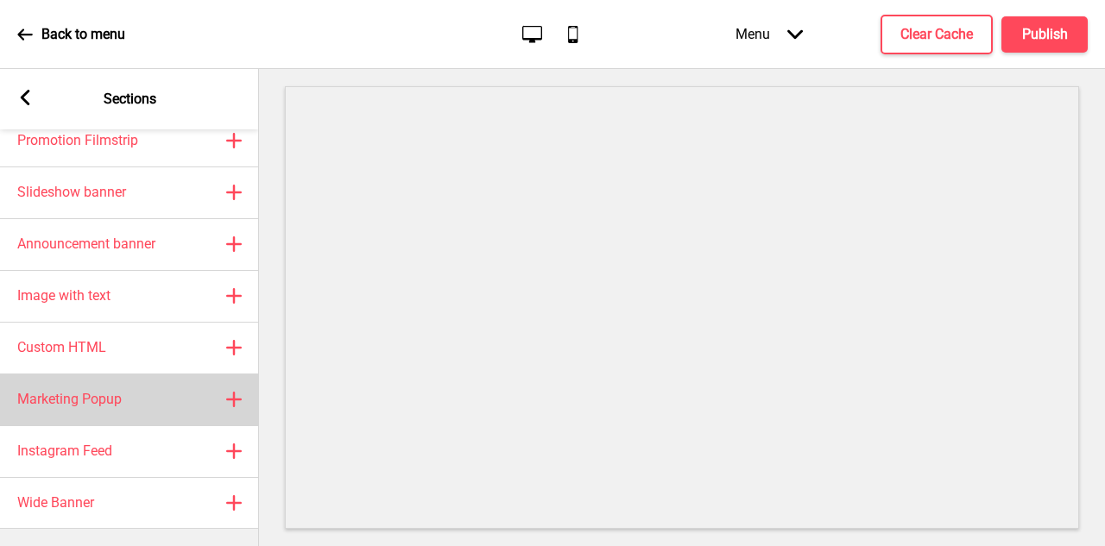
click at [232, 395] on rect at bounding box center [234, 399] width 21 height 21
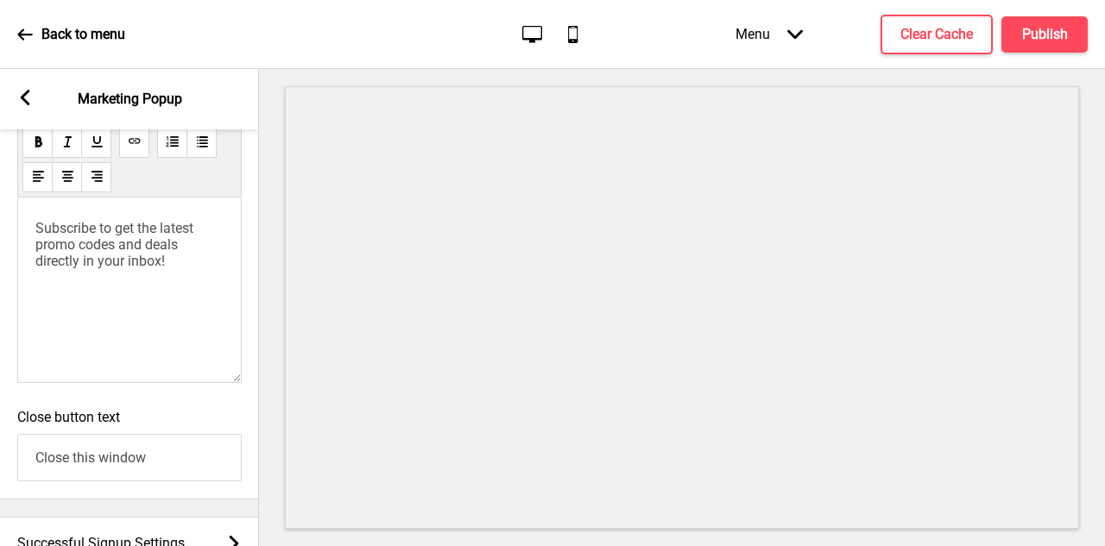
scroll to position [1348, 0]
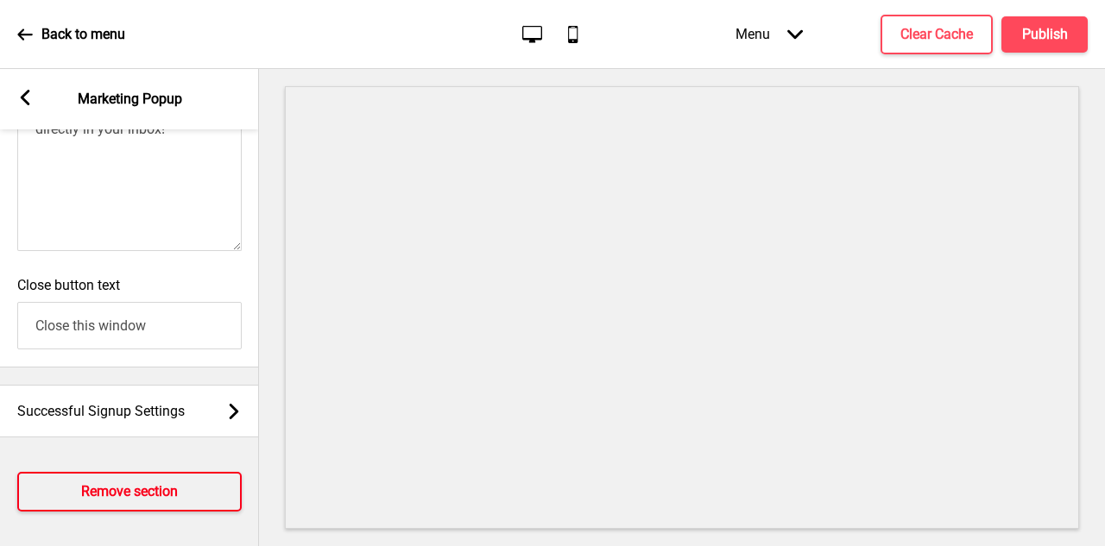
click at [166, 498] on h4 "Remove section" at bounding box center [129, 492] width 97 height 19
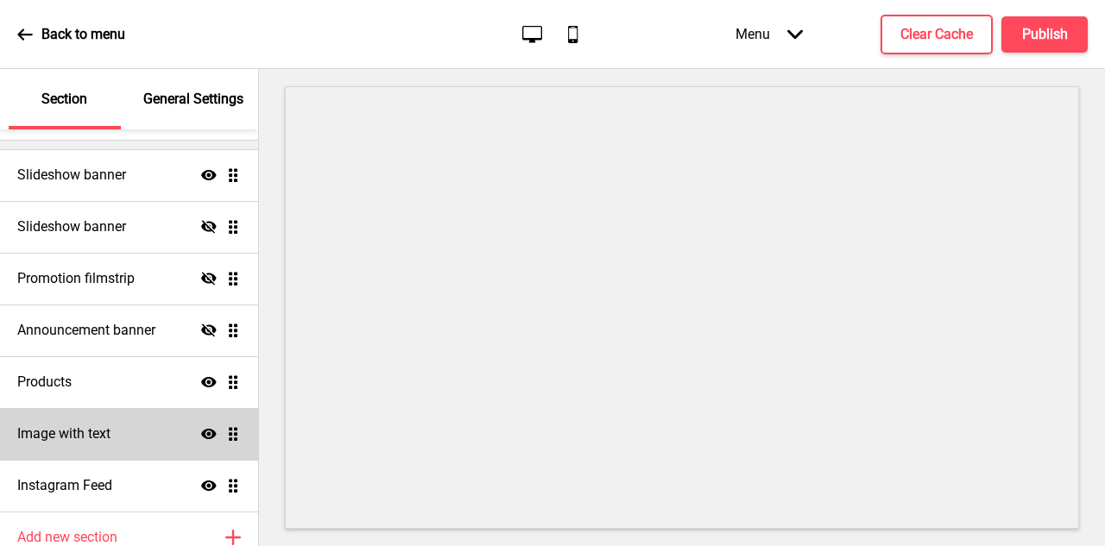
scroll to position [54, 0]
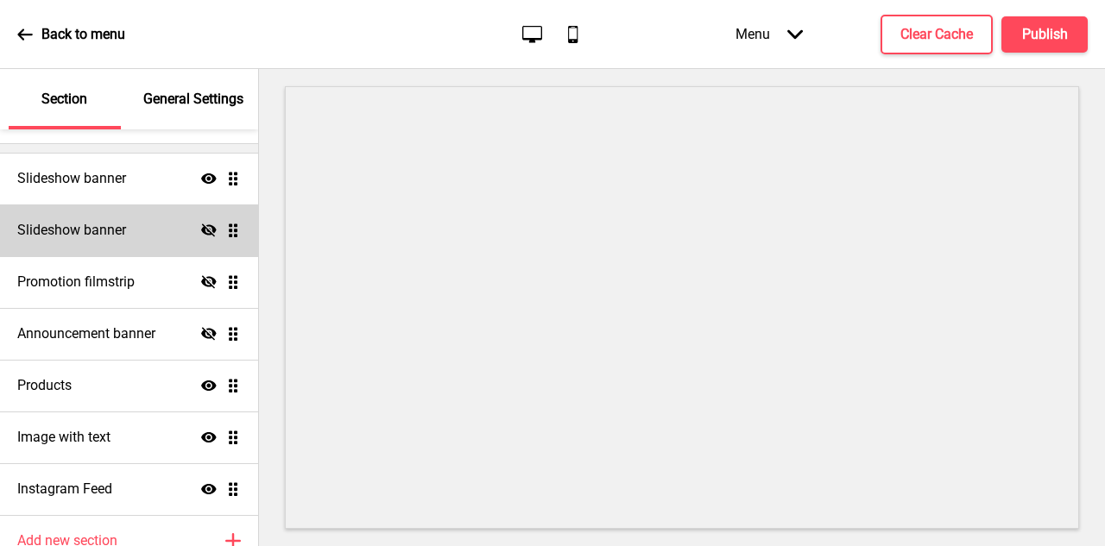
click at [166, 236] on div "Slideshow banner Hide Drag" at bounding box center [129, 231] width 258 height 52
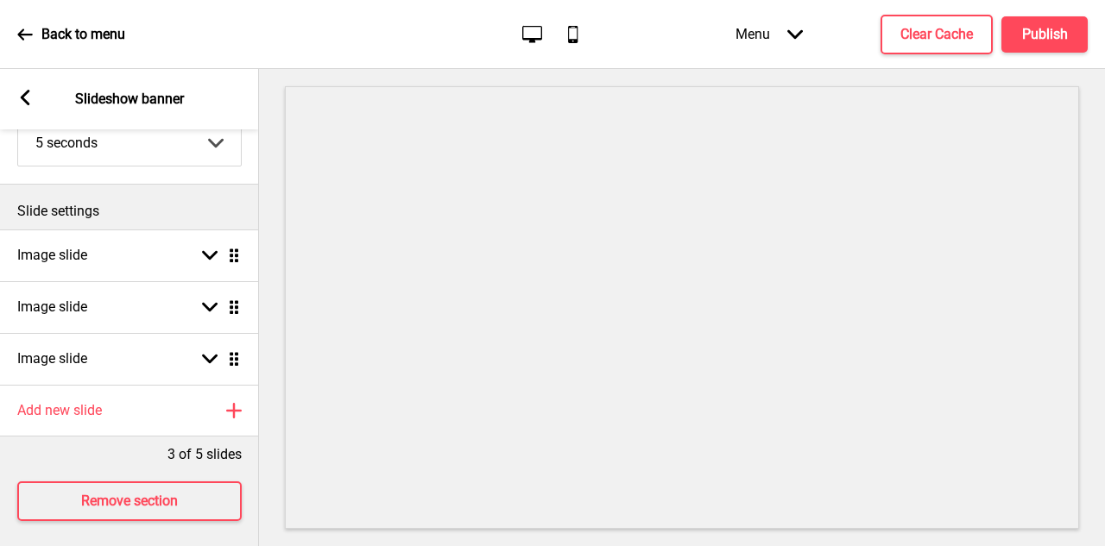
scroll to position [149, 0]
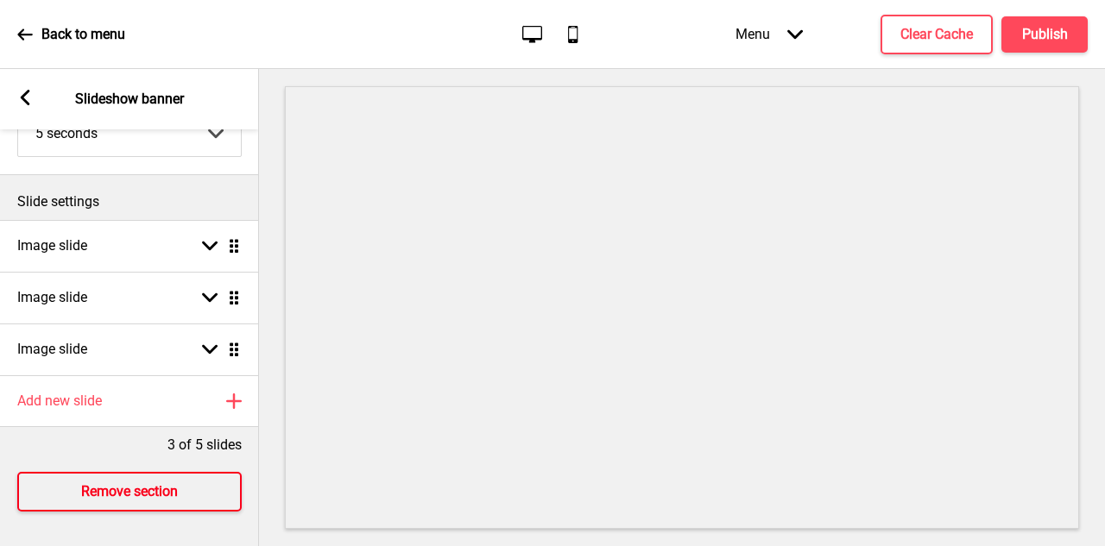
click at [135, 484] on h4 "Remove section" at bounding box center [129, 492] width 97 height 19
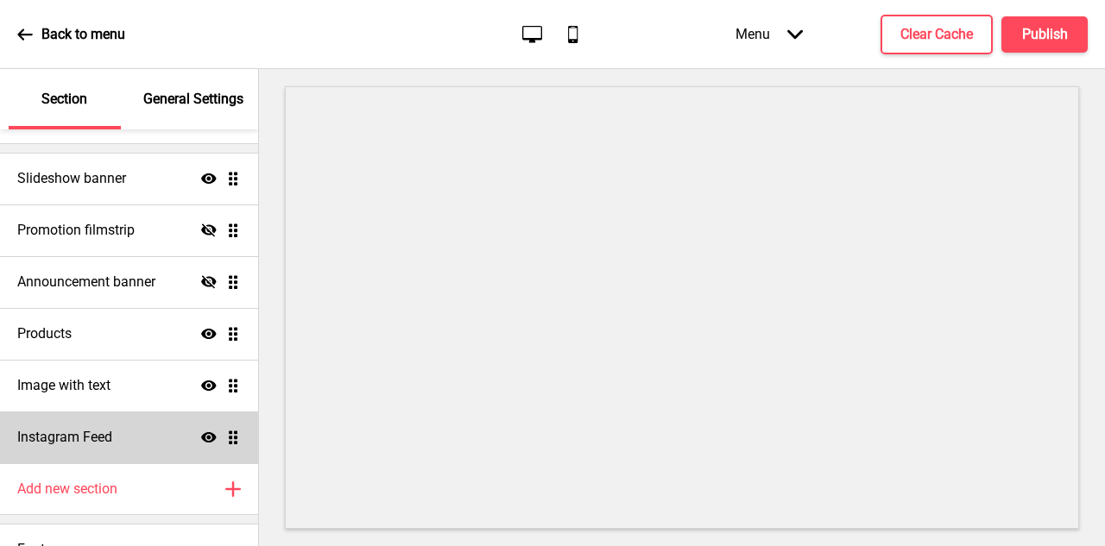
click at [118, 436] on div "Instagram Feed Show Drag" at bounding box center [129, 438] width 258 height 52
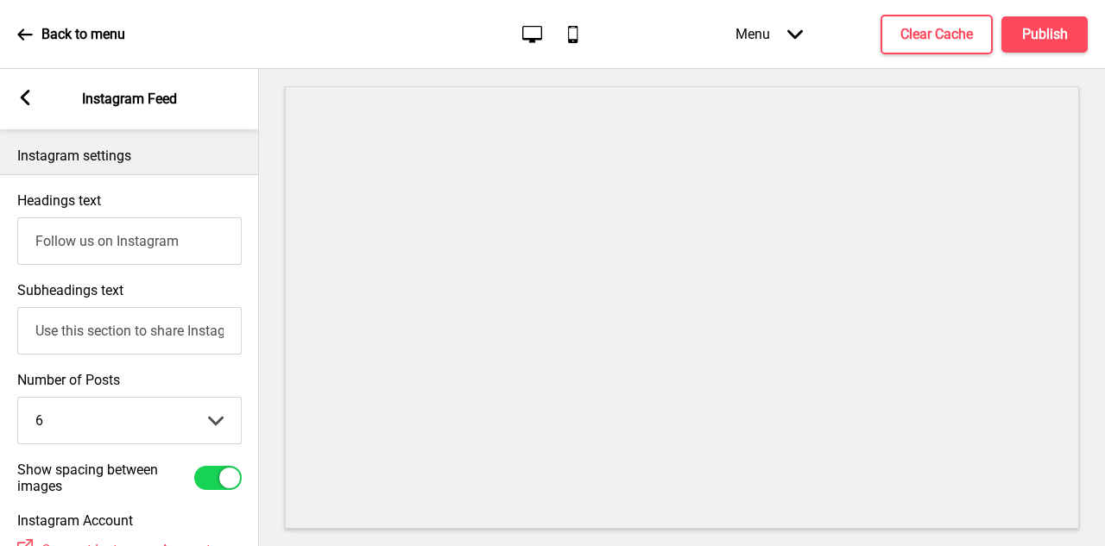
scroll to position [123, 0]
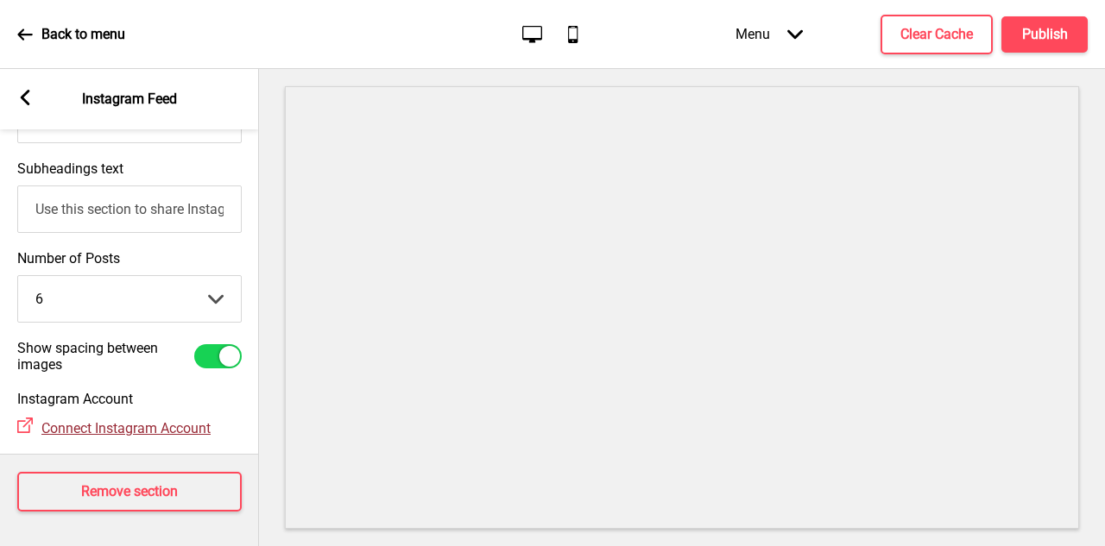
click at [116, 435] on span "Connect Instagram Account" at bounding box center [125, 428] width 169 height 16
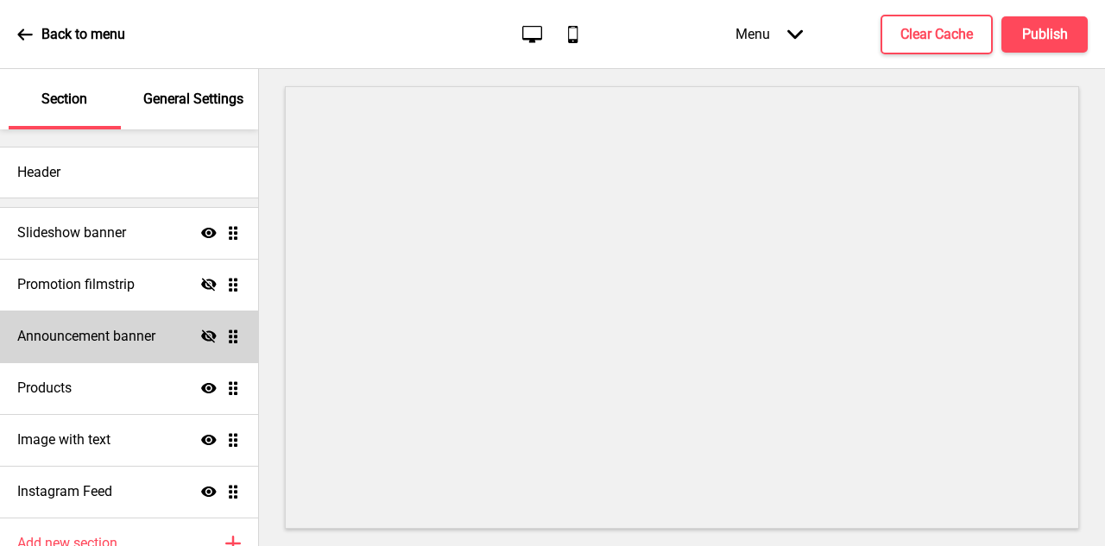
scroll to position [84, 0]
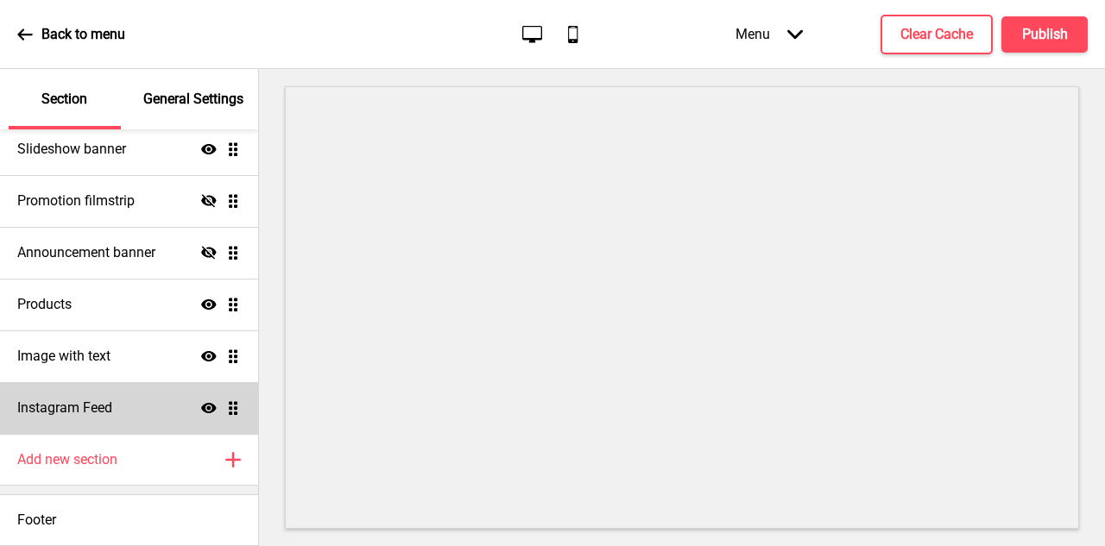
click at [111, 406] on h4 "Instagram Feed" at bounding box center [64, 408] width 95 height 19
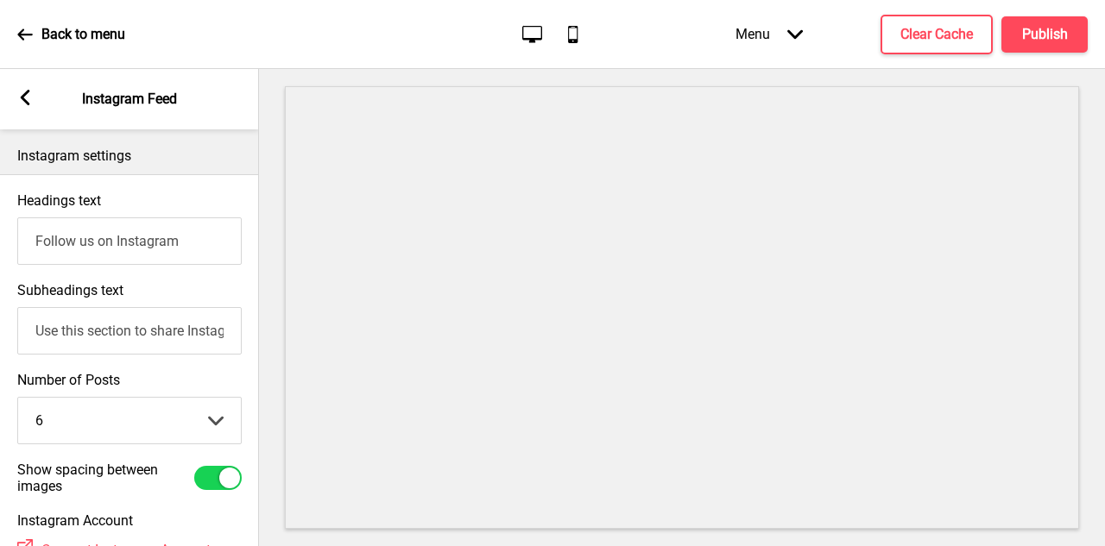
scroll to position [123, 0]
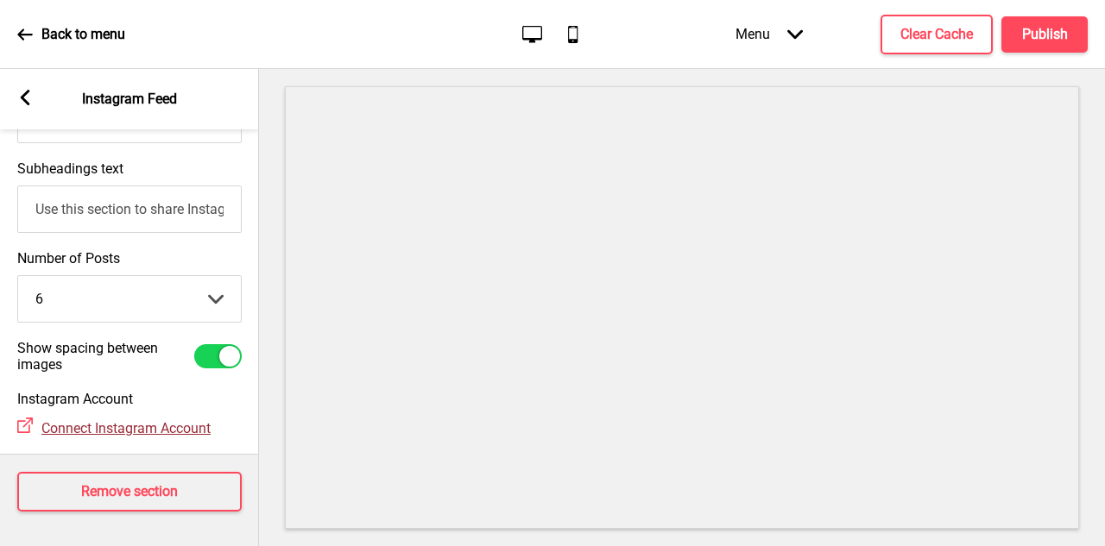
click at [134, 429] on span "Connect Instagram Account" at bounding box center [125, 428] width 169 height 16
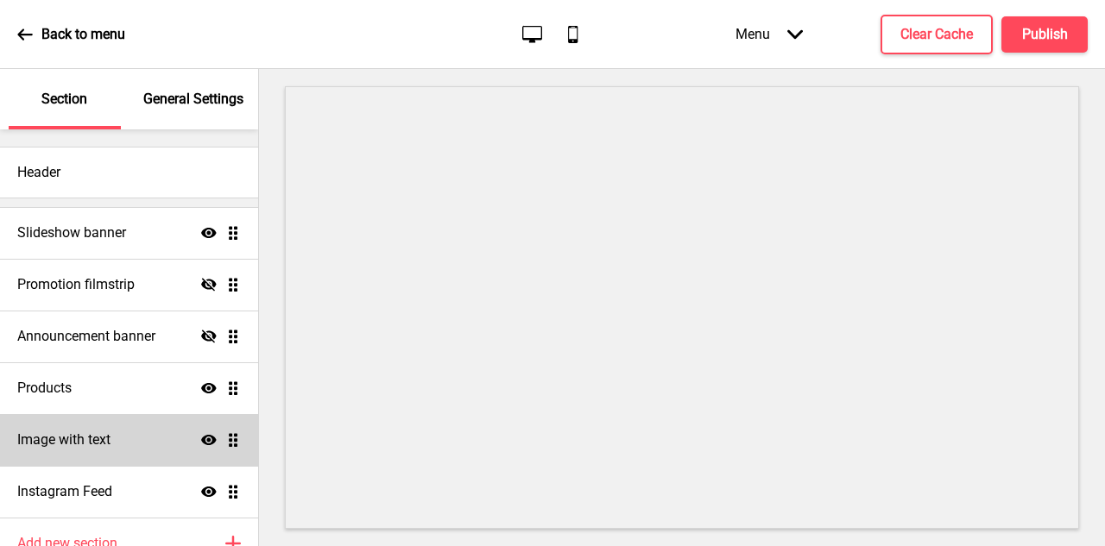
scroll to position [84, 0]
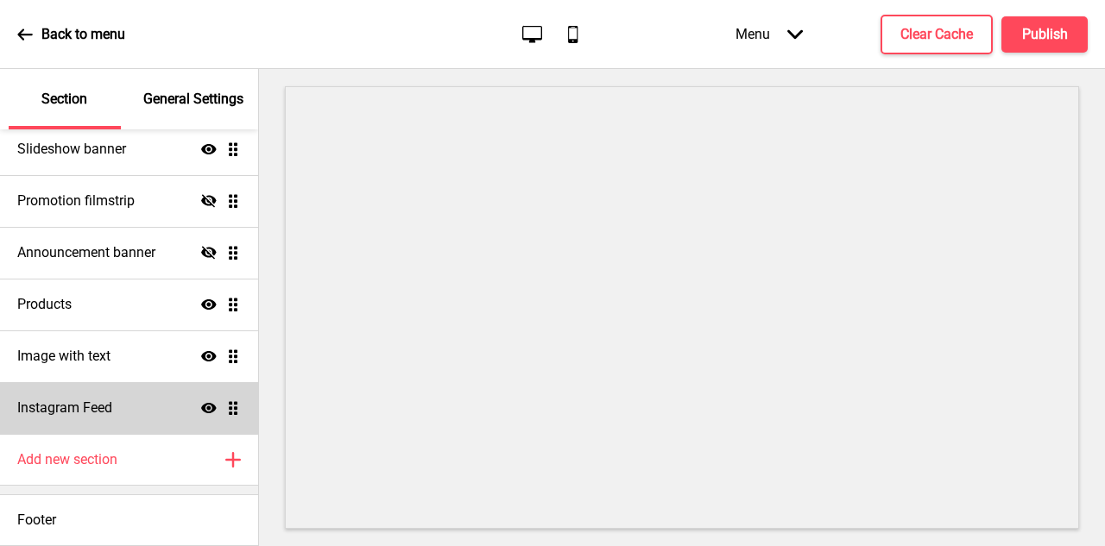
click at [99, 411] on h4 "Instagram Feed" at bounding box center [64, 408] width 95 height 19
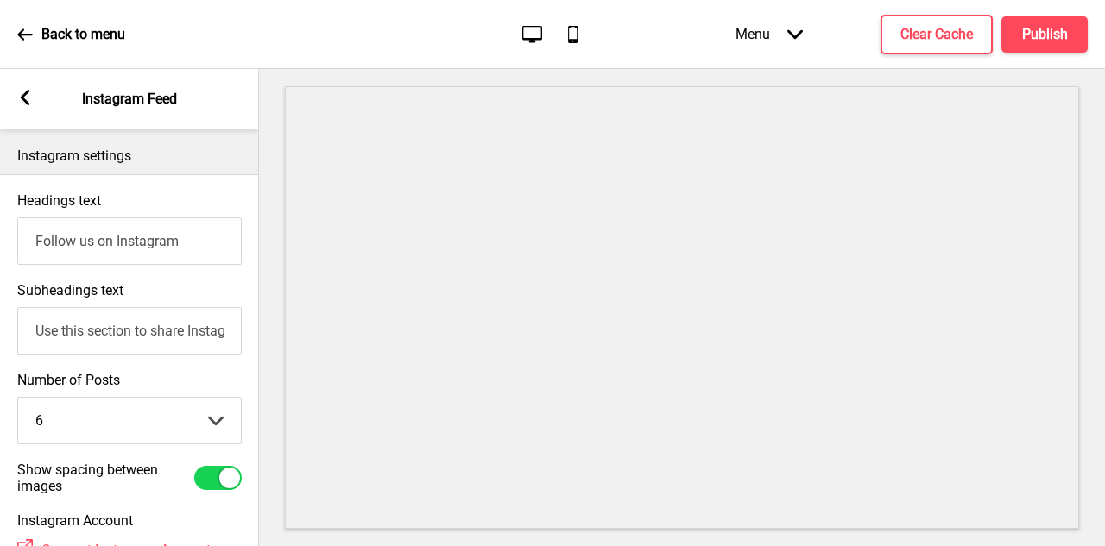
scroll to position [123, 0]
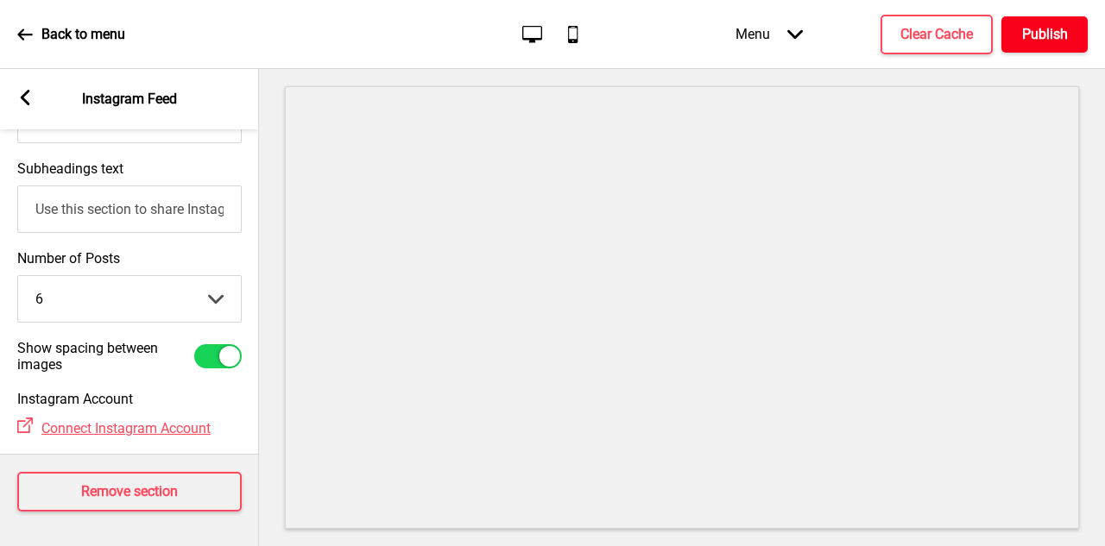
click at [1015, 41] on button "Publish" at bounding box center [1044, 34] width 86 height 36
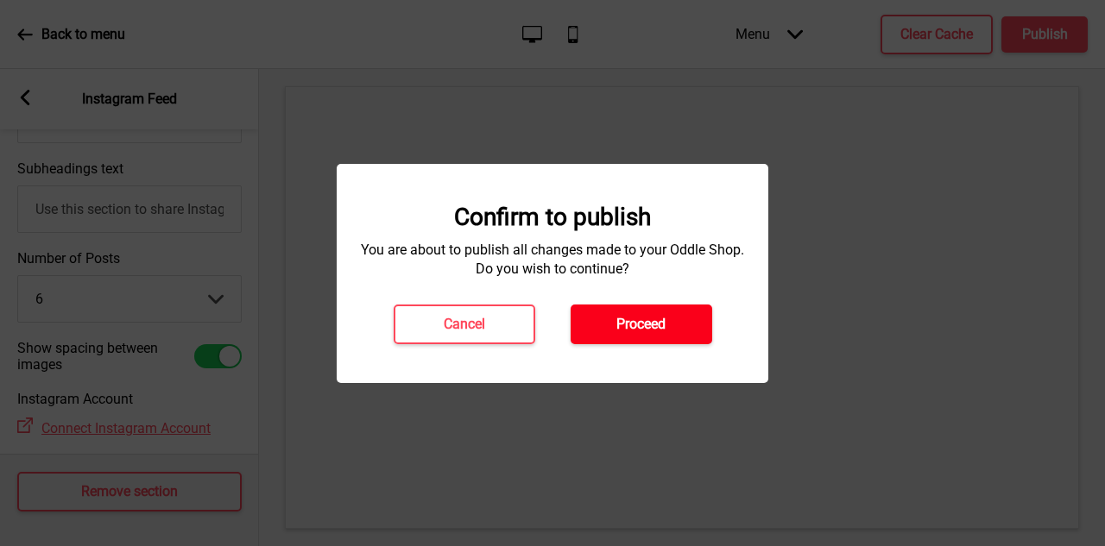
click at [688, 311] on button "Proceed" at bounding box center [642, 325] width 142 height 40
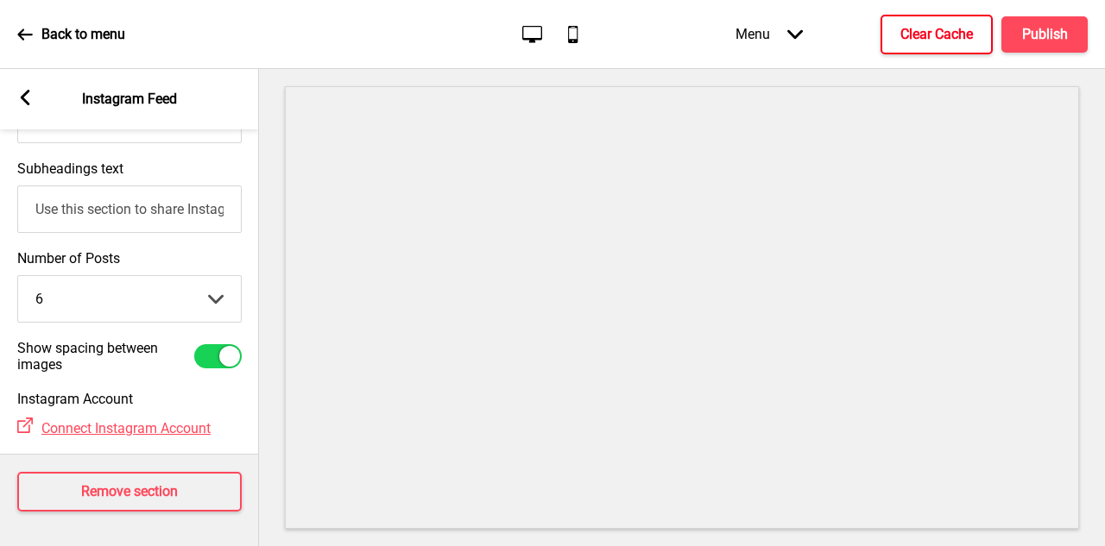
click at [944, 27] on h4 "Clear Cache" at bounding box center [936, 34] width 73 height 19
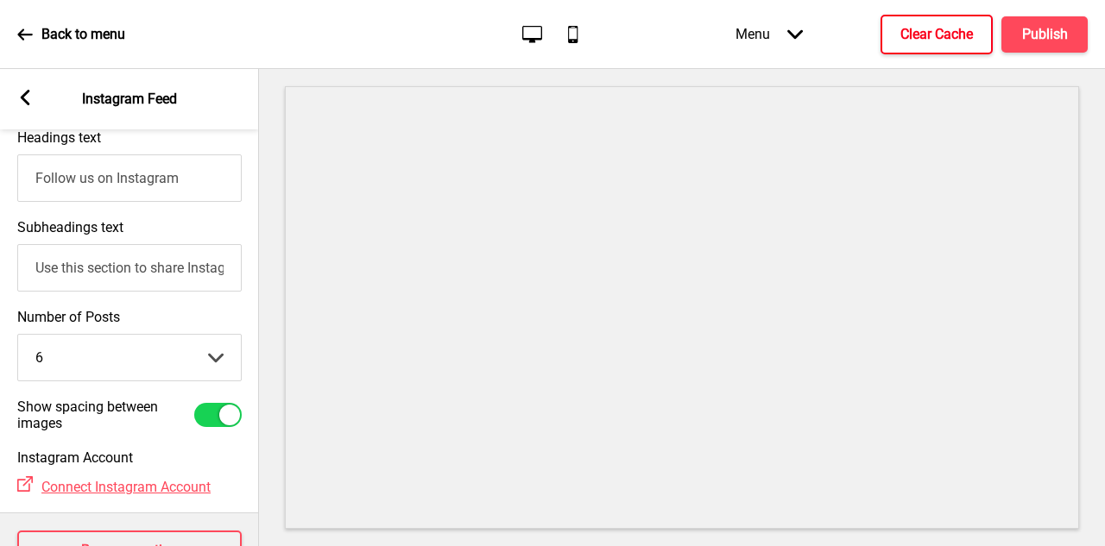
scroll to position [56, 0]
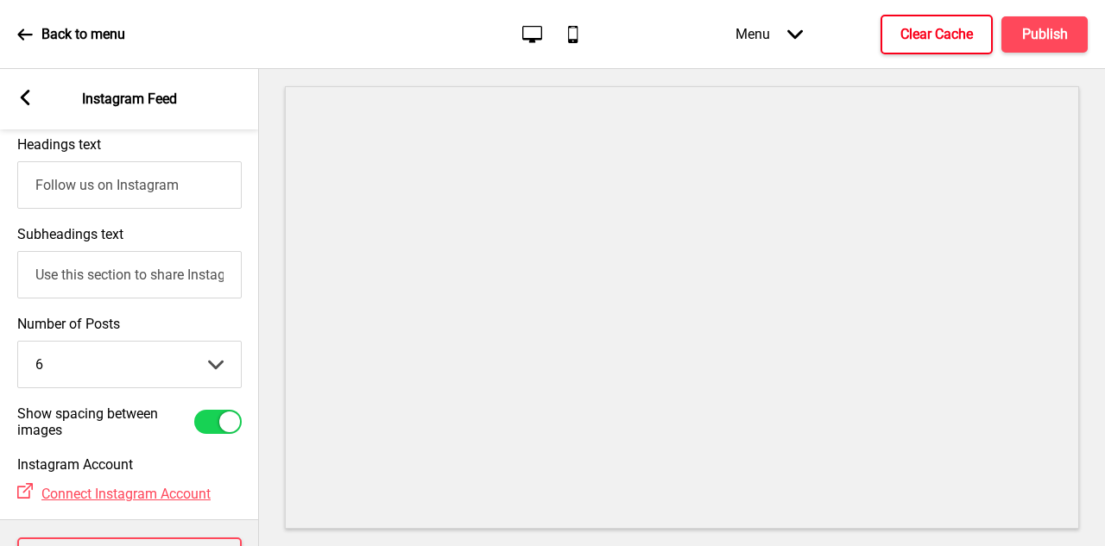
click at [138, 279] on input "Use this section to share Instagram posts with your customers" at bounding box center [129, 274] width 224 height 47
paste input "Fresh flavours, fun moments, and kitchen stories — straight to your feed."
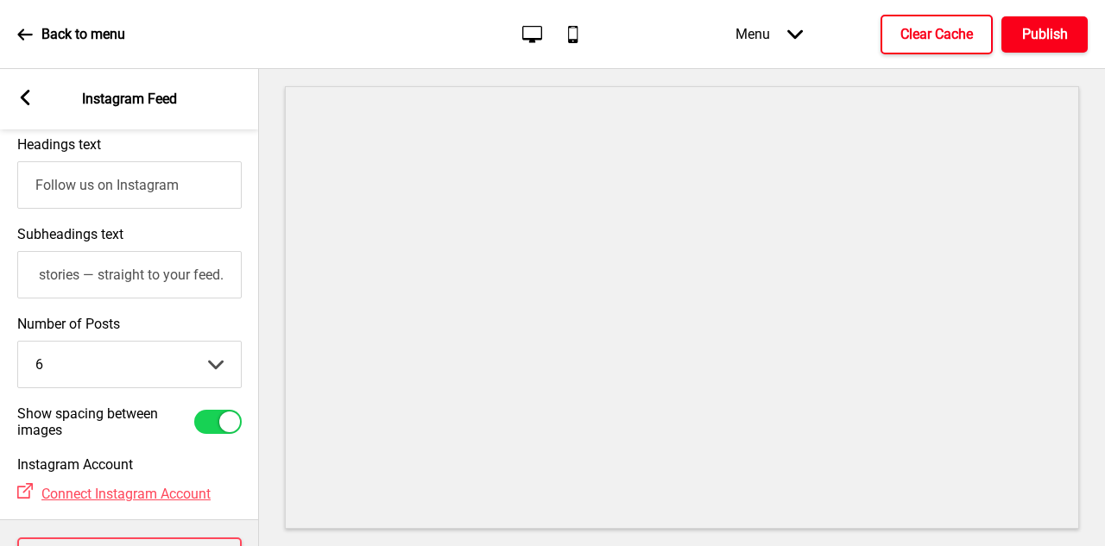
type input "Fresh flavours, fun moments, and kitchen stories — straight to your feed."
click at [1054, 35] on h4 "Publish" at bounding box center [1045, 34] width 46 height 19
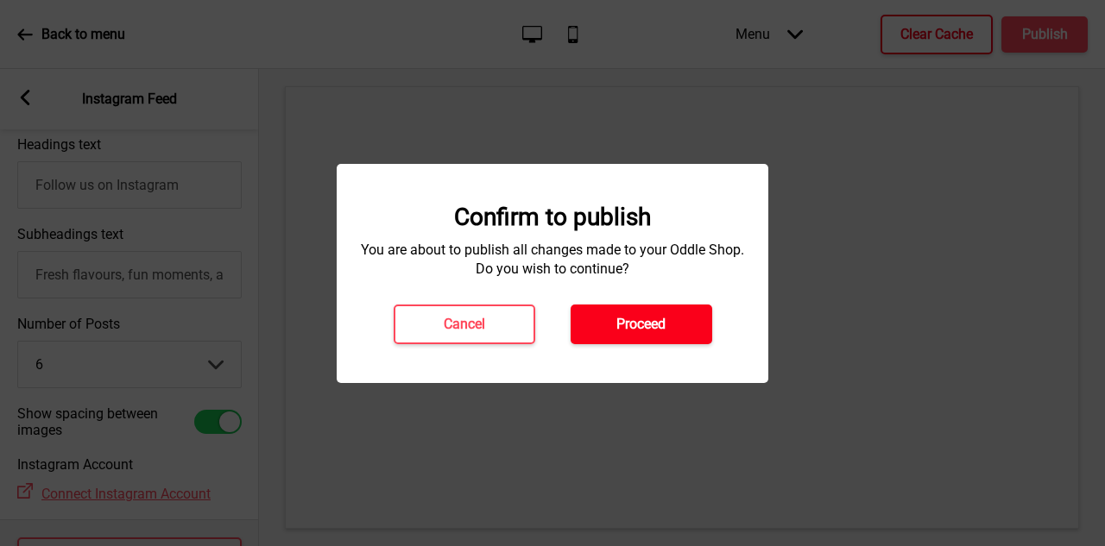
click at [640, 330] on h4 "Proceed" at bounding box center [640, 324] width 49 height 19
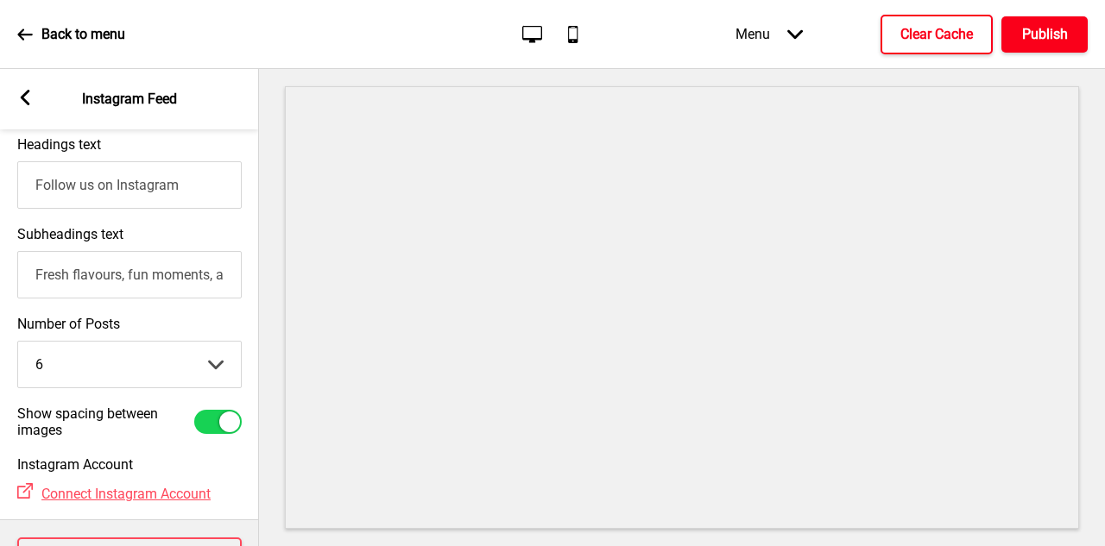
click at [1059, 41] on h4 "Publish" at bounding box center [1045, 34] width 46 height 19
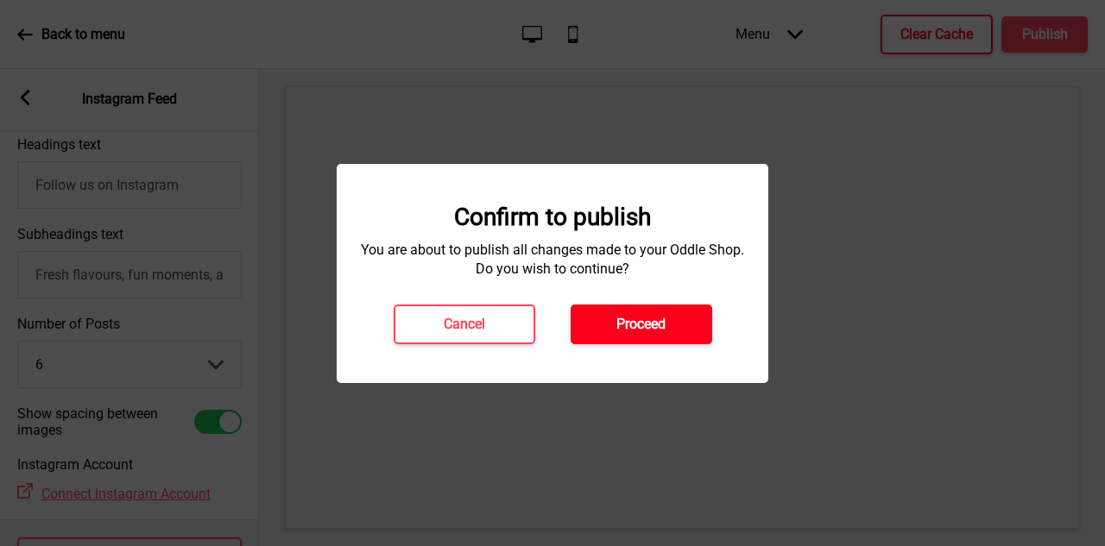
click at [671, 313] on button "Proceed" at bounding box center [642, 325] width 142 height 40
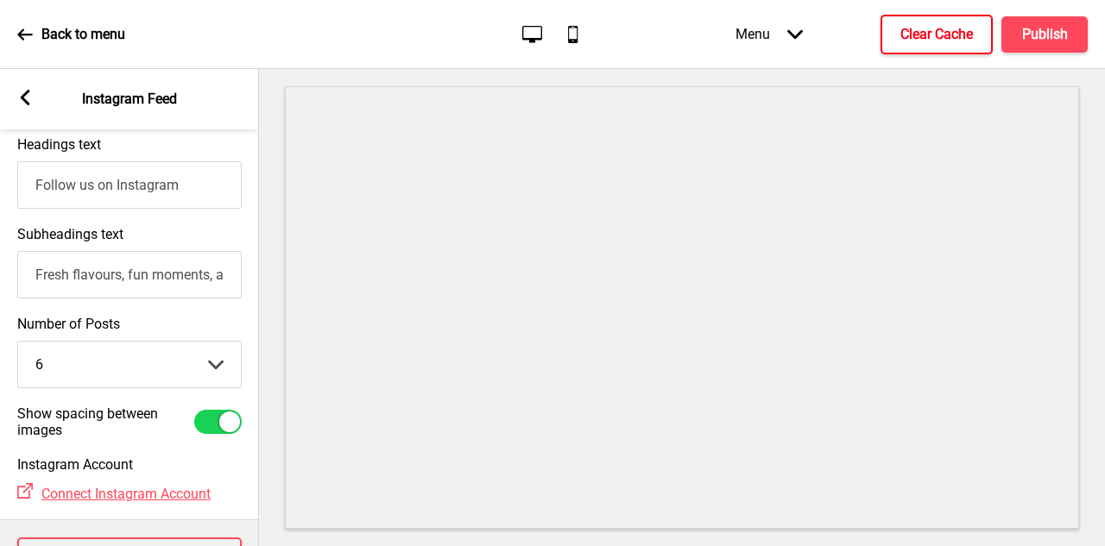
click at [934, 22] on button "Clear Cache" at bounding box center [937, 35] width 112 height 40
click at [189, 369] on select "6 12" at bounding box center [129, 365] width 223 height 46
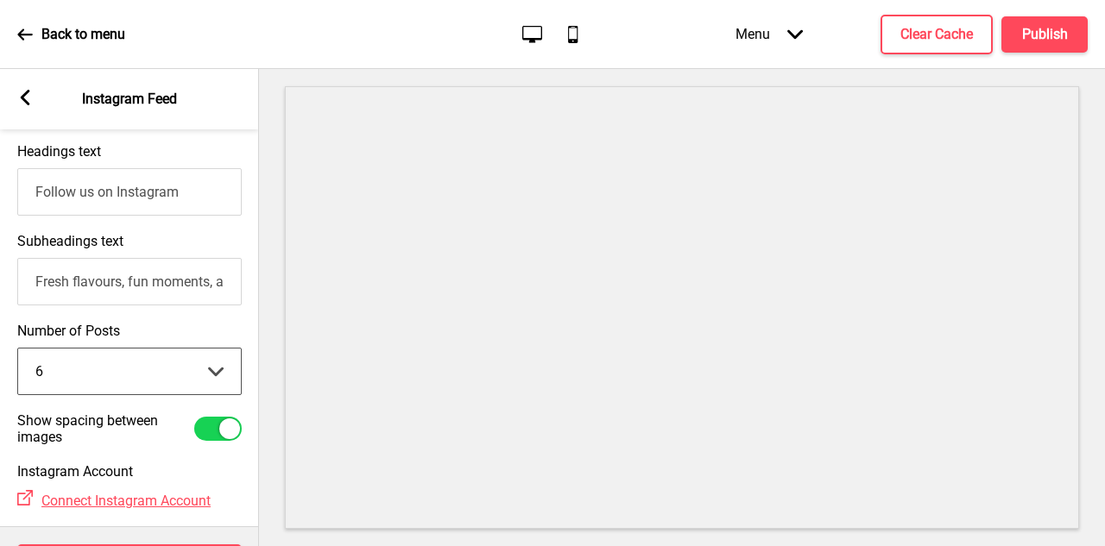
scroll to position [82, 0]
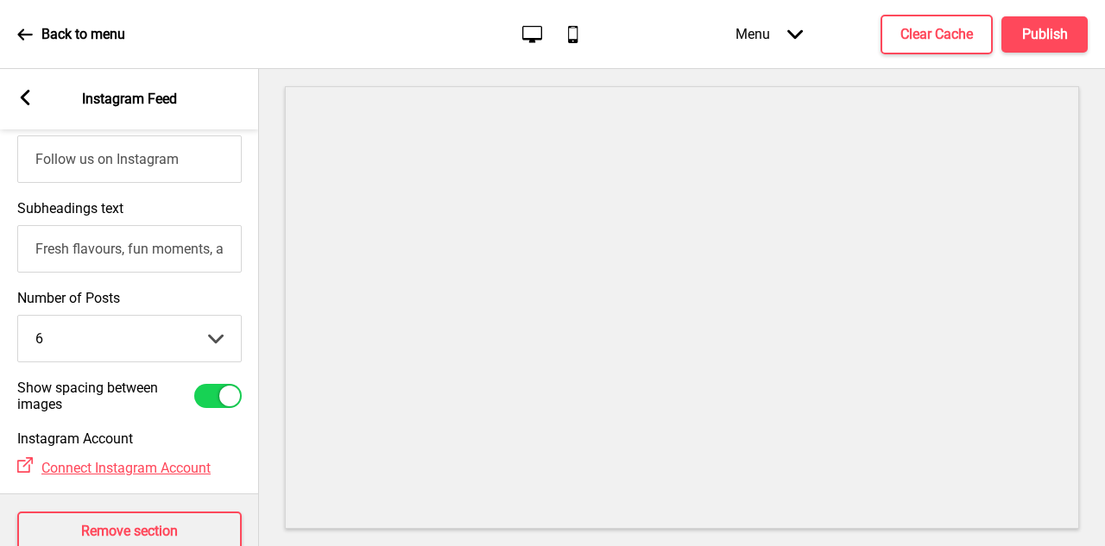
click at [28, 97] on rect at bounding box center [25, 98] width 16 height 16
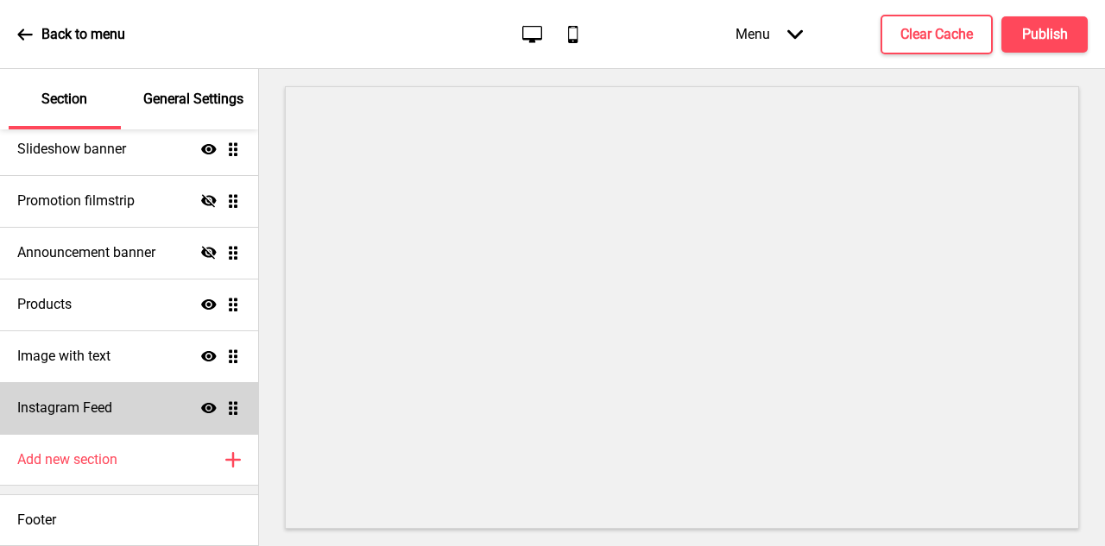
click at [211, 409] on icon "Show" at bounding box center [209, 409] width 16 height 16
